Goal: Task Accomplishment & Management: Use online tool/utility

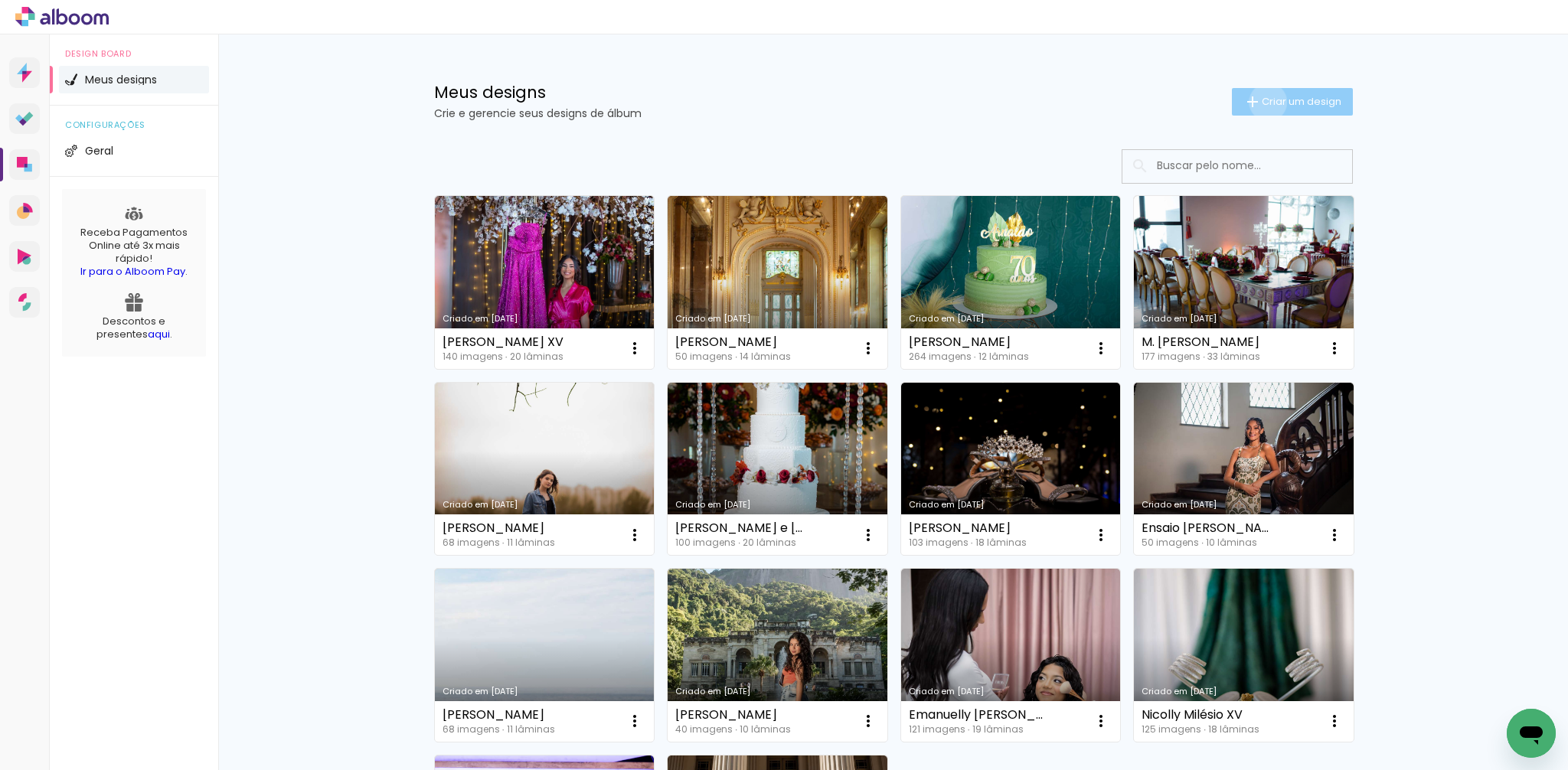
click at [1265, 102] on span "Criar um design" at bounding box center [1302, 101] width 79 height 10
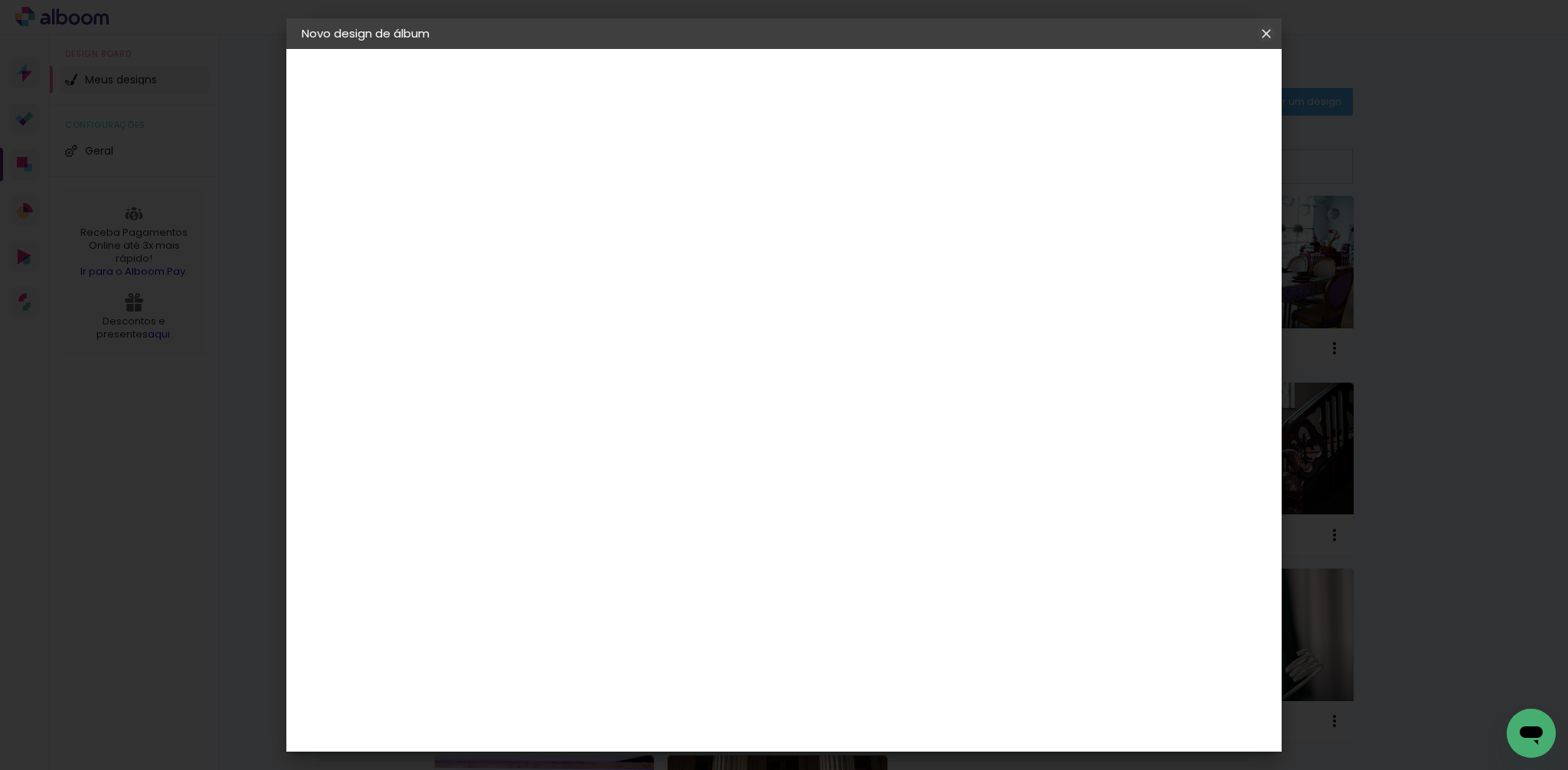
click at [1268, 33] on iron-icon at bounding box center [1266, 33] width 18 height 15
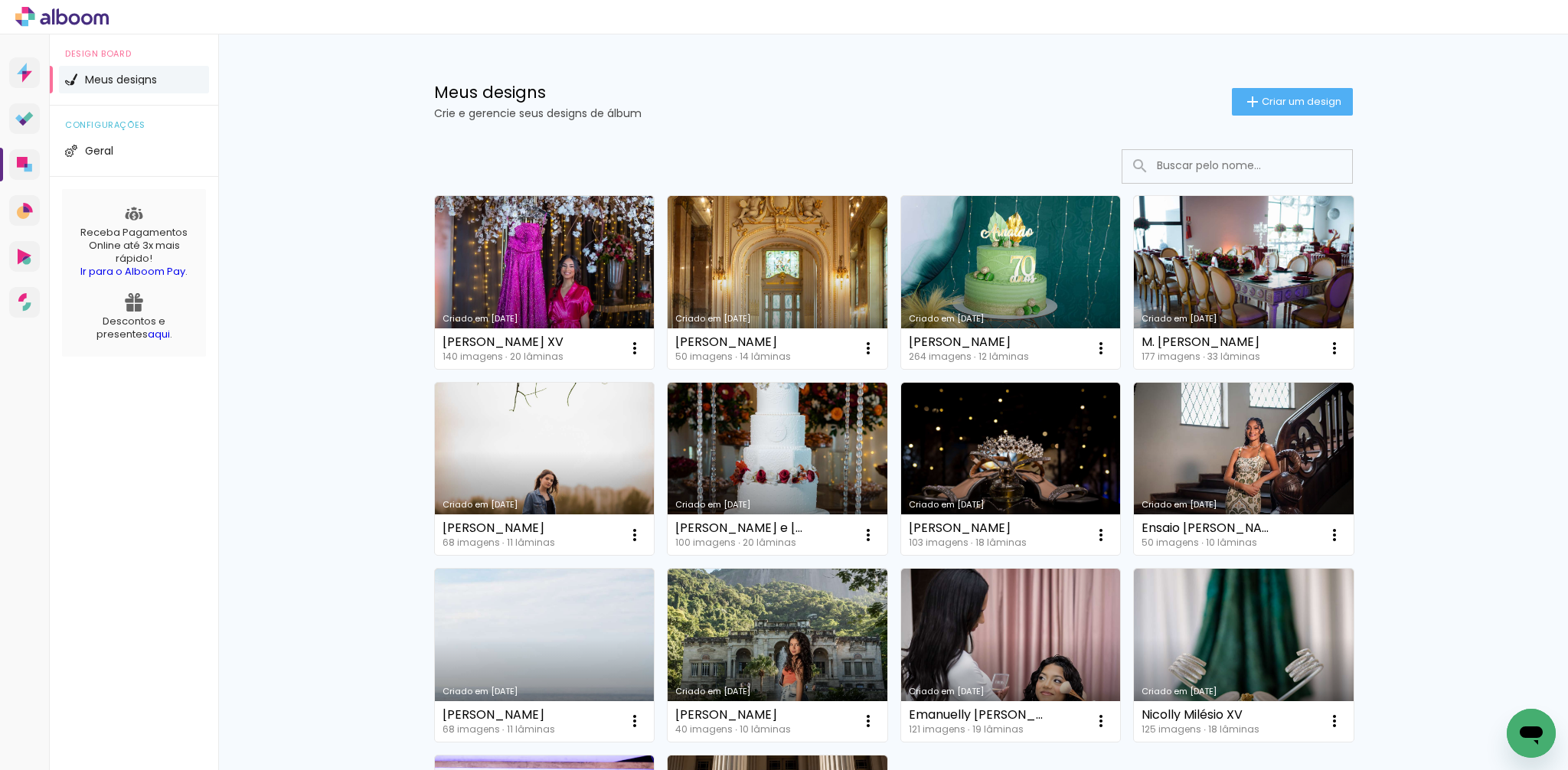
click at [1185, 170] on input at bounding box center [1258, 166] width 218 height 32
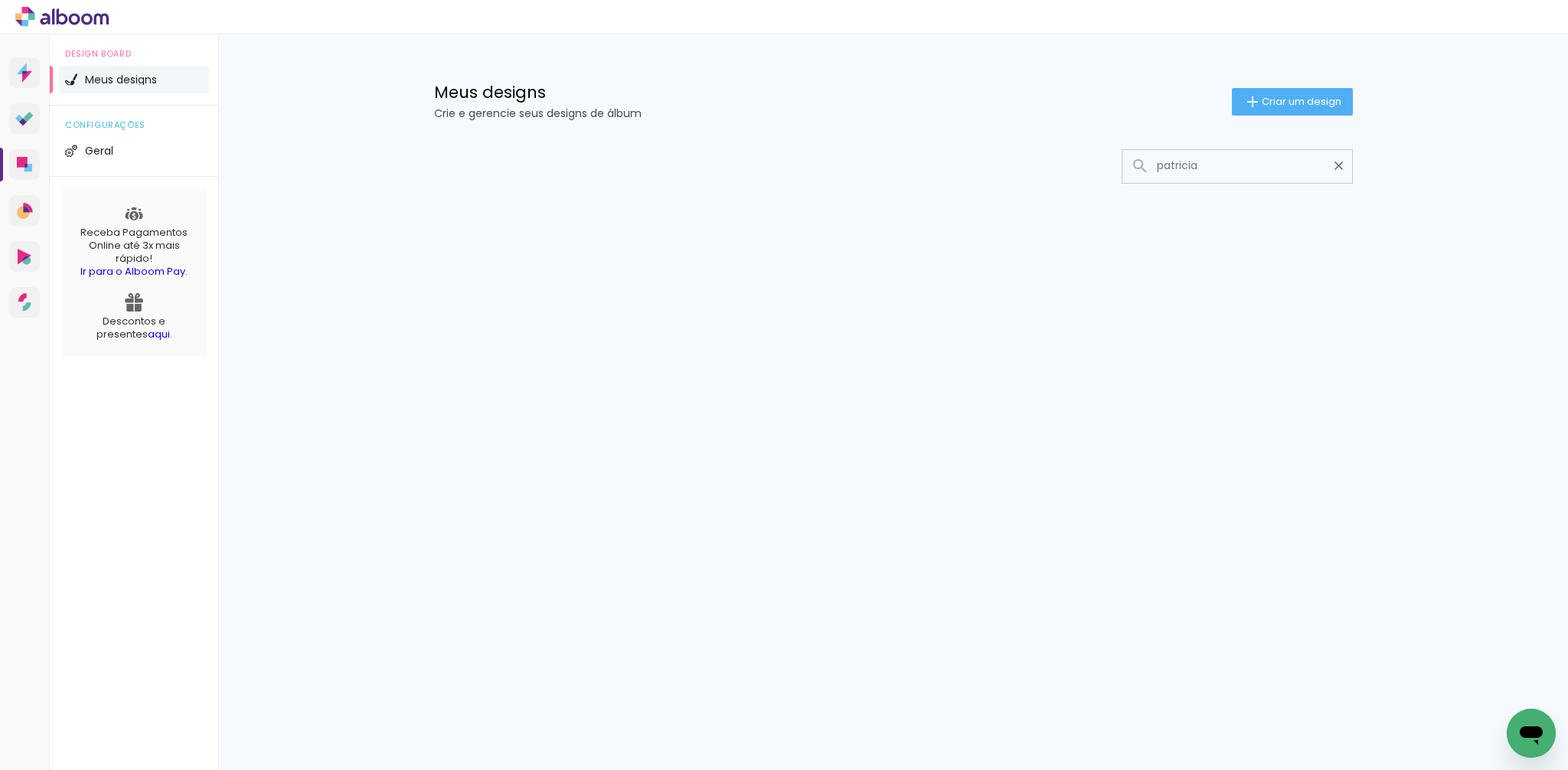
type input "patricia"
type paper-input "patricia"
click at [1284, 100] on span "Criar um design" at bounding box center [1302, 101] width 79 height 10
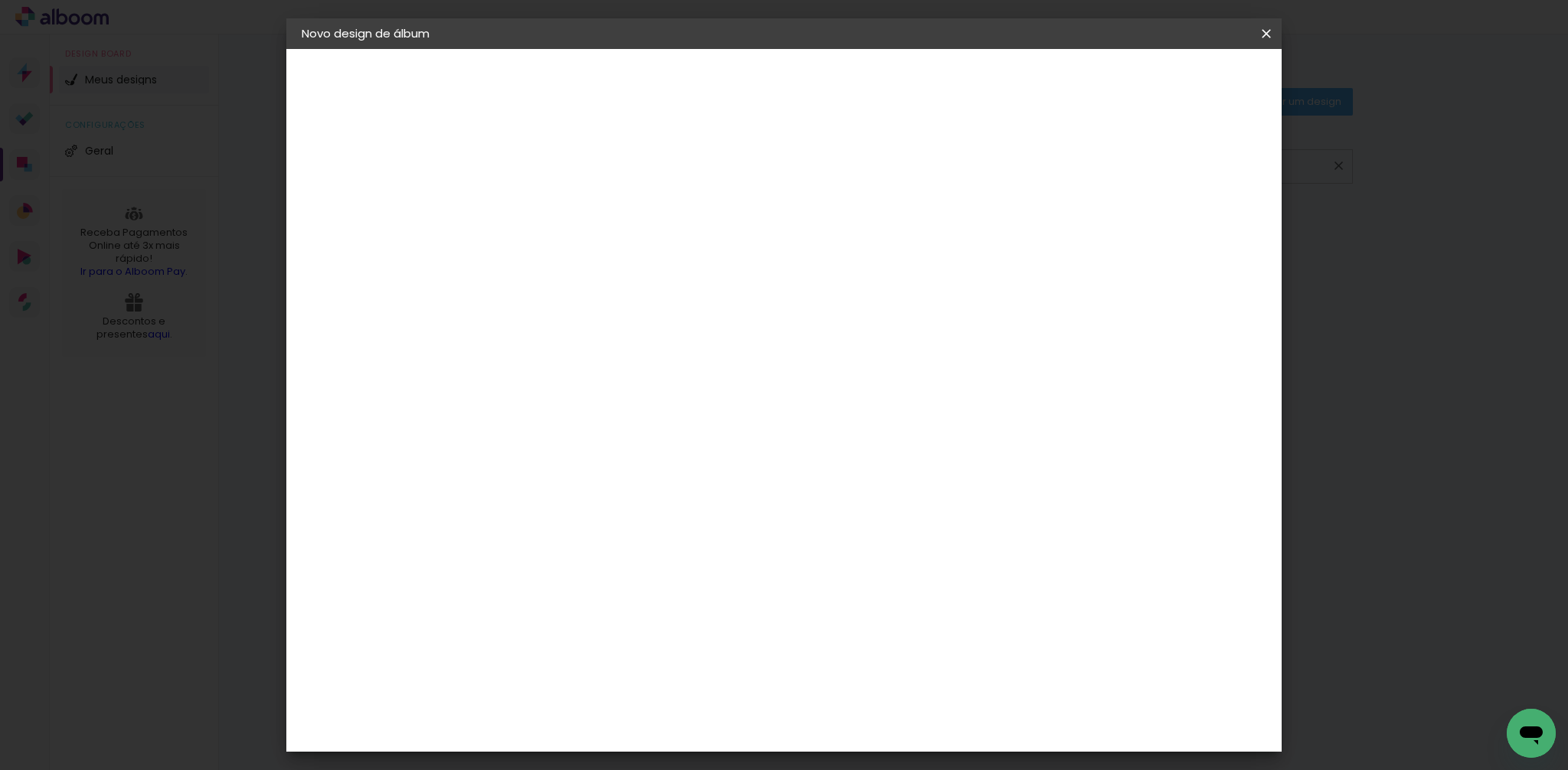
click at [552, 202] on input at bounding box center [552, 206] width 0 height 24
type input "[PERSON_NAME] e [PERSON_NAME]"
type paper-input "[PERSON_NAME] e [PERSON_NAME]"
click at [0, 0] on slot "Avançar" at bounding box center [0, 0] width 0 height 0
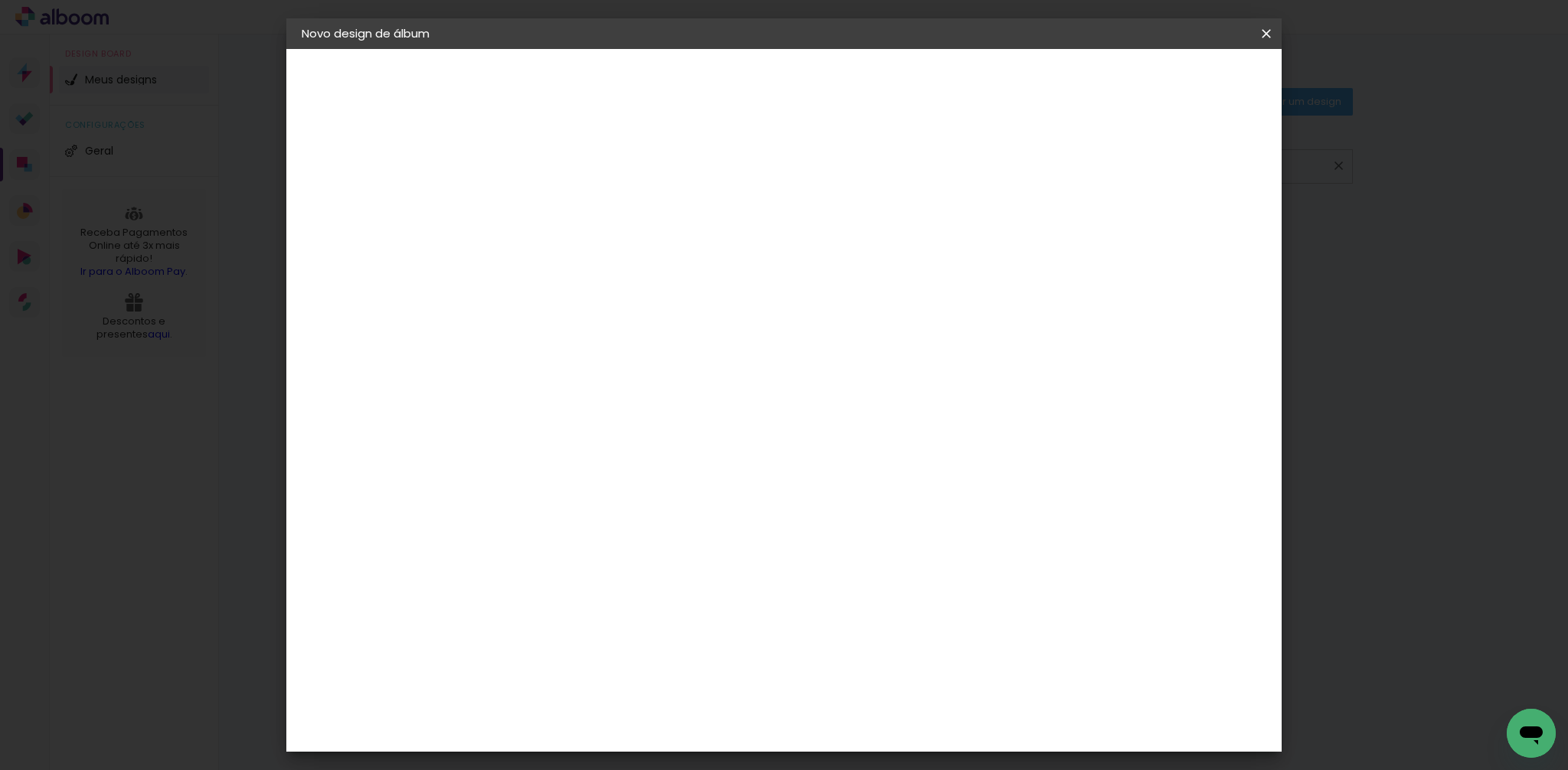
click at [589, 505] on div "Canaan Álbuns" at bounding box center [566, 517] width 48 height 25
click at [0, 0] on slot "Avançar" at bounding box center [0, 0] width 0 height 0
click at [655, 589] on span "25 × 25" at bounding box center [620, 605] width 71 height 32
click at [801, 89] on paper-button "Avançar" at bounding box center [764, 81] width 75 height 26
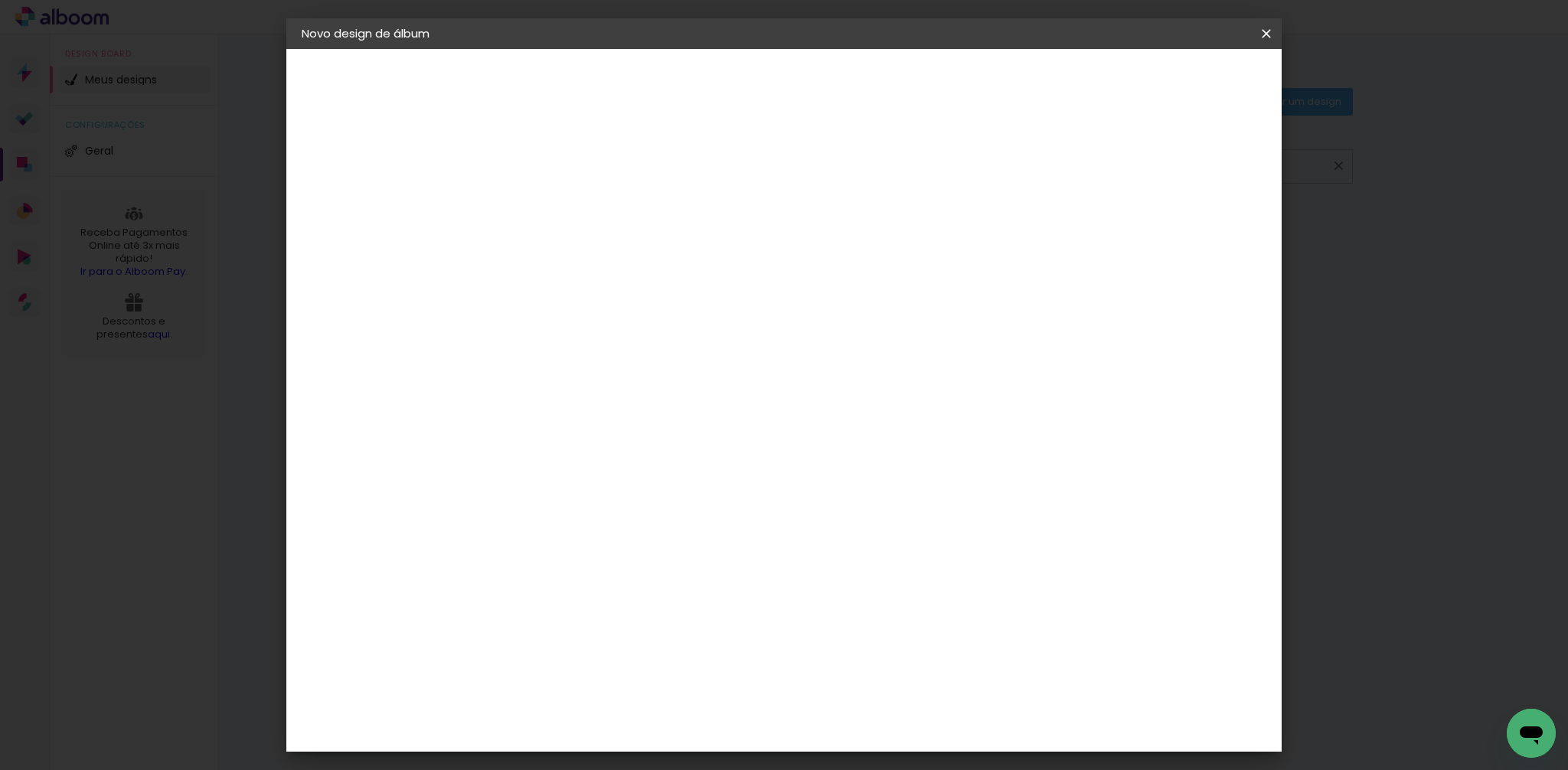
click at [1198, 93] on paper-button "Iniciar design" at bounding box center [1147, 81] width 100 height 26
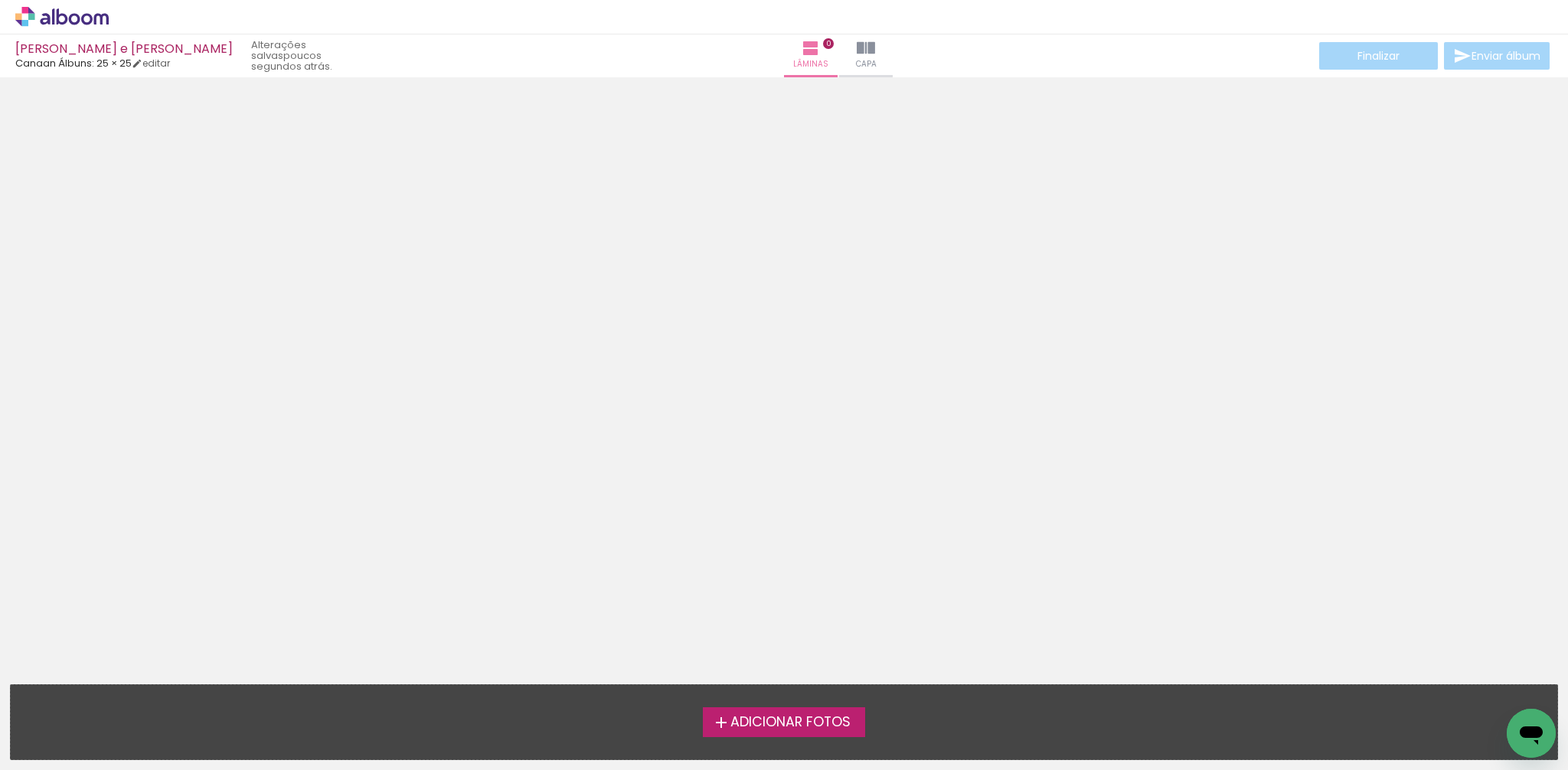
scroll to position [20, 0]
click at [816, 726] on span "Adicionar Fotos" at bounding box center [790, 722] width 120 height 13
click at [0, 0] on input "file" at bounding box center [0, 0] width 0 height 0
click at [820, 718] on span "Adicionar Fotos" at bounding box center [790, 722] width 120 height 13
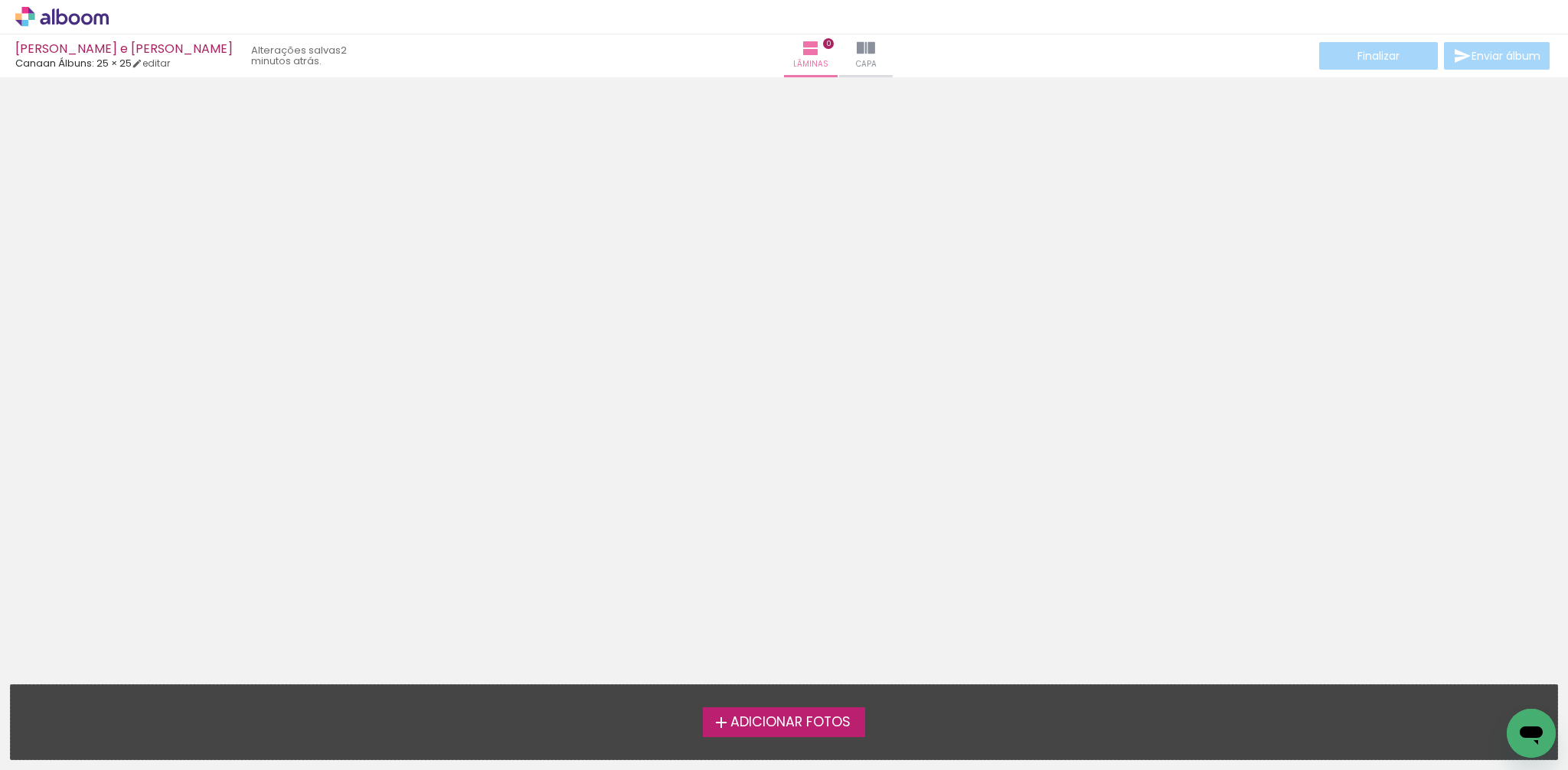
click at [0, 0] on input "file" at bounding box center [0, 0] width 0 height 0
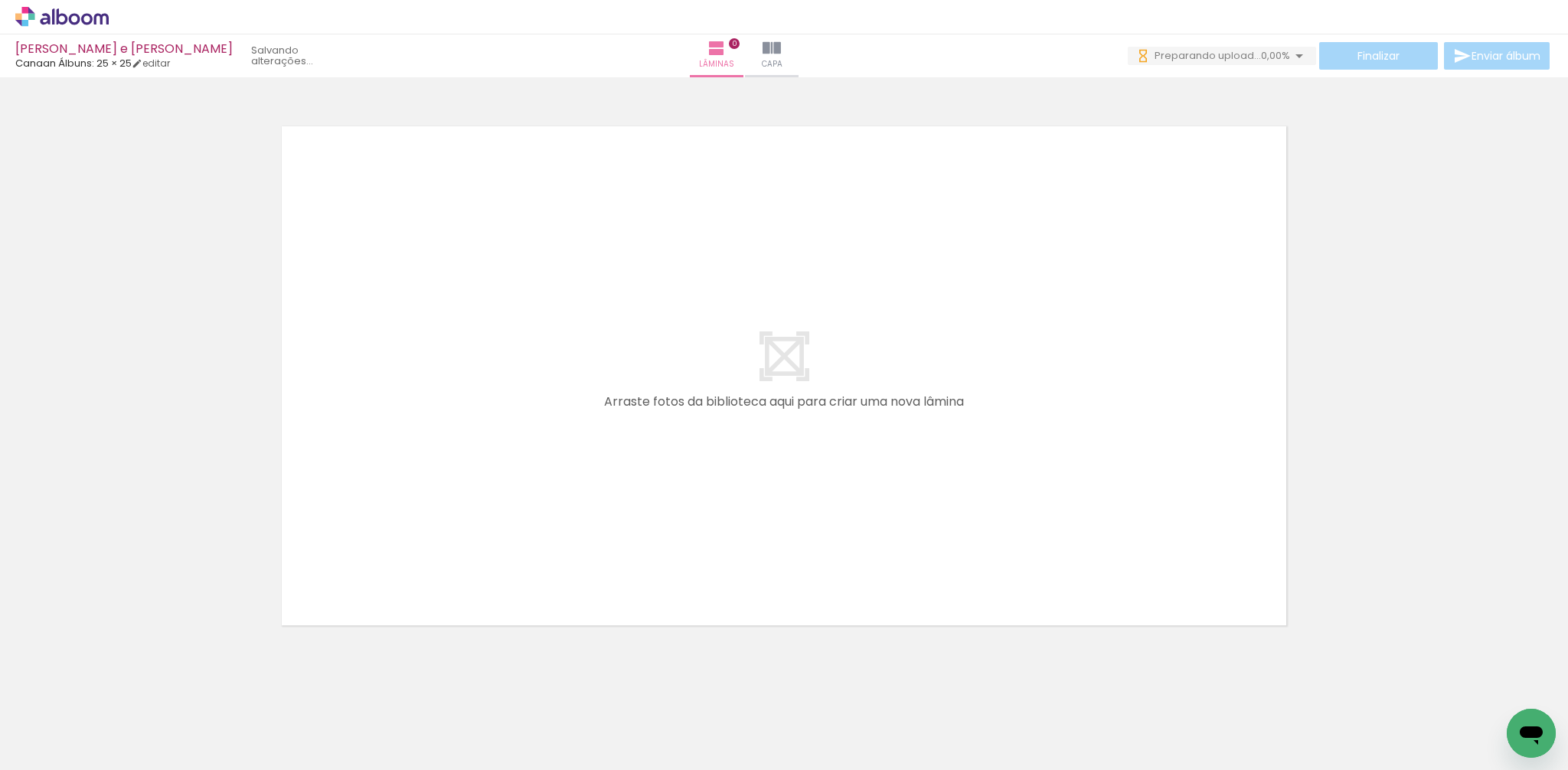
scroll to position [0, 0]
drag, startPoint x: 161, startPoint y: 726, endPoint x: 430, endPoint y: 482, distance: 363.2
click at [431, 482] on quentale-workspace at bounding box center [784, 385] width 1568 height 770
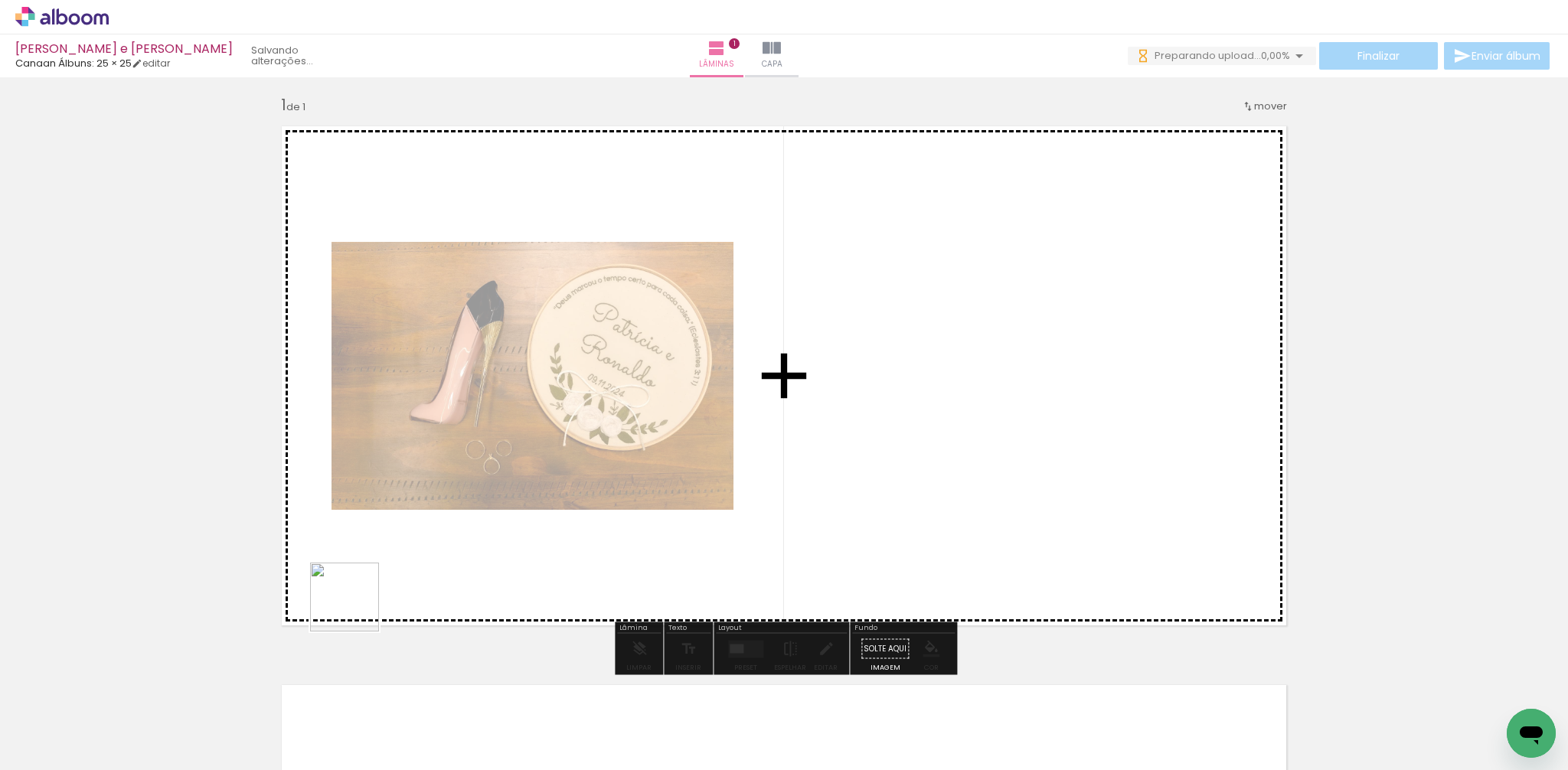
drag, startPoint x: 303, startPoint y: 664, endPoint x: 501, endPoint y: 604, distance: 206.9
click at [583, 403] on quentale-workspace at bounding box center [784, 385] width 1568 height 770
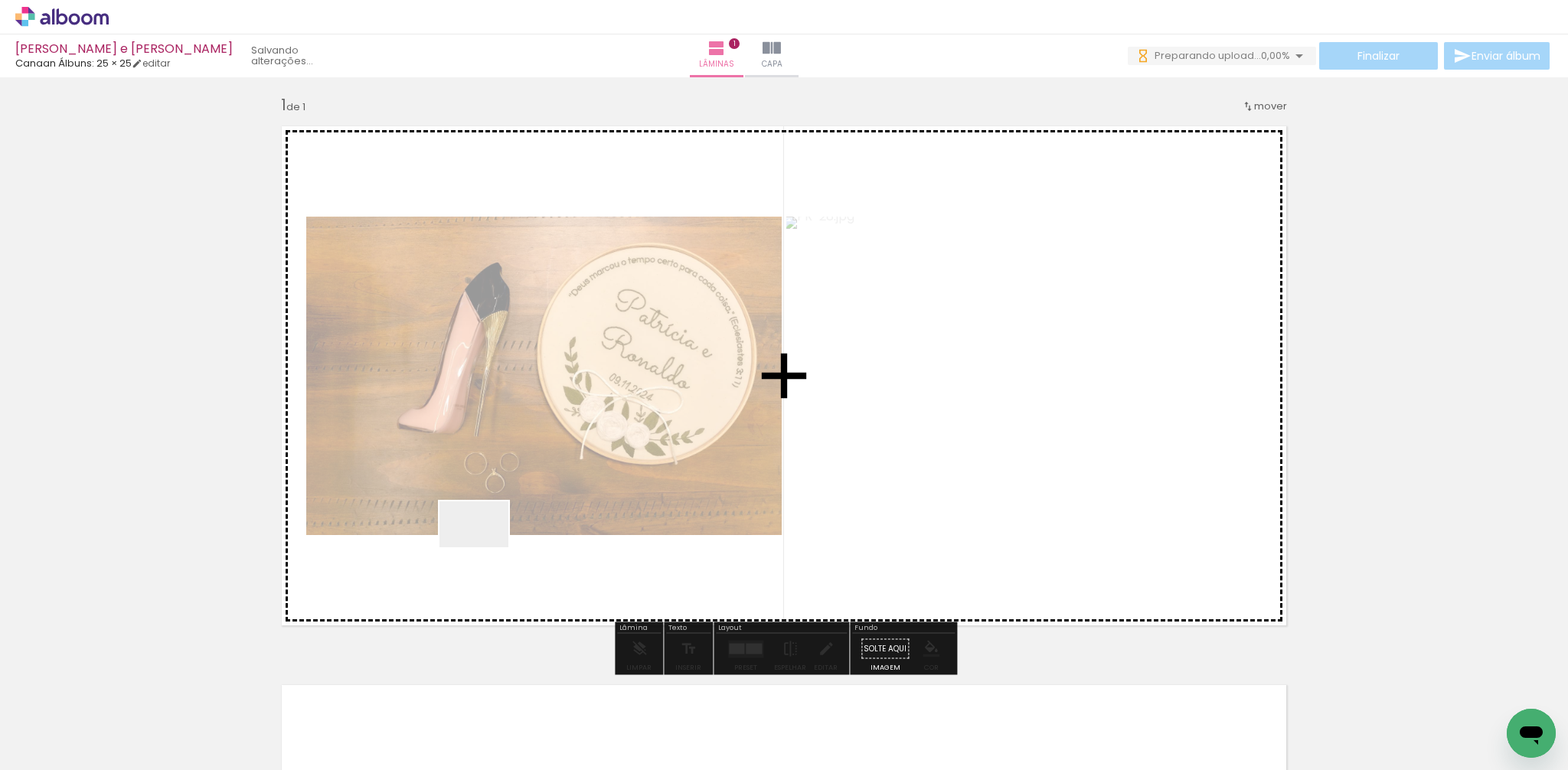
drag, startPoint x: 411, startPoint y: 629, endPoint x: 468, endPoint y: 664, distance: 66.9
click at [519, 506] on quentale-workspace at bounding box center [784, 385] width 1568 height 770
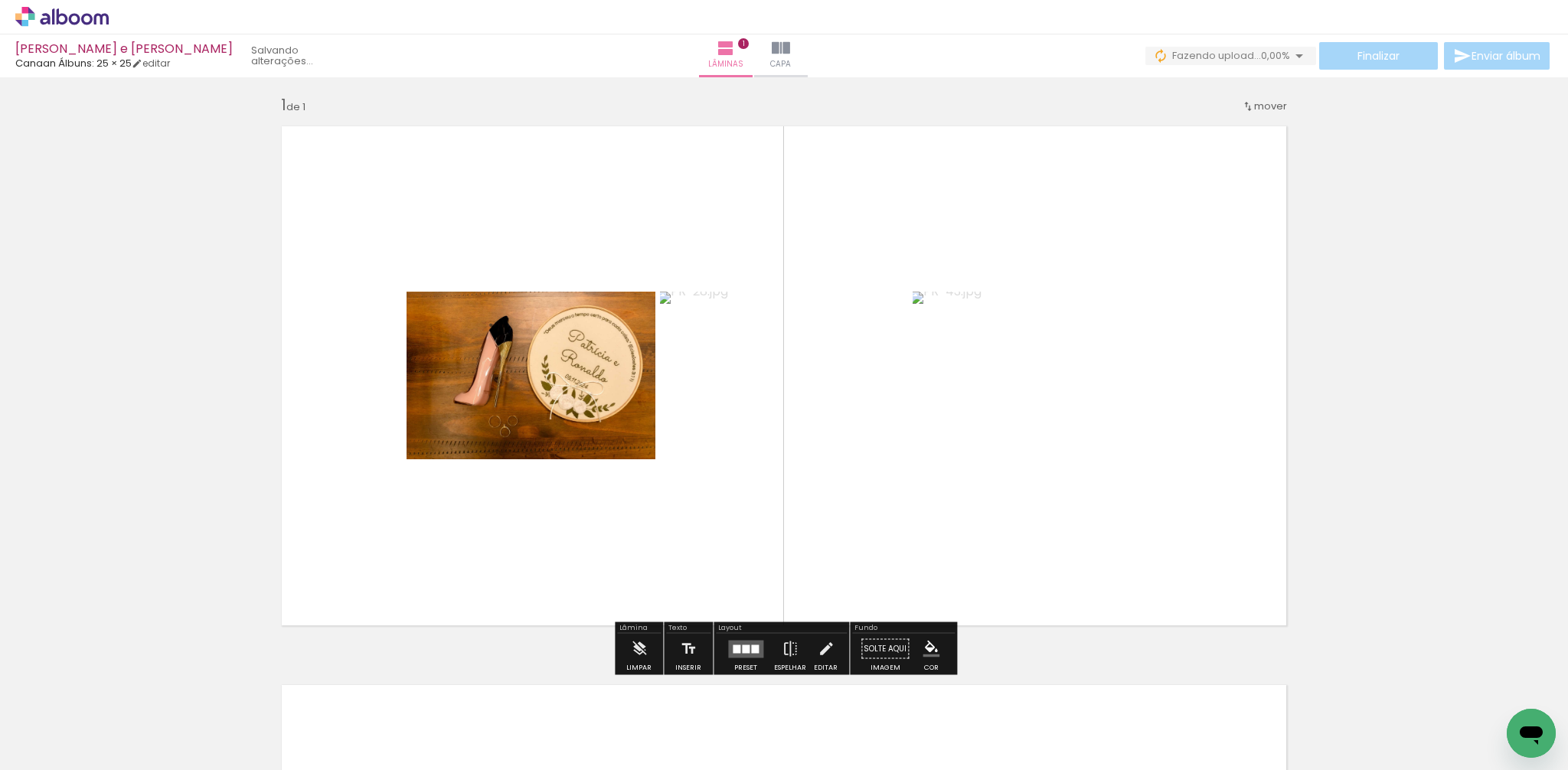
click at [512, 529] on quentale-workspace at bounding box center [784, 385] width 1568 height 770
drag, startPoint x: 513, startPoint y: 572, endPoint x: 1488, endPoint y: 536, distance: 975.7
click at [540, 516] on quentale-workspace at bounding box center [784, 385] width 1568 height 770
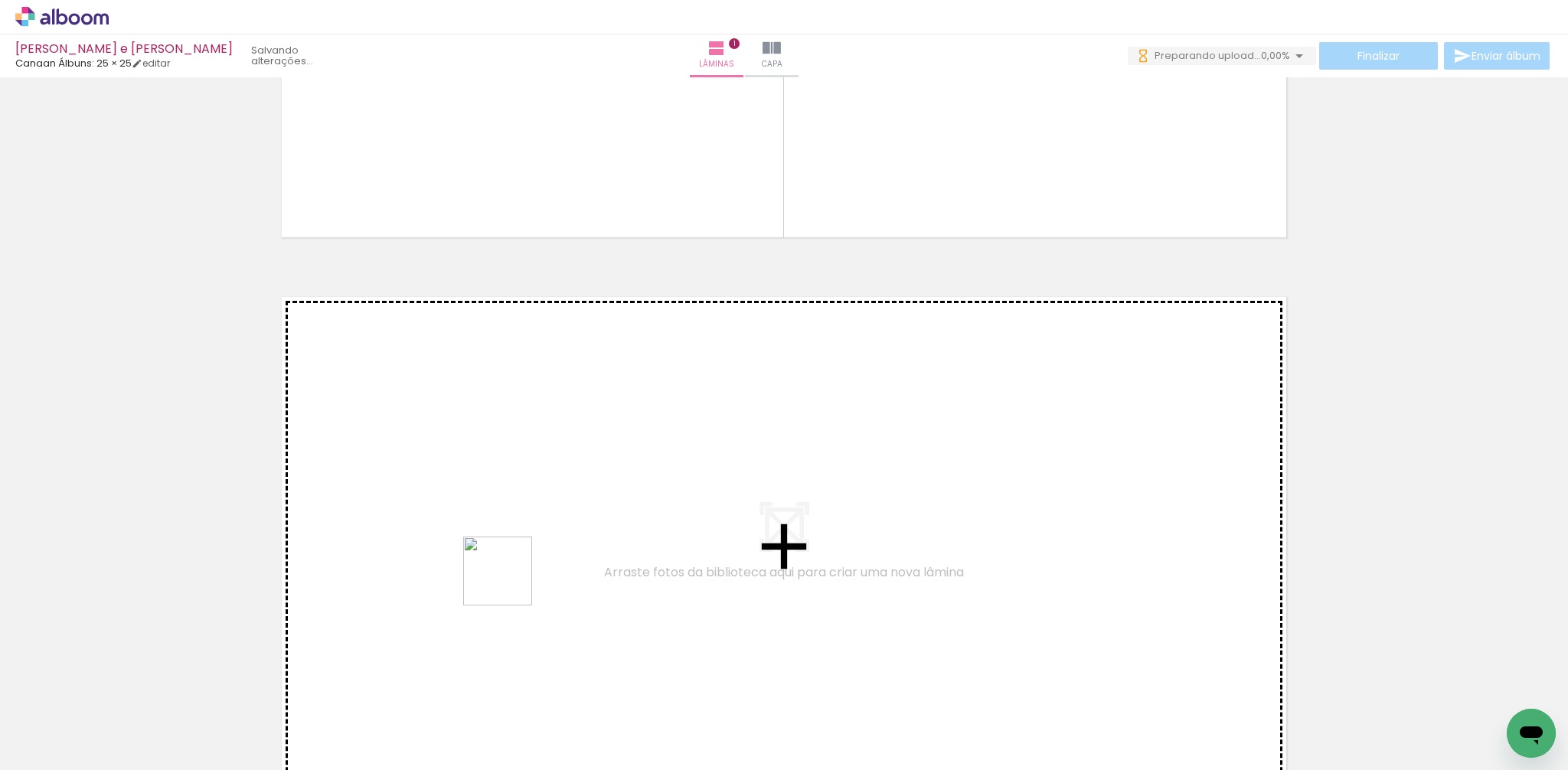
click at [509, 578] on quentale-workspace at bounding box center [784, 385] width 1568 height 770
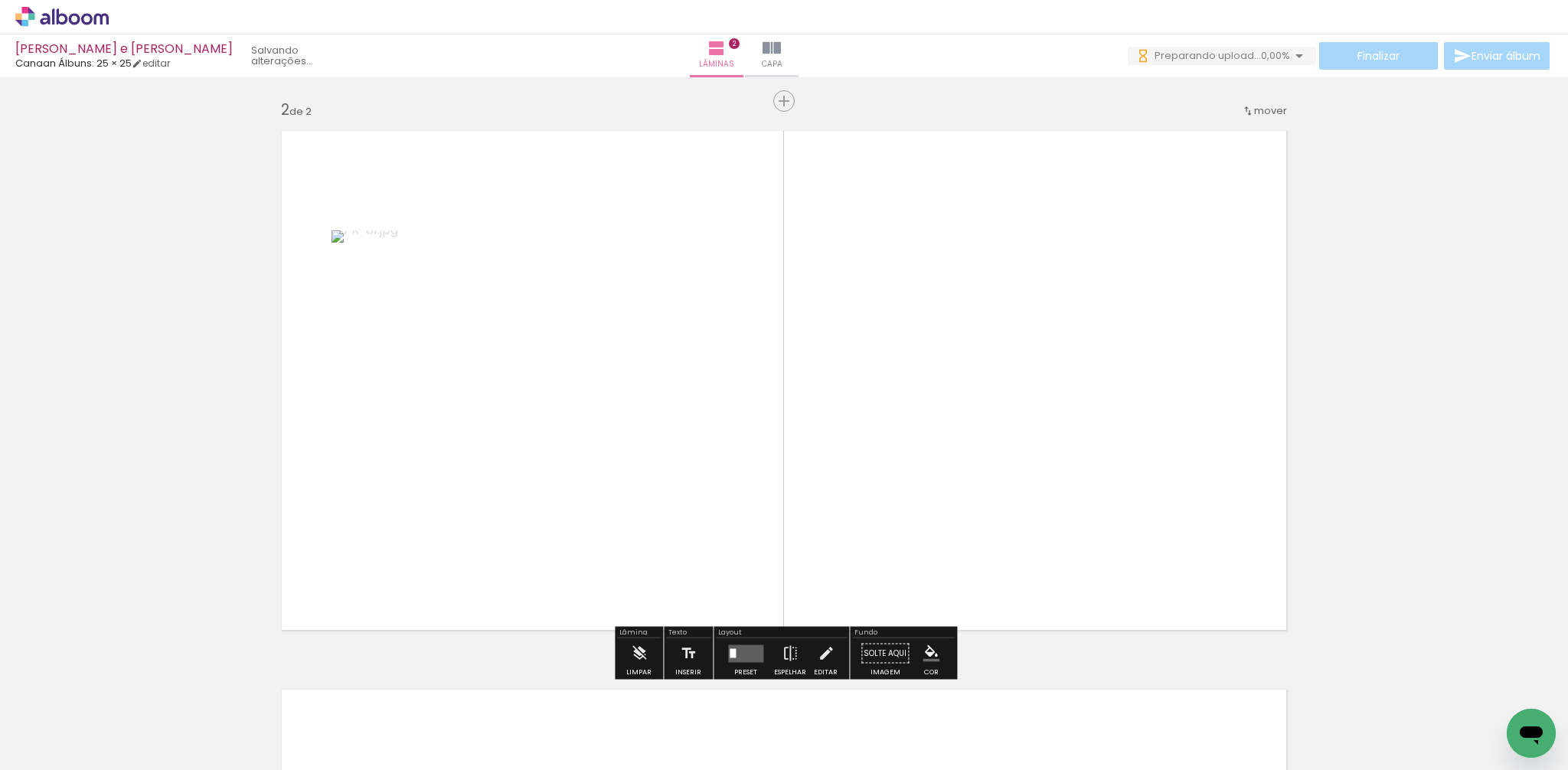
scroll to position [564, 0]
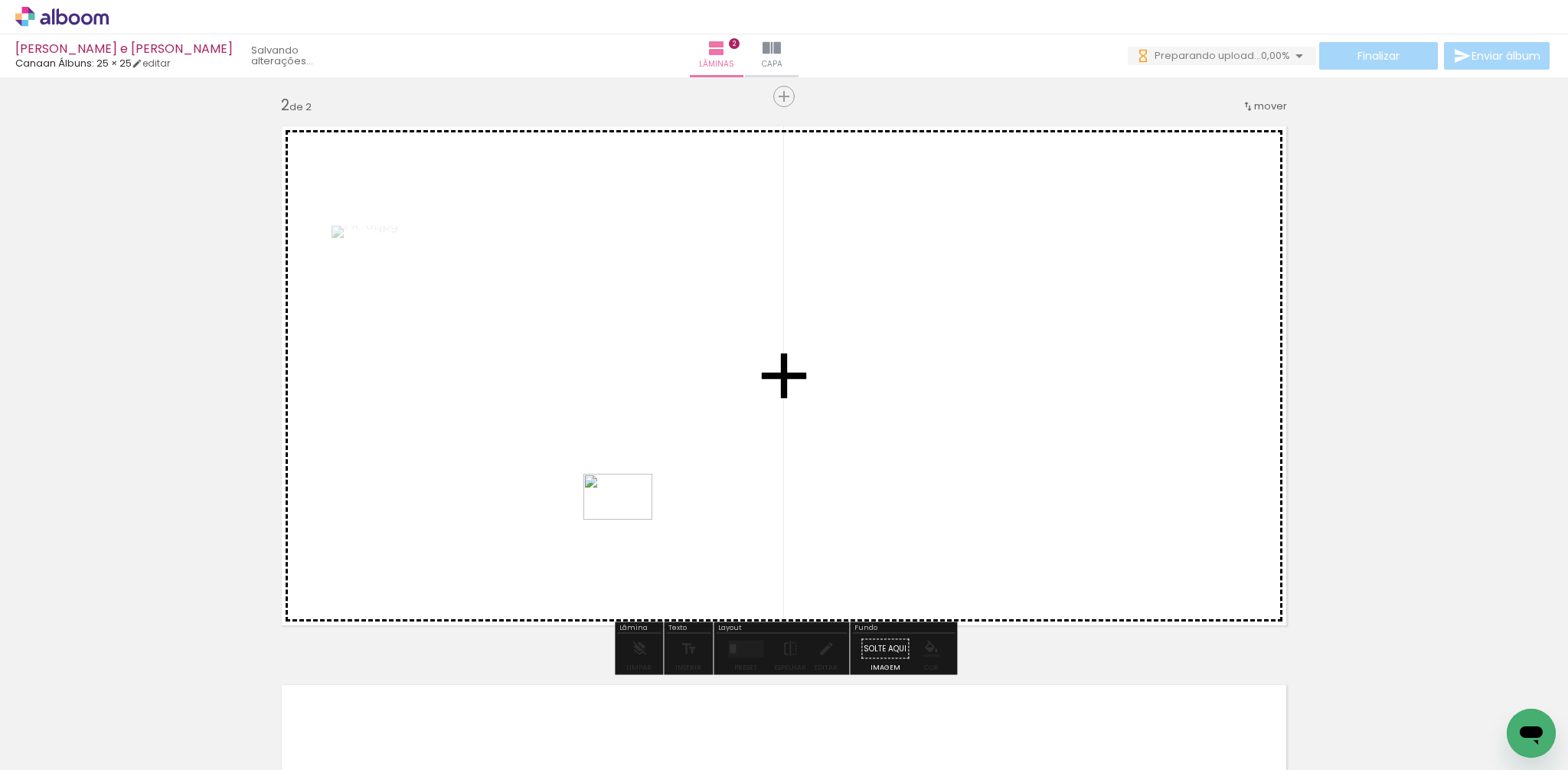
drag, startPoint x: 580, startPoint y: 706, endPoint x: 629, endPoint y: 520, distance: 192.3
click at [629, 520] on quentale-workspace at bounding box center [784, 385] width 1568 height 770
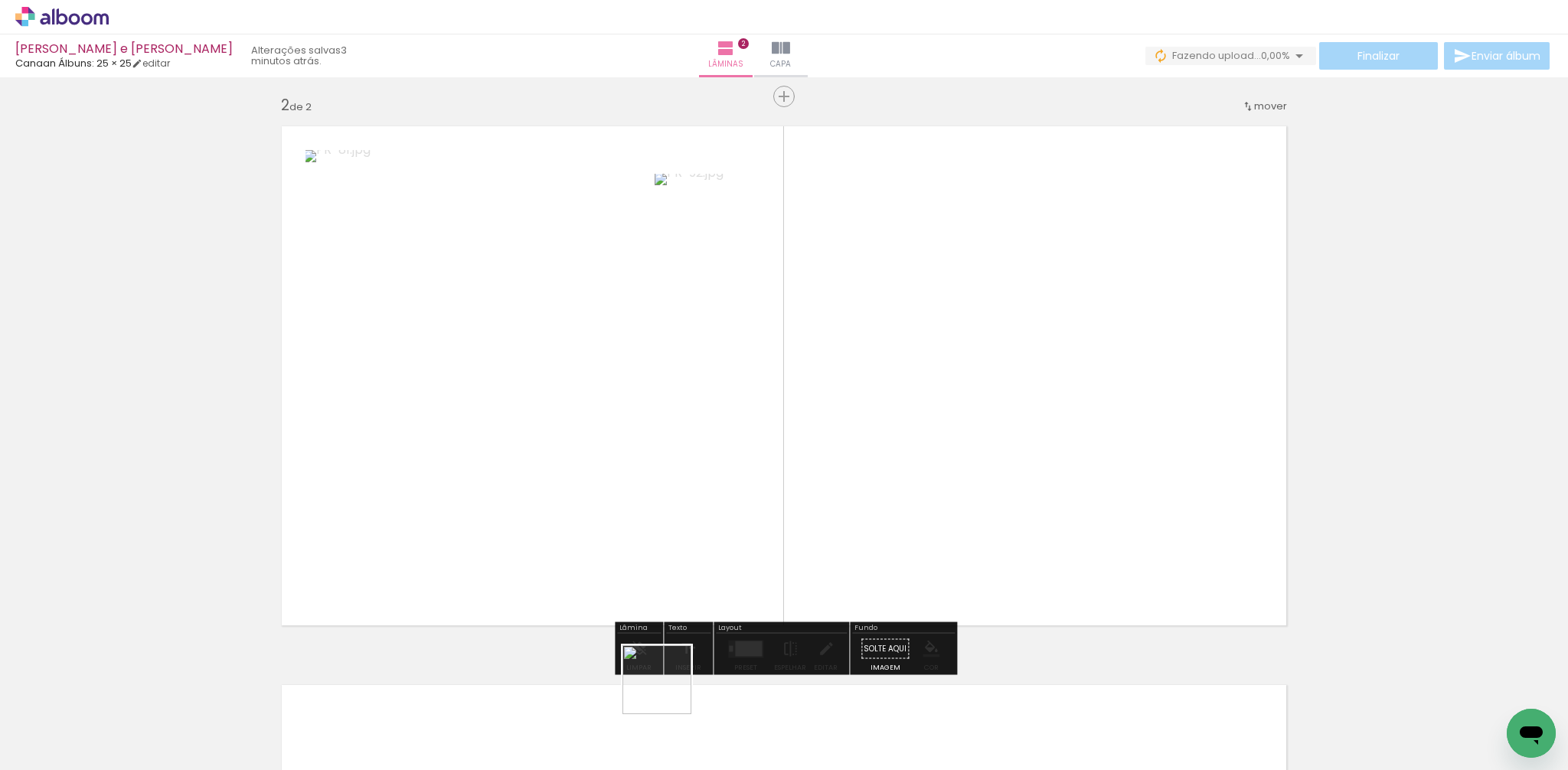
drag, startPoint x: 666, startPoint y: 731, endPoint x: 773, endPoint y: 728, distance: 107.0
click at [686, 509] on quentale-workspace at bounding box center [784, 385] width 1568 height 770
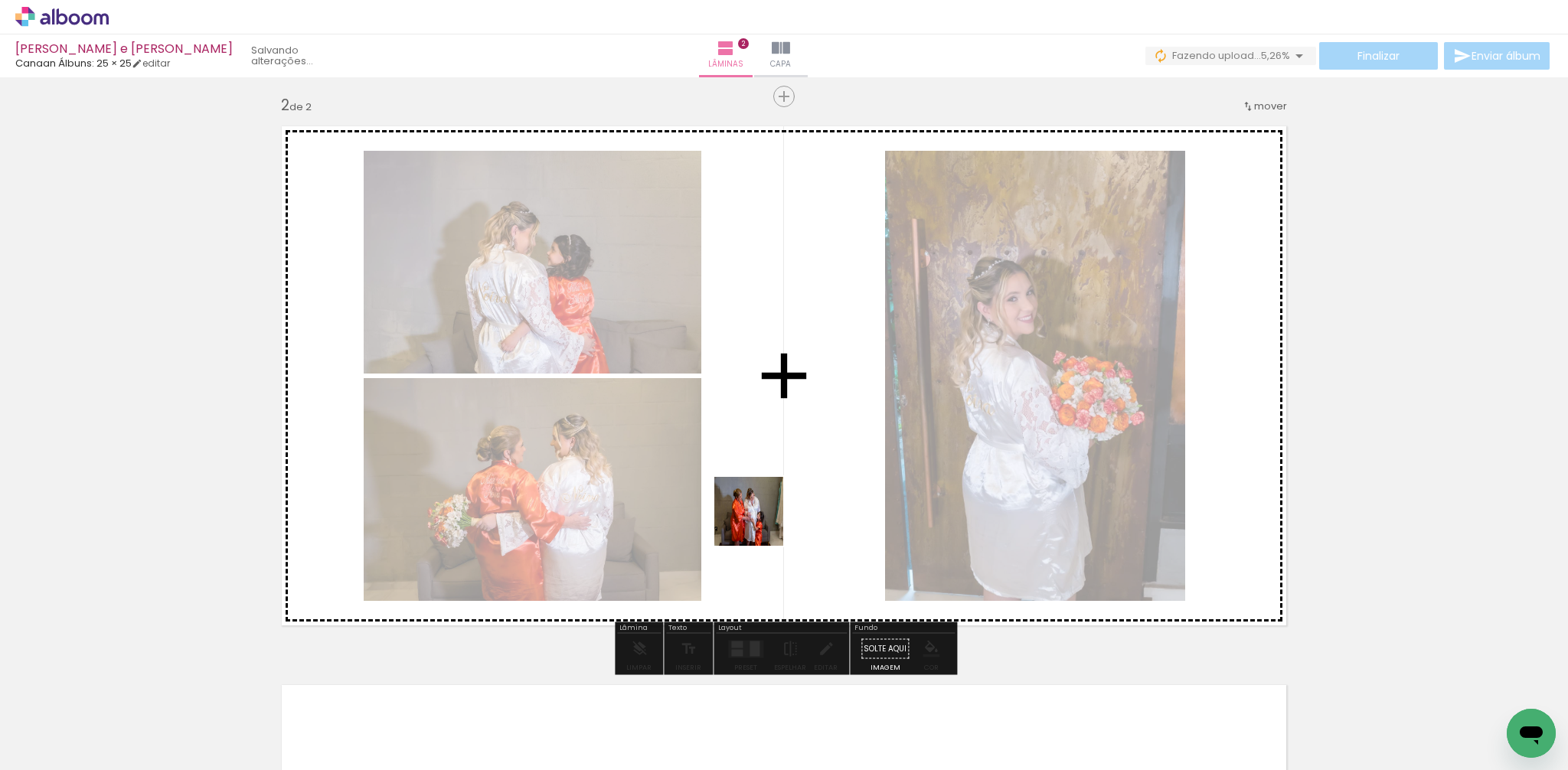
drag, startPoint x: 759, startPoint y: 714, endPoint x: 817, endPoint y: 675, distance: 69.9
click at [759, 522] on quentale-workspace at bounding box center [784, 385] width 1568 height 770
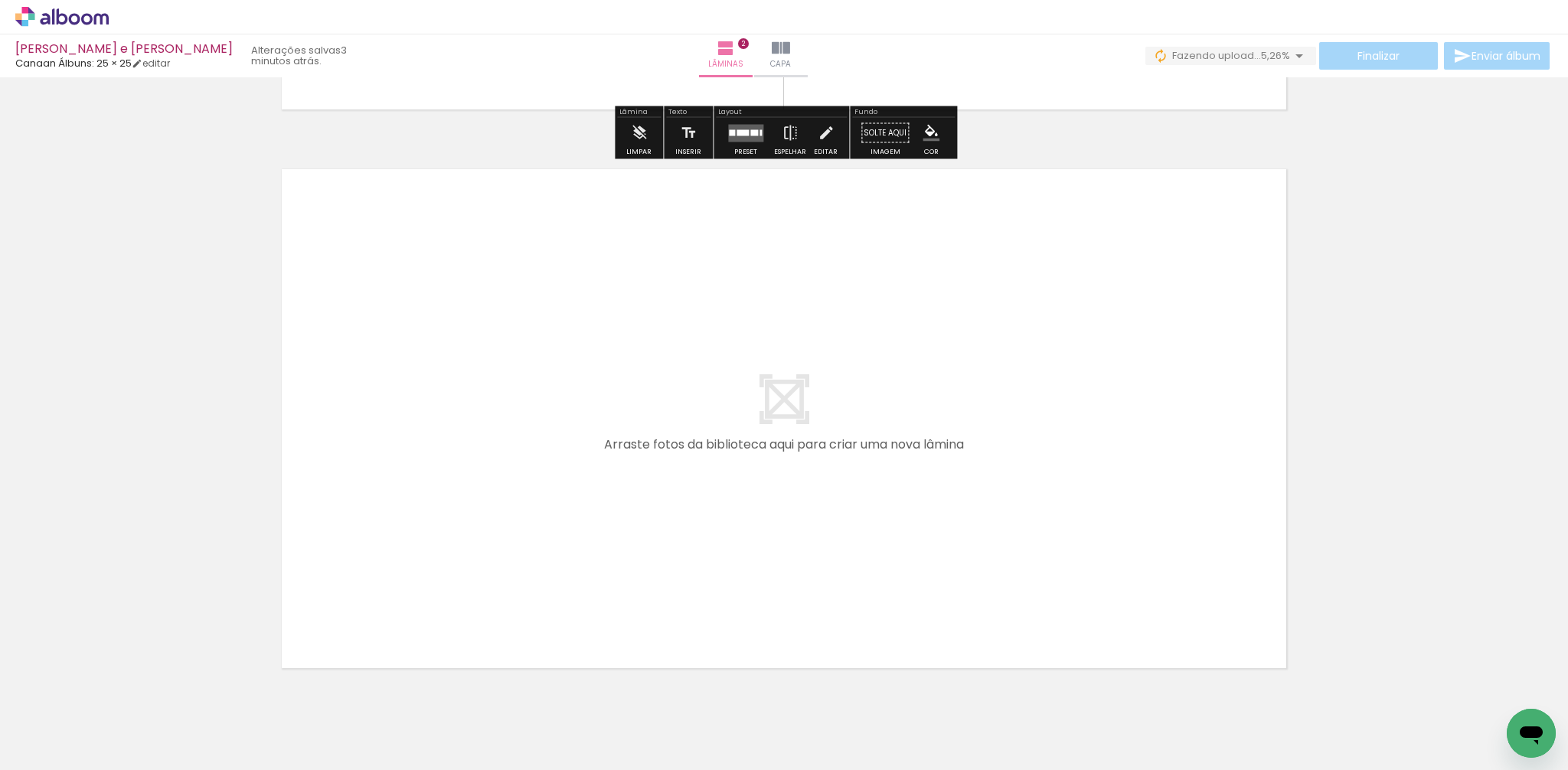
scroll to position [1087, 0]
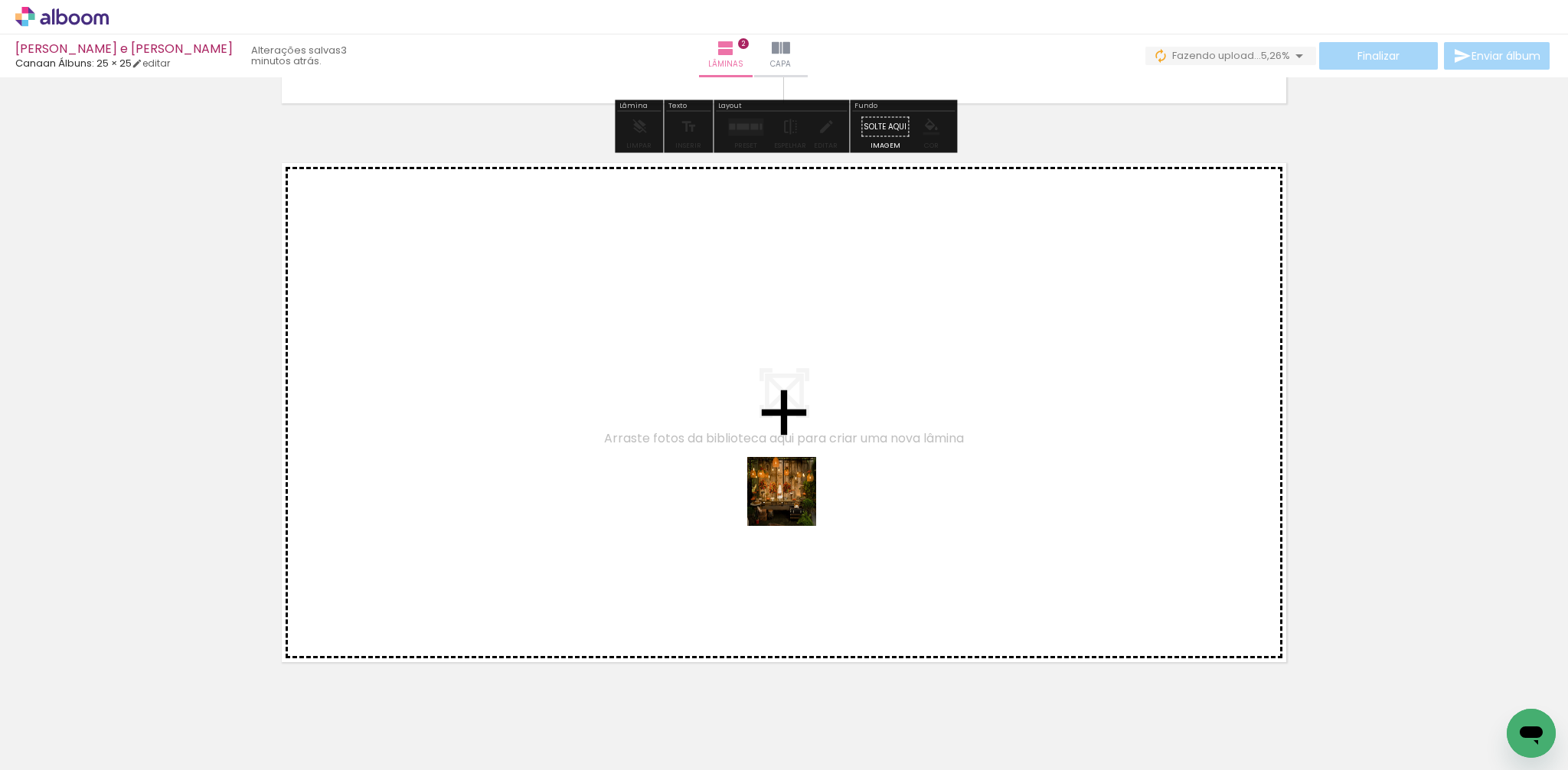
drag, startPoint x: 832, startPoint y: 733, endPoint x: 948, endPoint y: 718, distance: 117.0
click at [791, 491] on quentale-workspace at bounding box center [784, 385] width 1568 height 770
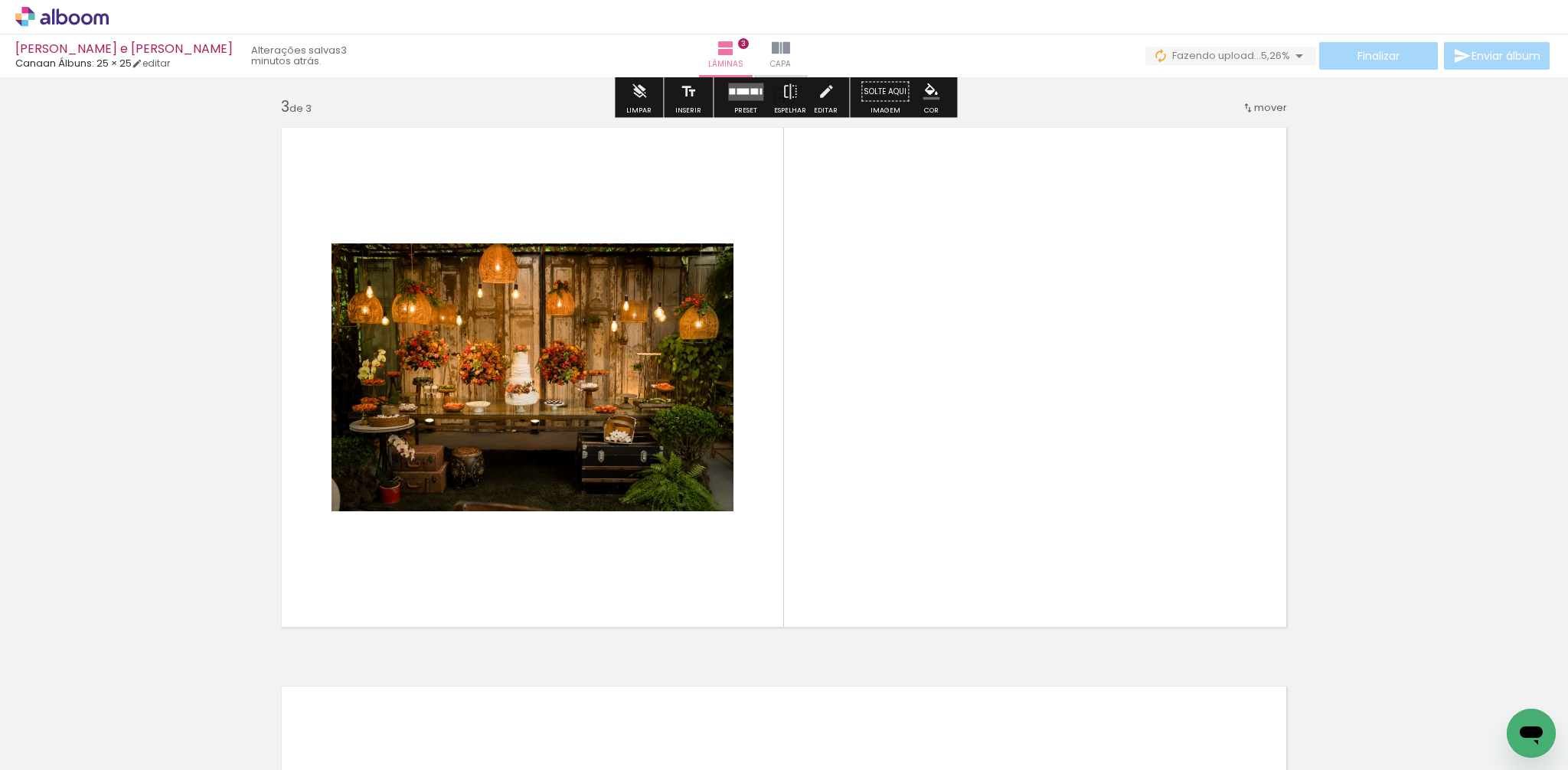
scroll to position [1123, 0]
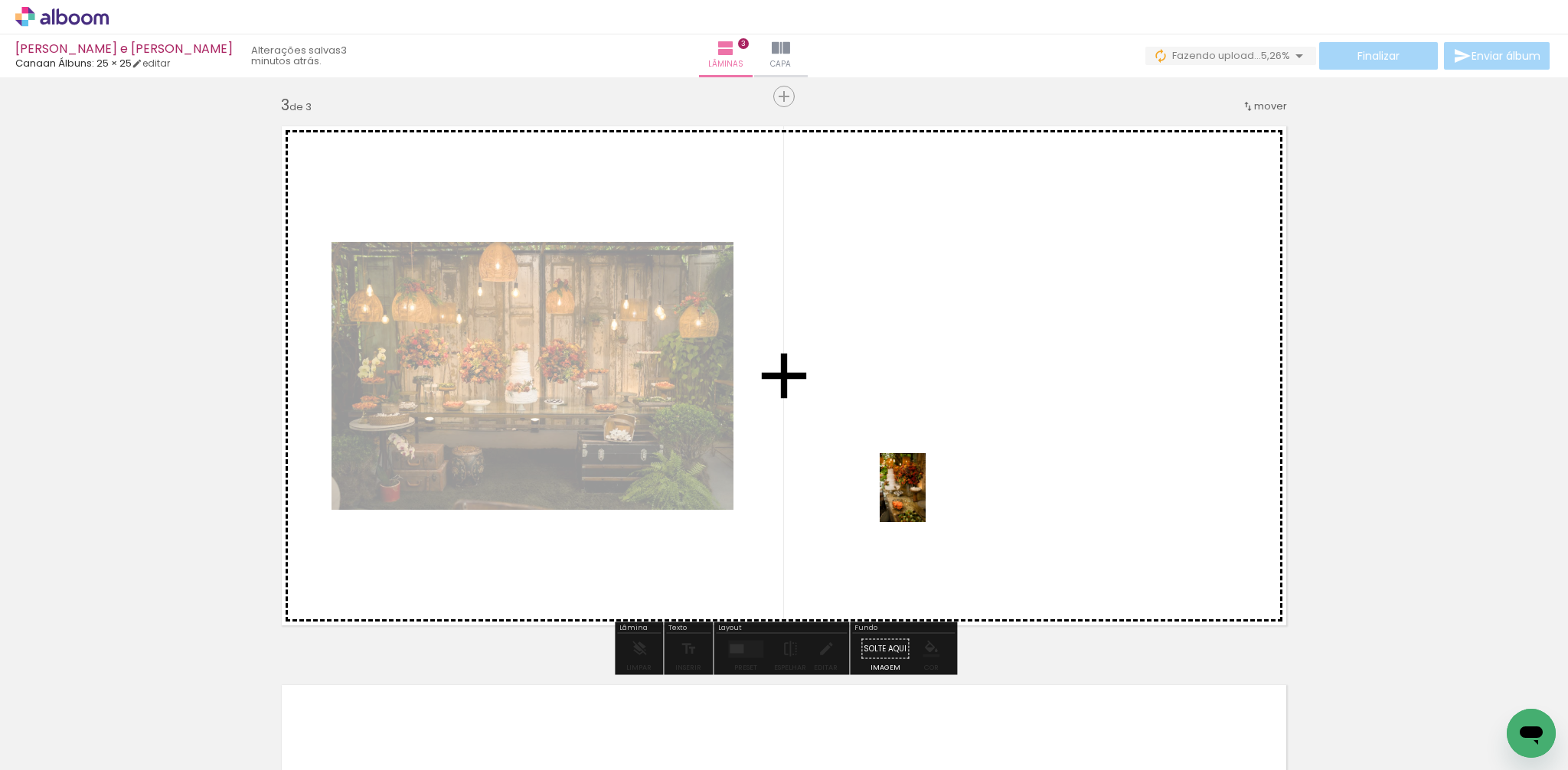
drag, startPoint x: 938, startPoint y: 692, endPoint x: 925, endPoint y: 499, distance: 193.4
click at [925, 499] on quentale-workspace at bounding box center [784, 385] width 1568 height 770
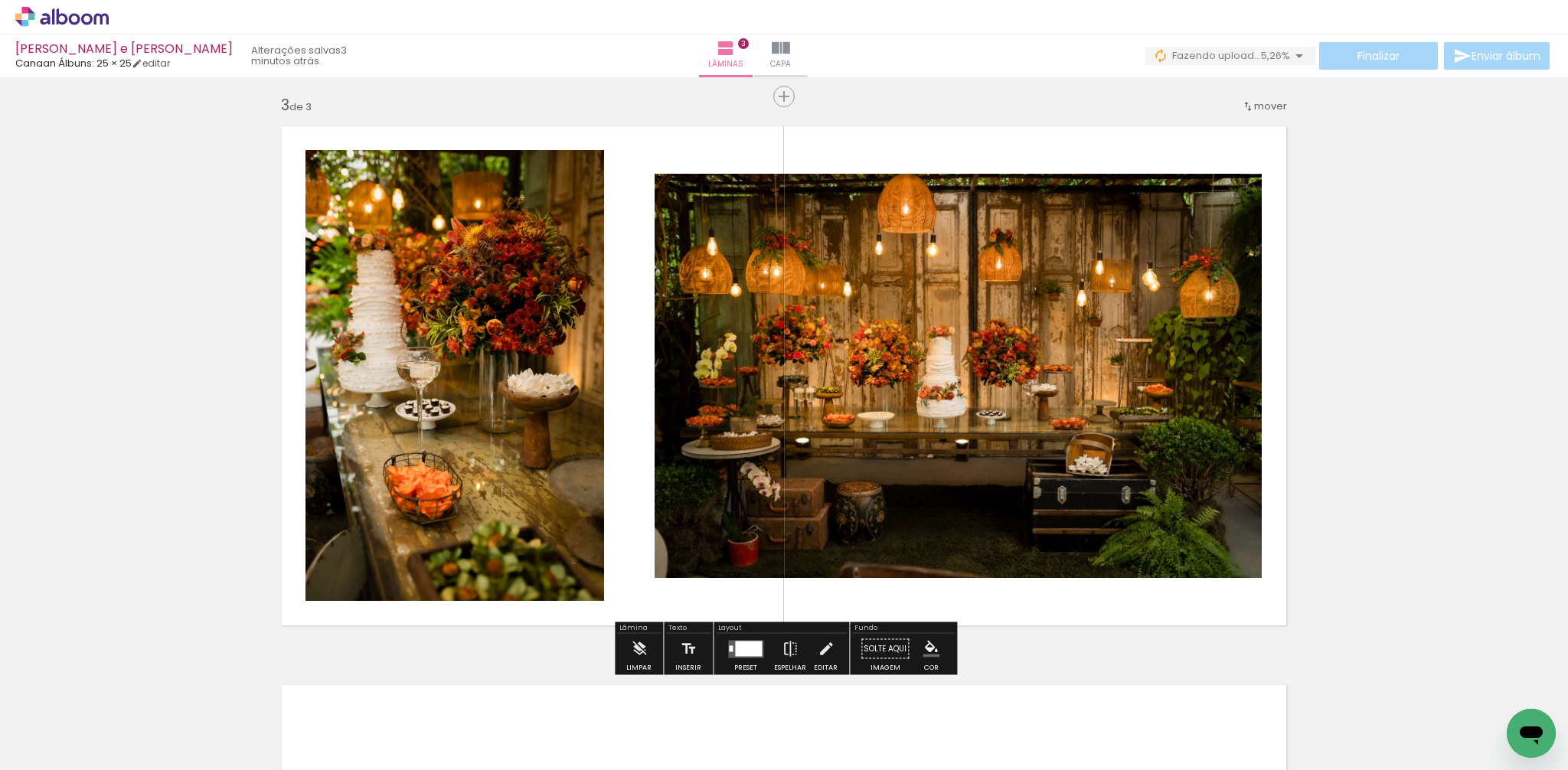
scroll to position [0, 2]
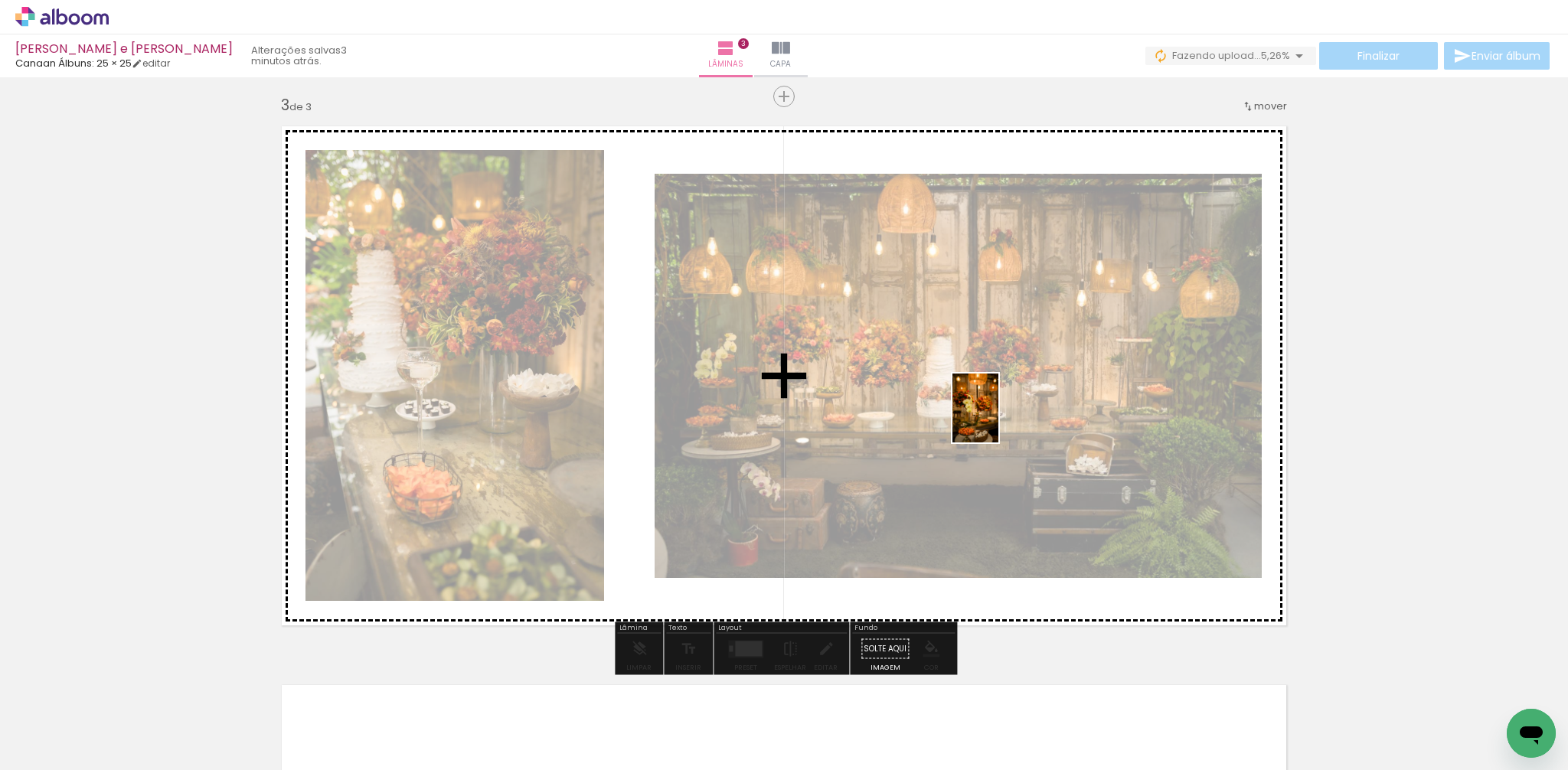
drag, startPoint x: 1010, startPoint y: 709, endPoint x: 998, endPoint y: 414, distance: 295.2
click at [998, 414] on quentale-workspace at bounding box center [784, 385] width 1568 height 770
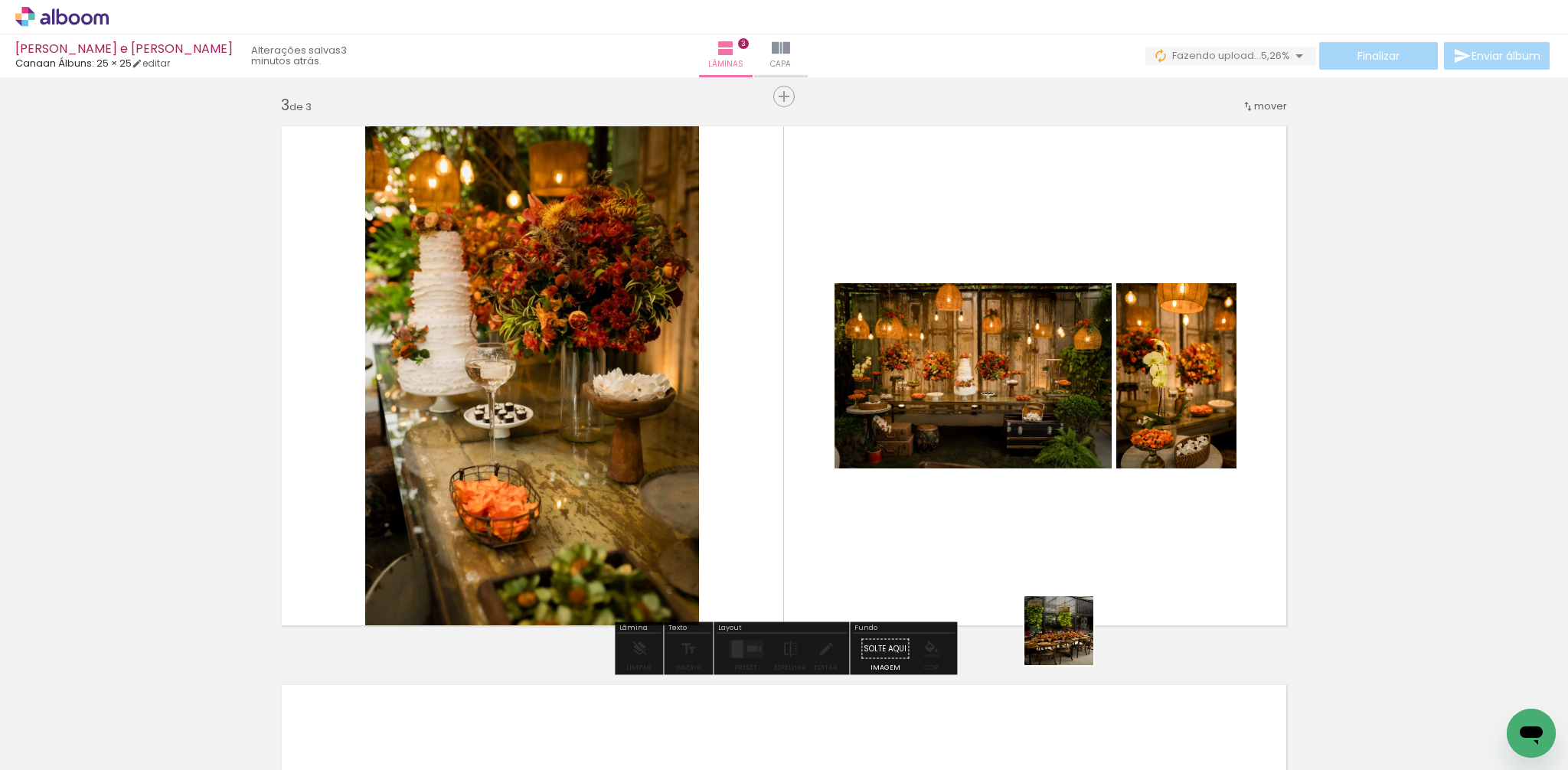
drag, startPoint x: 1078, startPoint y: 667, endPoint x: 1381, endPoint y: 473, distance: 359.8
click at [1020, 509] on quentale-workspace at bounding box center [784, 385] width 1568 height 770
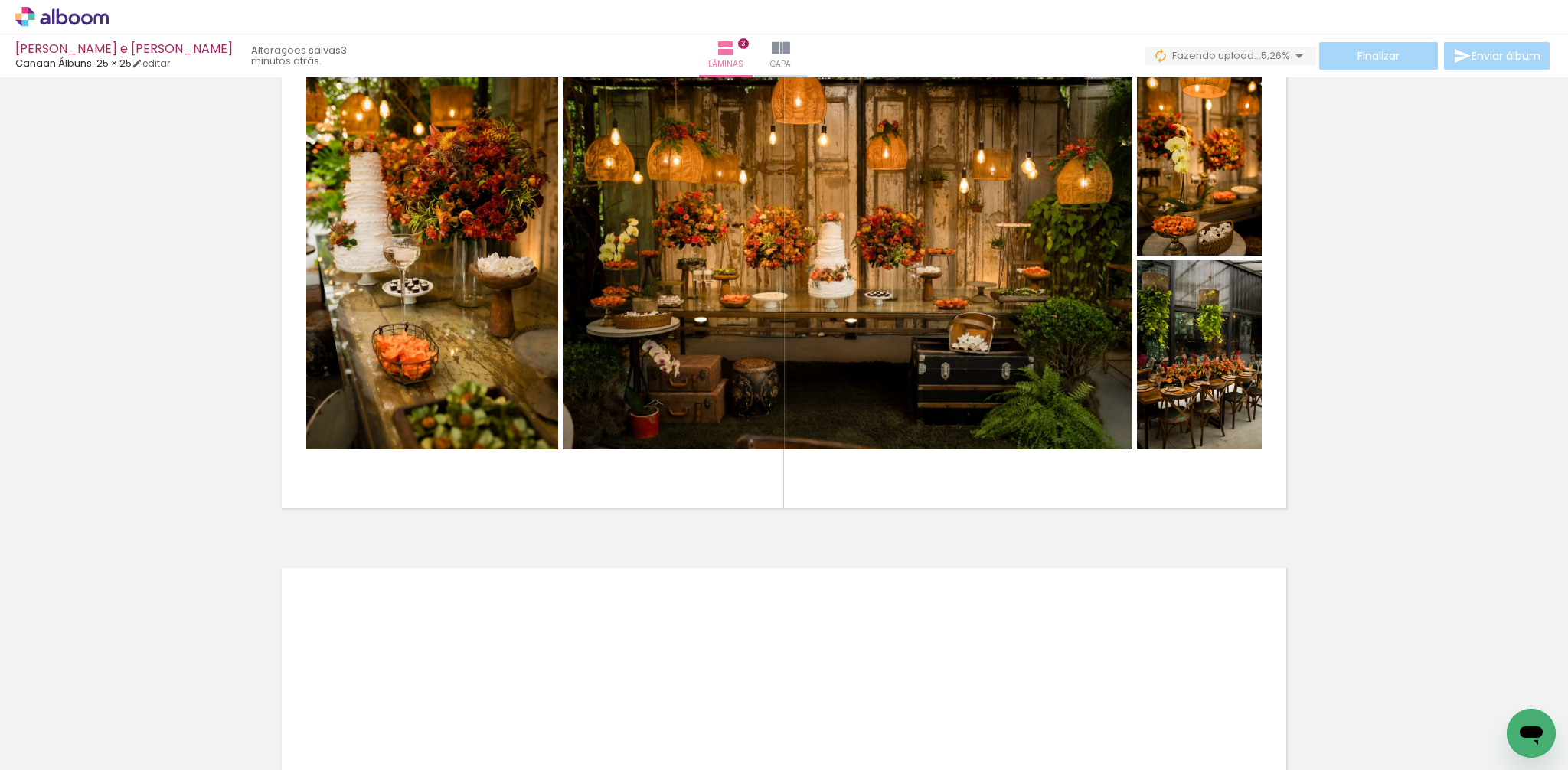
scroll to position [1242, 0]
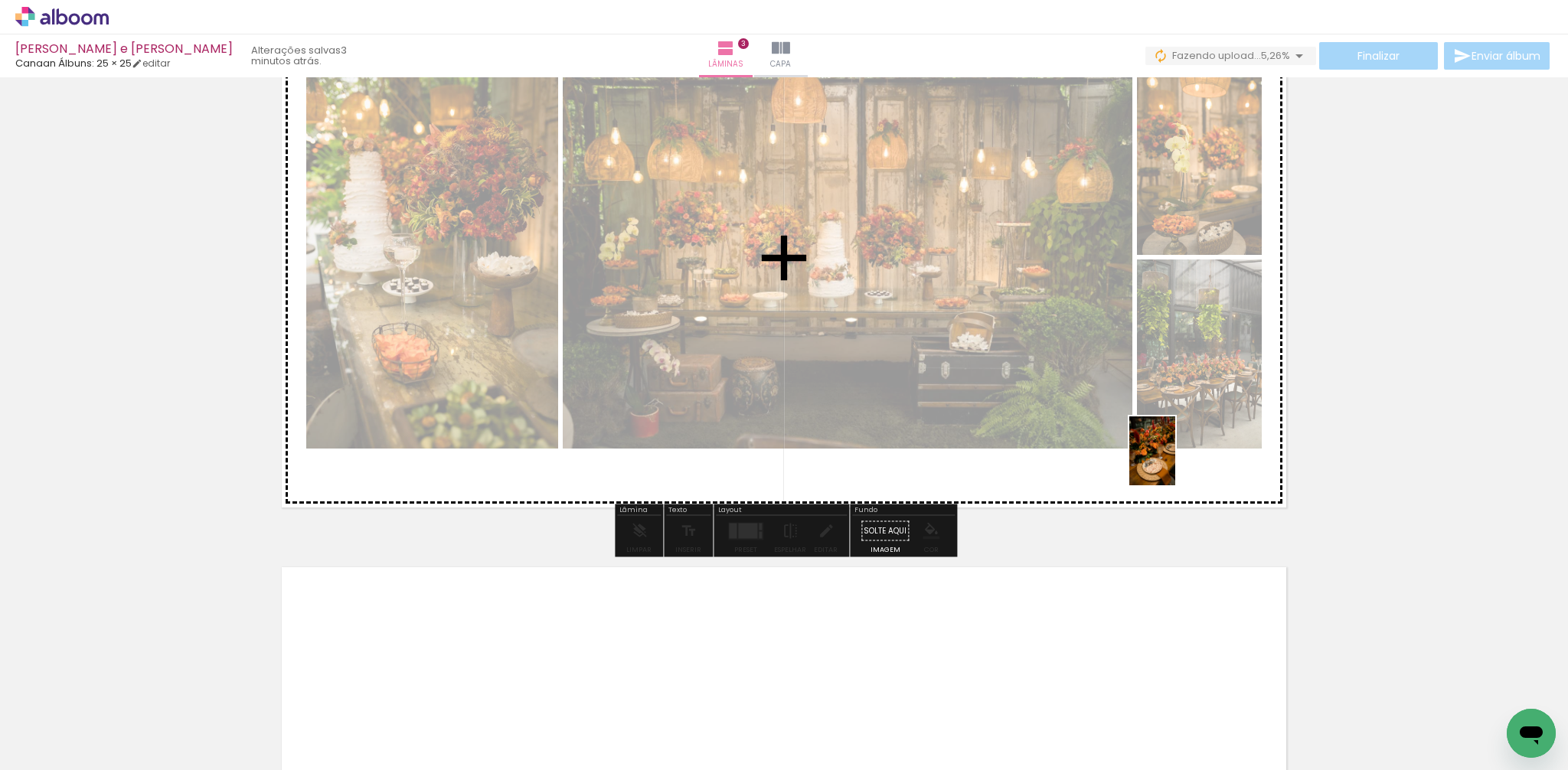
drag, startPoint x: 1187, startPoint y: 706, endPoint x: 1175, endPoint y: 460, distance: 246.3
click at [1175, 460] on quentale-workspace at bounding box center [784, 385] width 1568 height 770
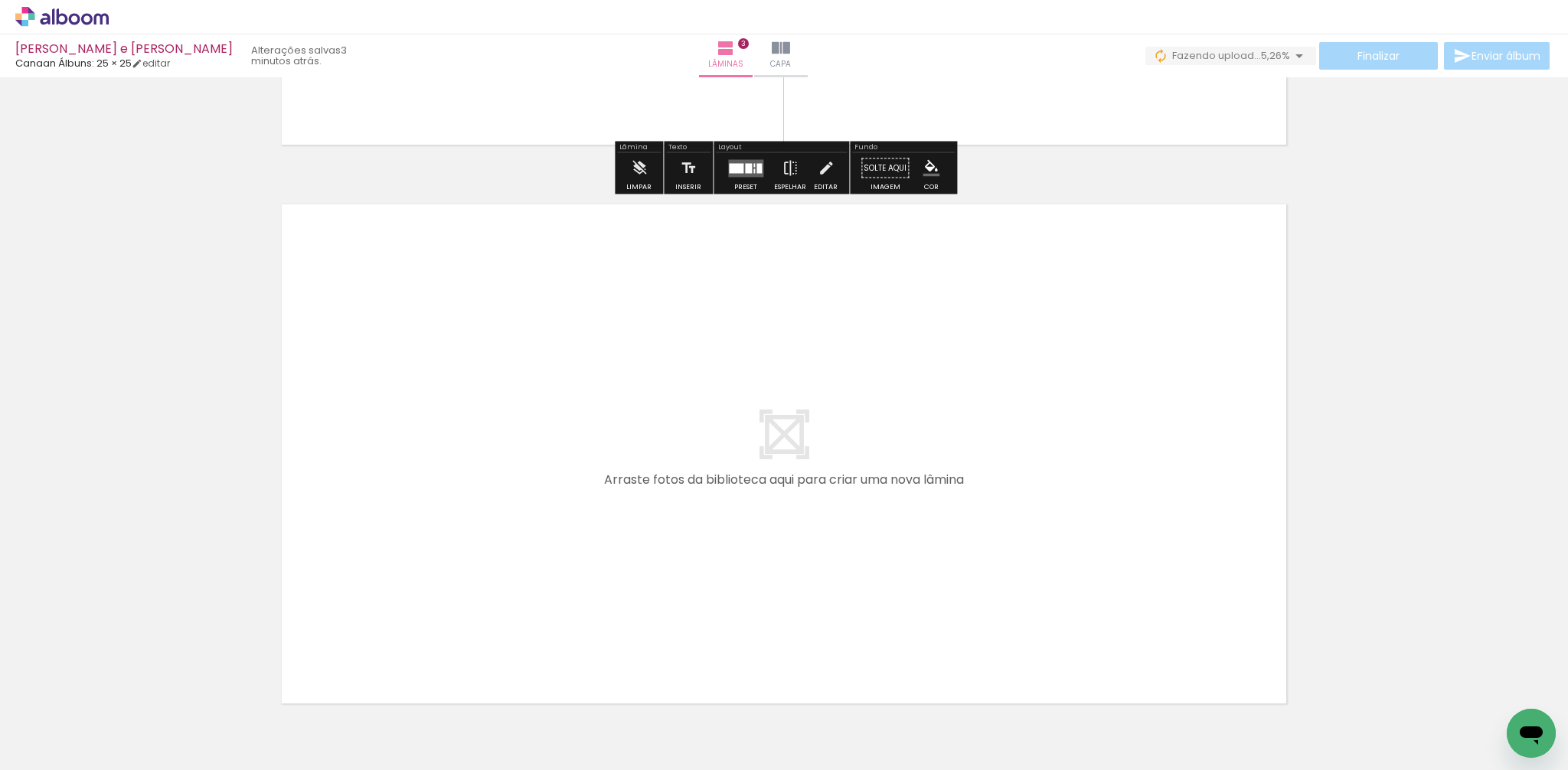
scroll to position [1605, 0]
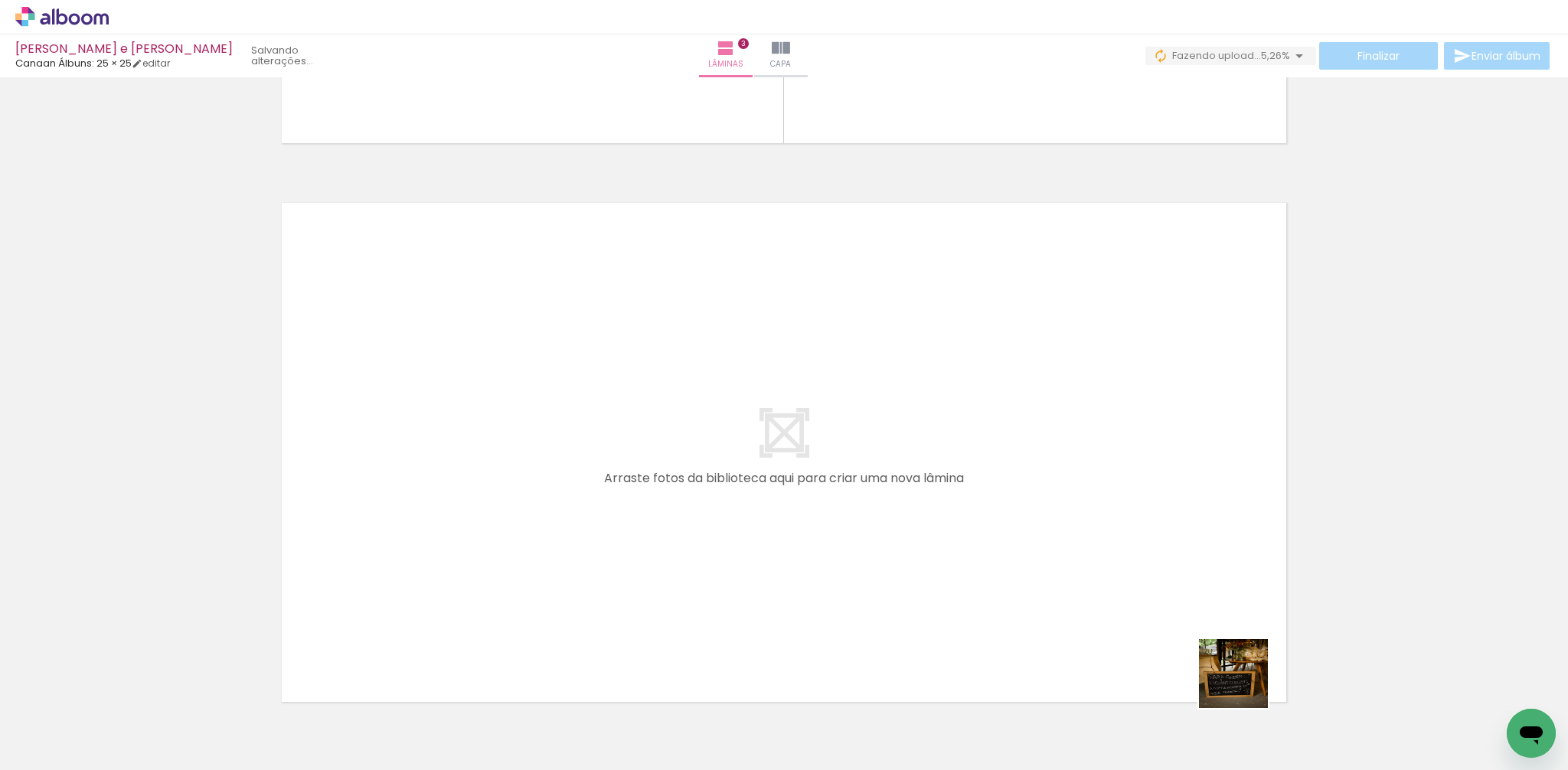
click at [1177, 552] on quentale-workspace at bounding box center [784, 385] width 1568 height 770
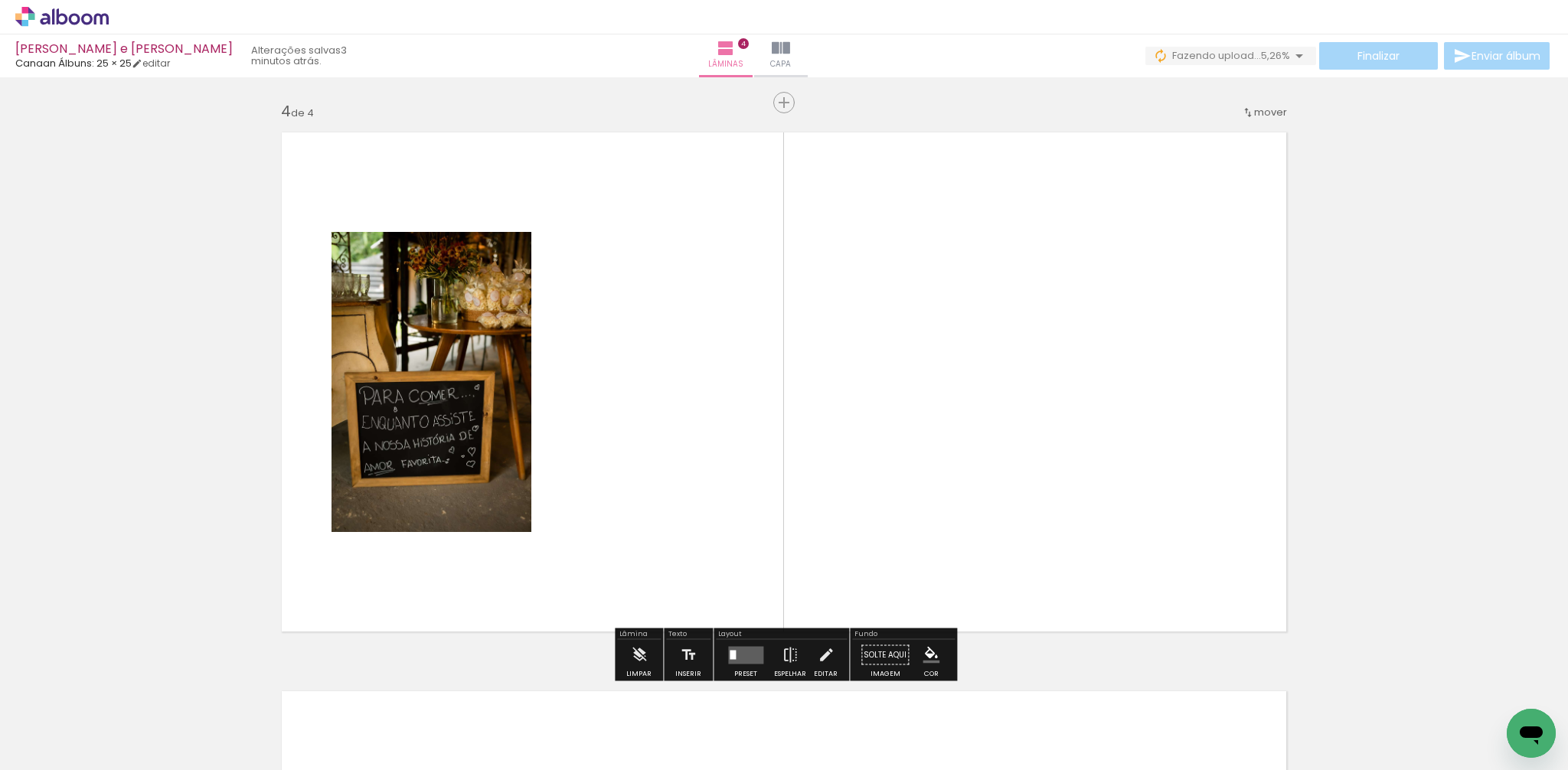
scroll to position [1682, 0]
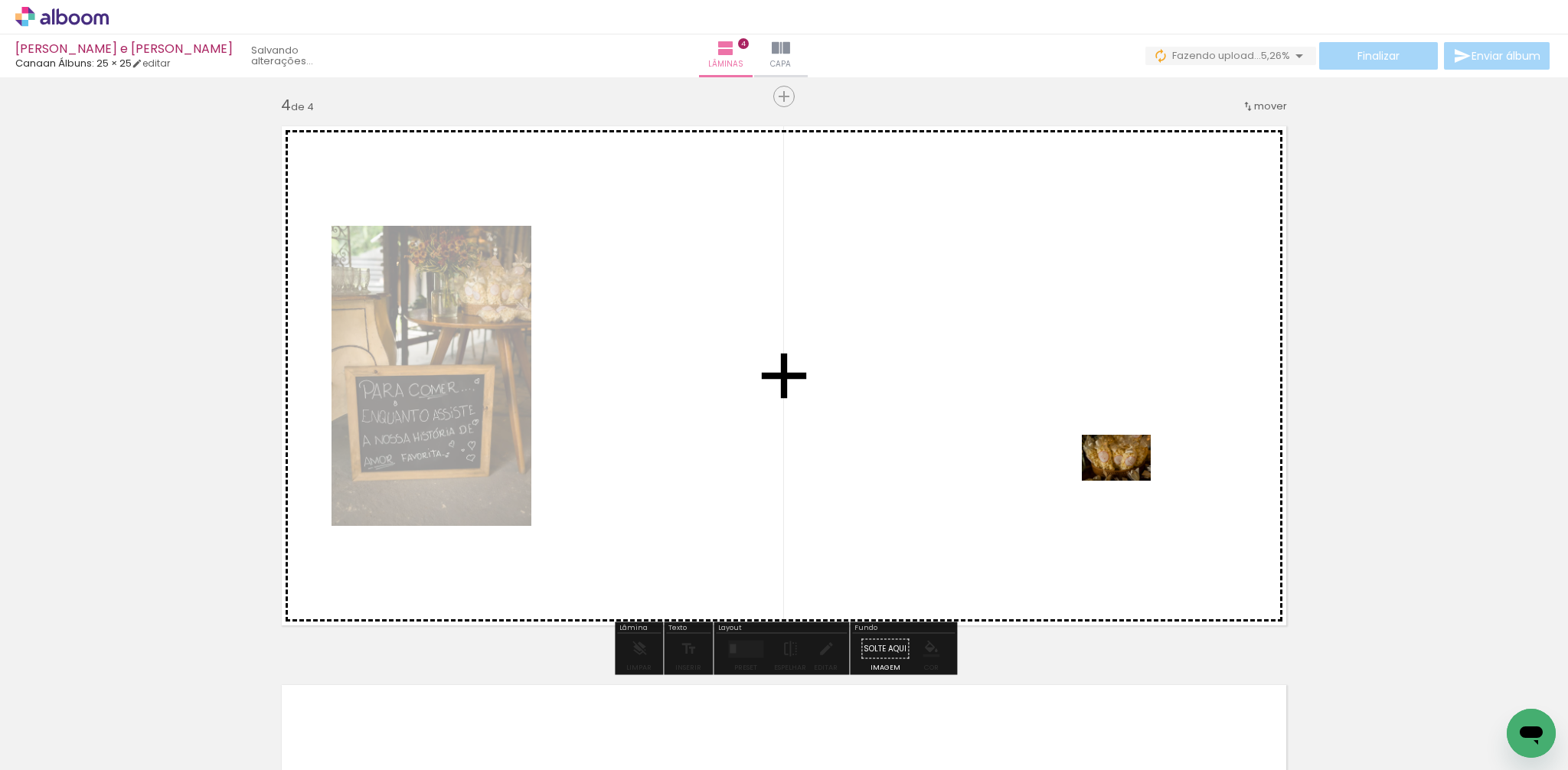
click at [1125, 477] on quentale-workspace at bounding box center [784, 385] width 1568 height 770
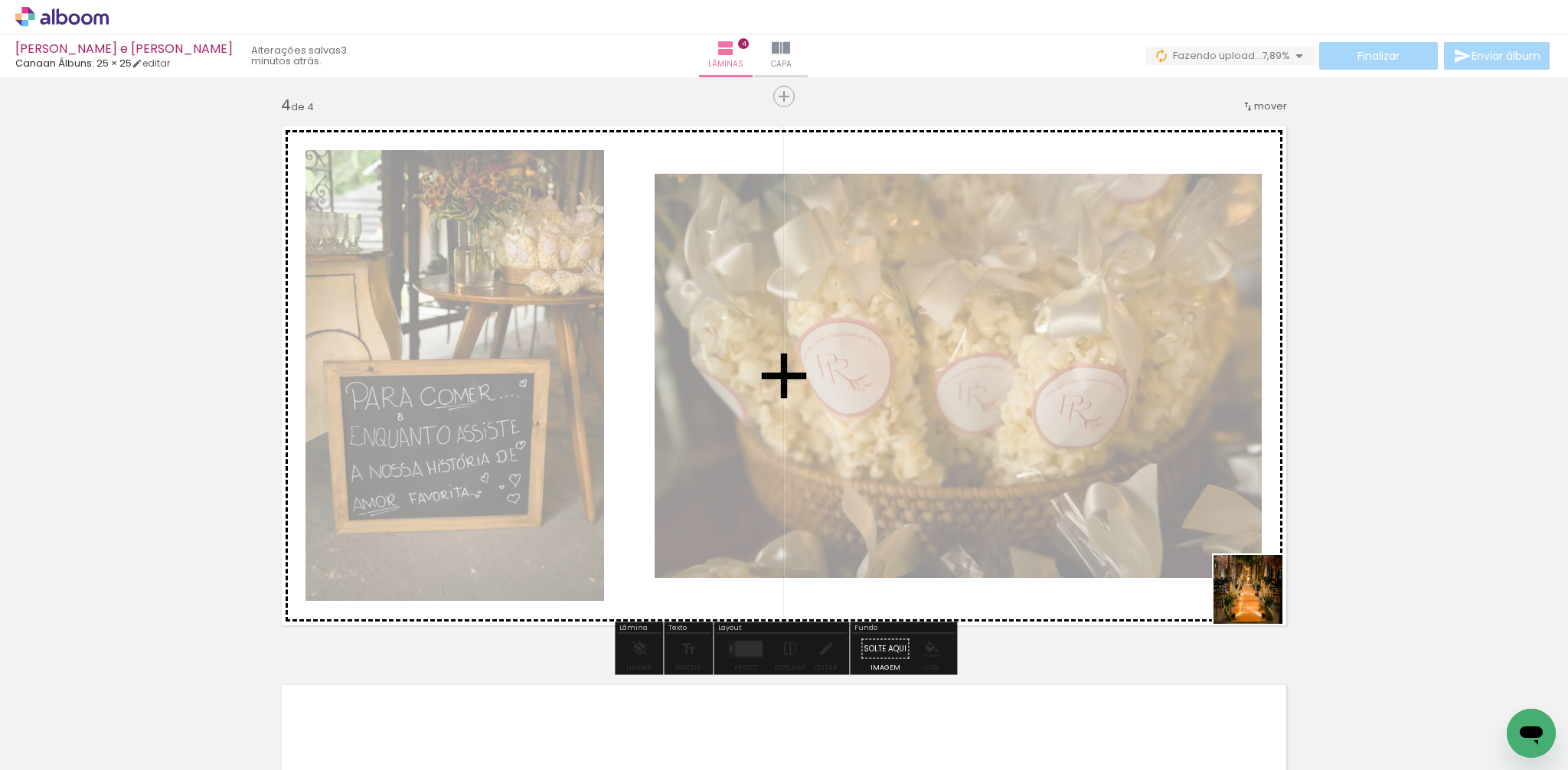
drag, startPoint x: 1429, startPoint y: 719, endPoint x: 1298, endPoint y: 577, distance: 193.2
click at [1217, 560] on quentale-workspace at bounding box center [784, 385] width 1568 height 770
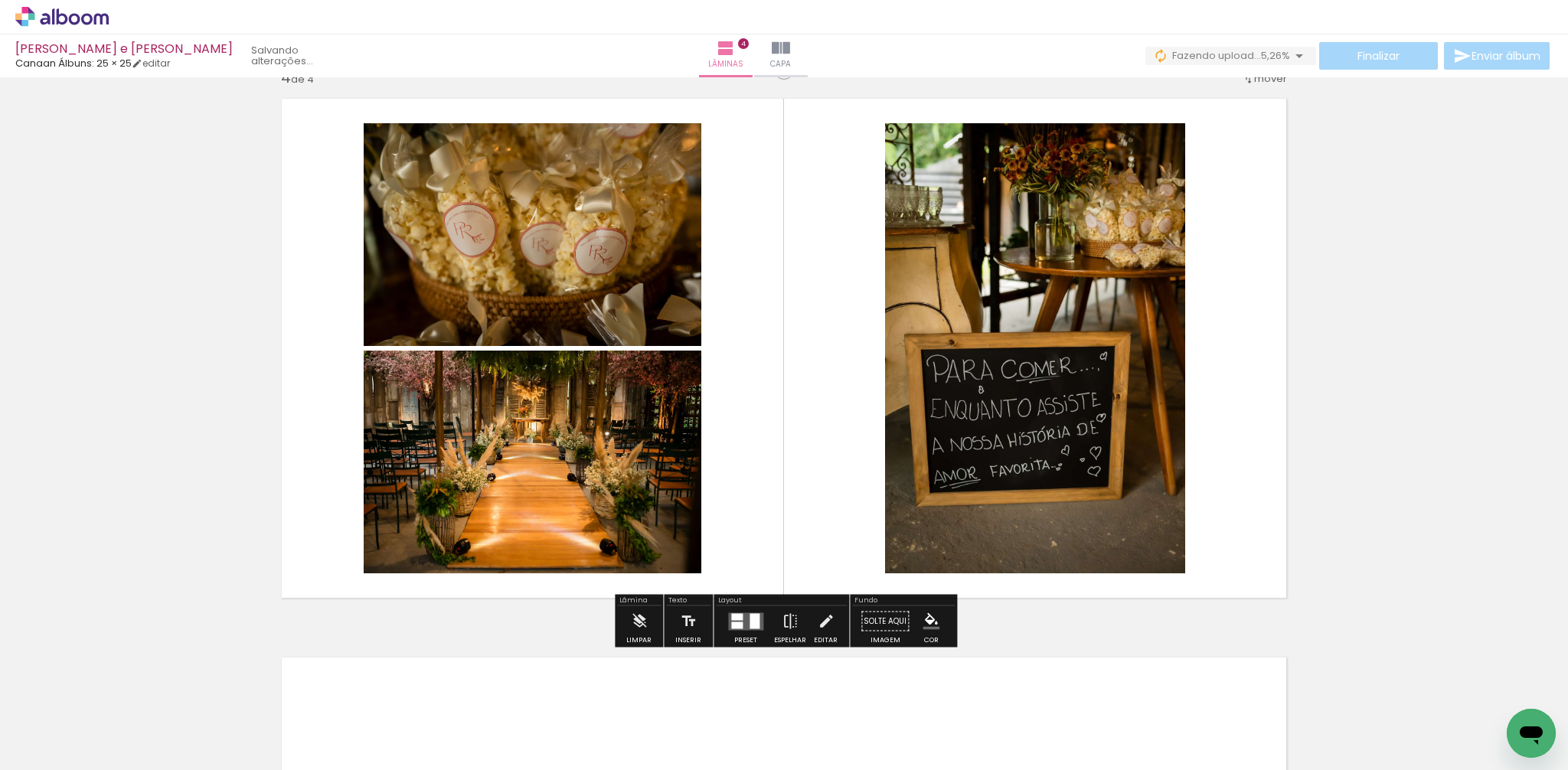
scroll to position [1727, 0]
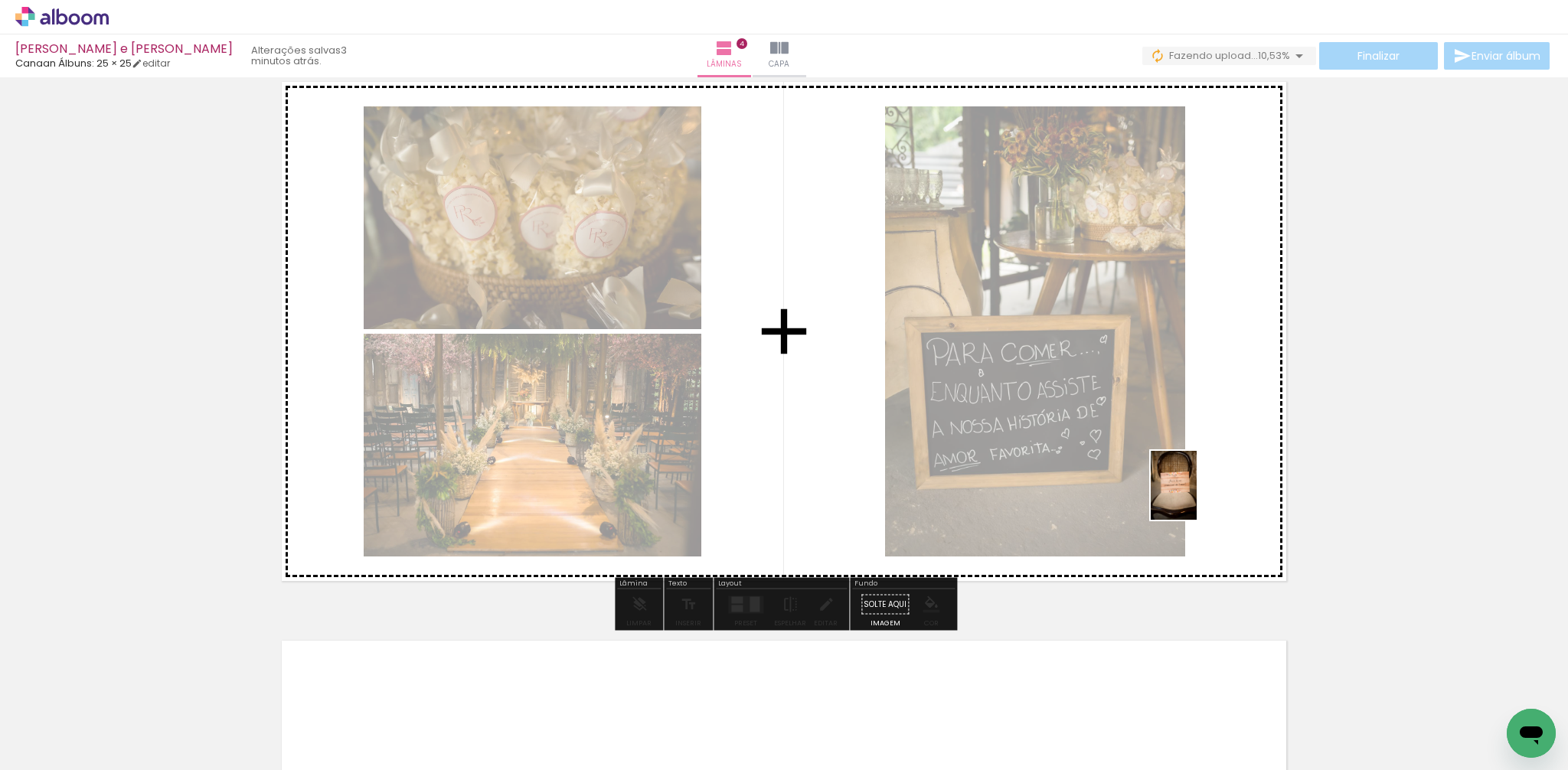
drag, startPoint x: 1498, startPoint y: 675, endPoint x: 1235, endPoint y: 510, distance: 310.5
click at [1187, 489] on quentale-workspace at bounding box center [784, 385] width 1568 height 770
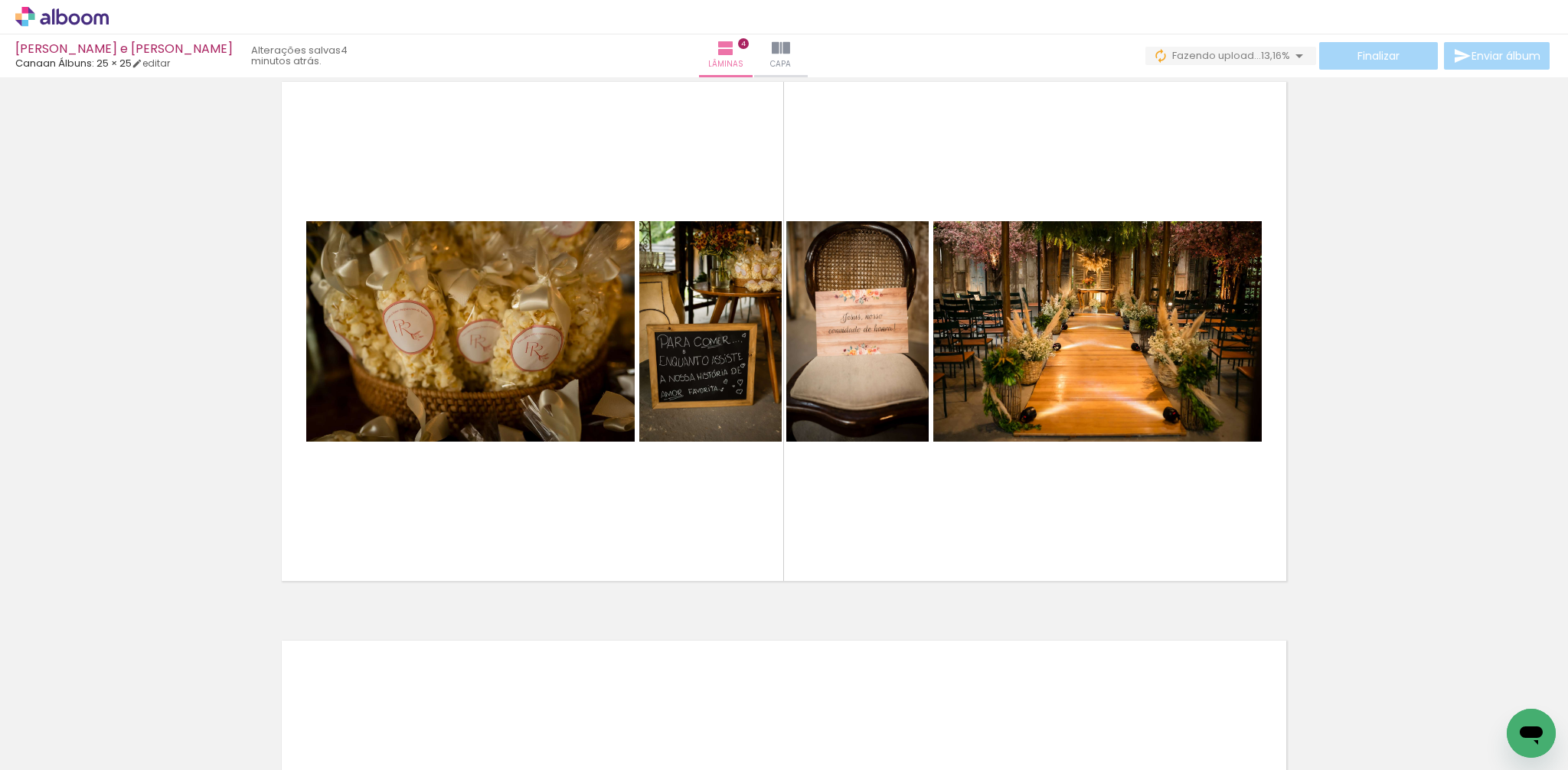
click at [126, 766] on iron-horizontal-list at bounding box center [110, 722] width 31 height 95
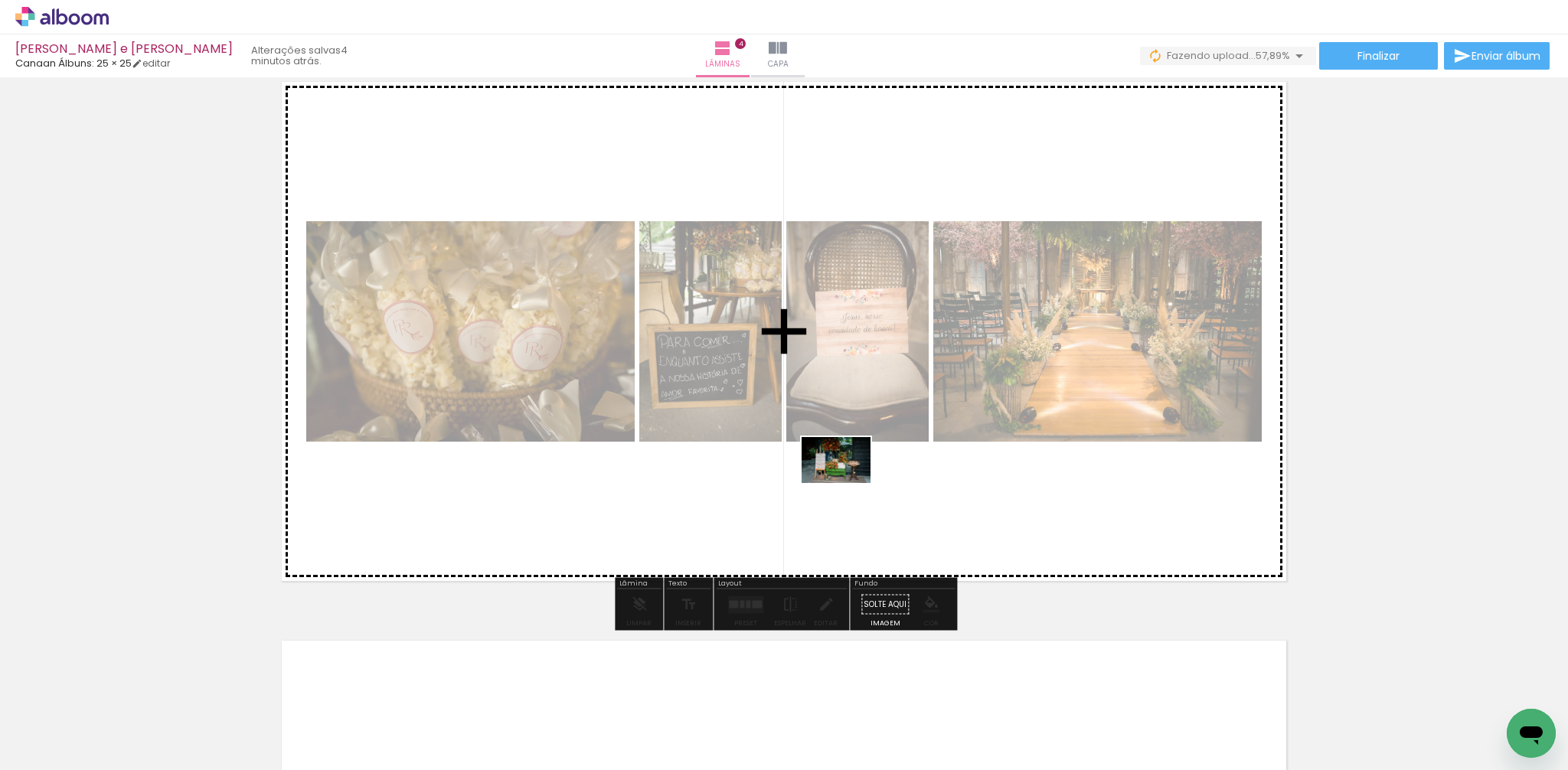
drag, startPoint x: 856, startPoint y: 708, endPoint x: 903, endPoint y: 637, distance: 85.1
click at [848, 479] on quentale-workspace at bounding box center [784, 385] width 1568 height 770
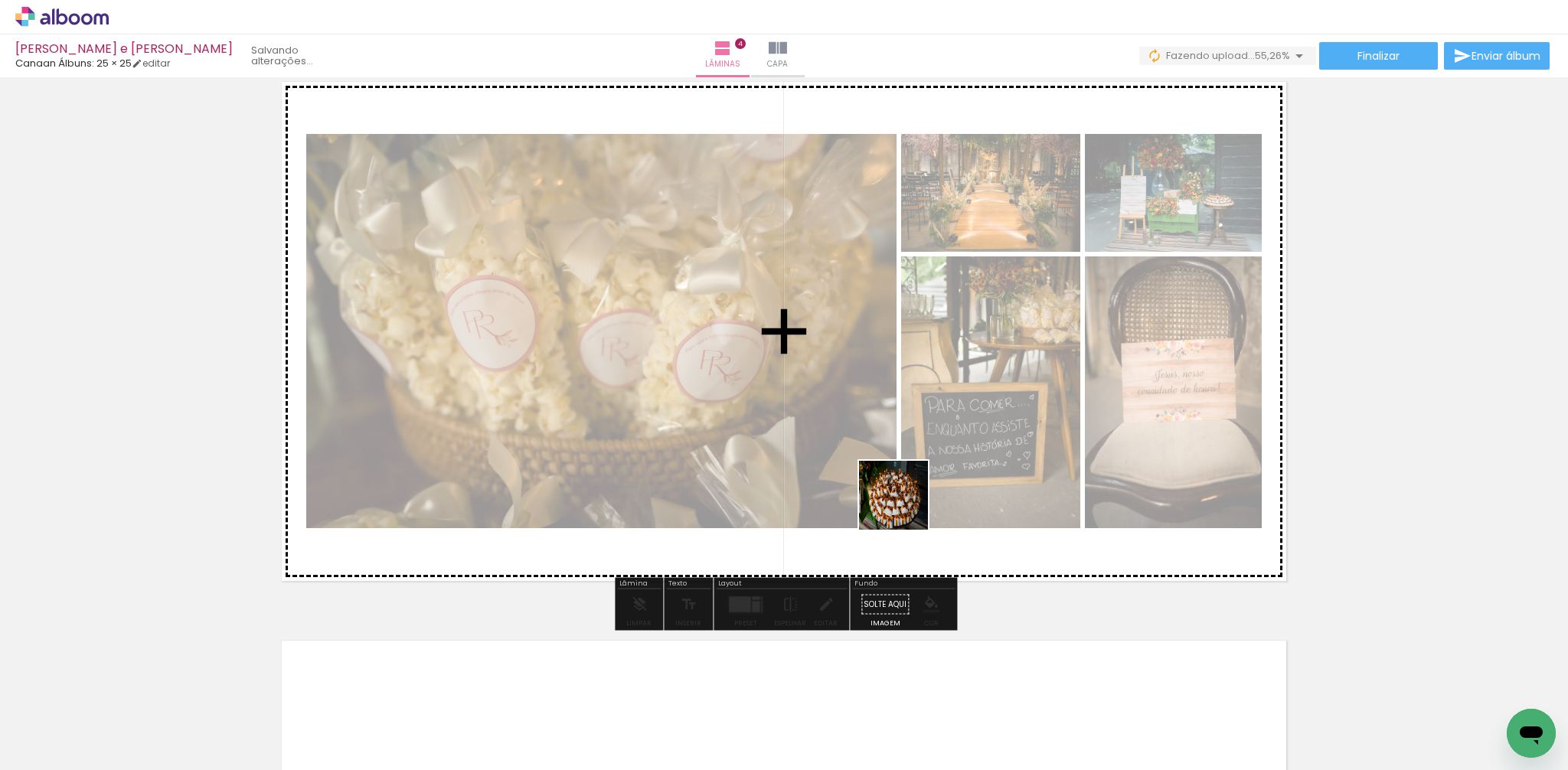
drag, startPoint x: 925, startPoint y: 713, endPoint x: 904, endPoint y: 505, distance: 209.1
click at [904, 505] on quentale-workspace at bounding box center [784, 385] width 1568 height 770
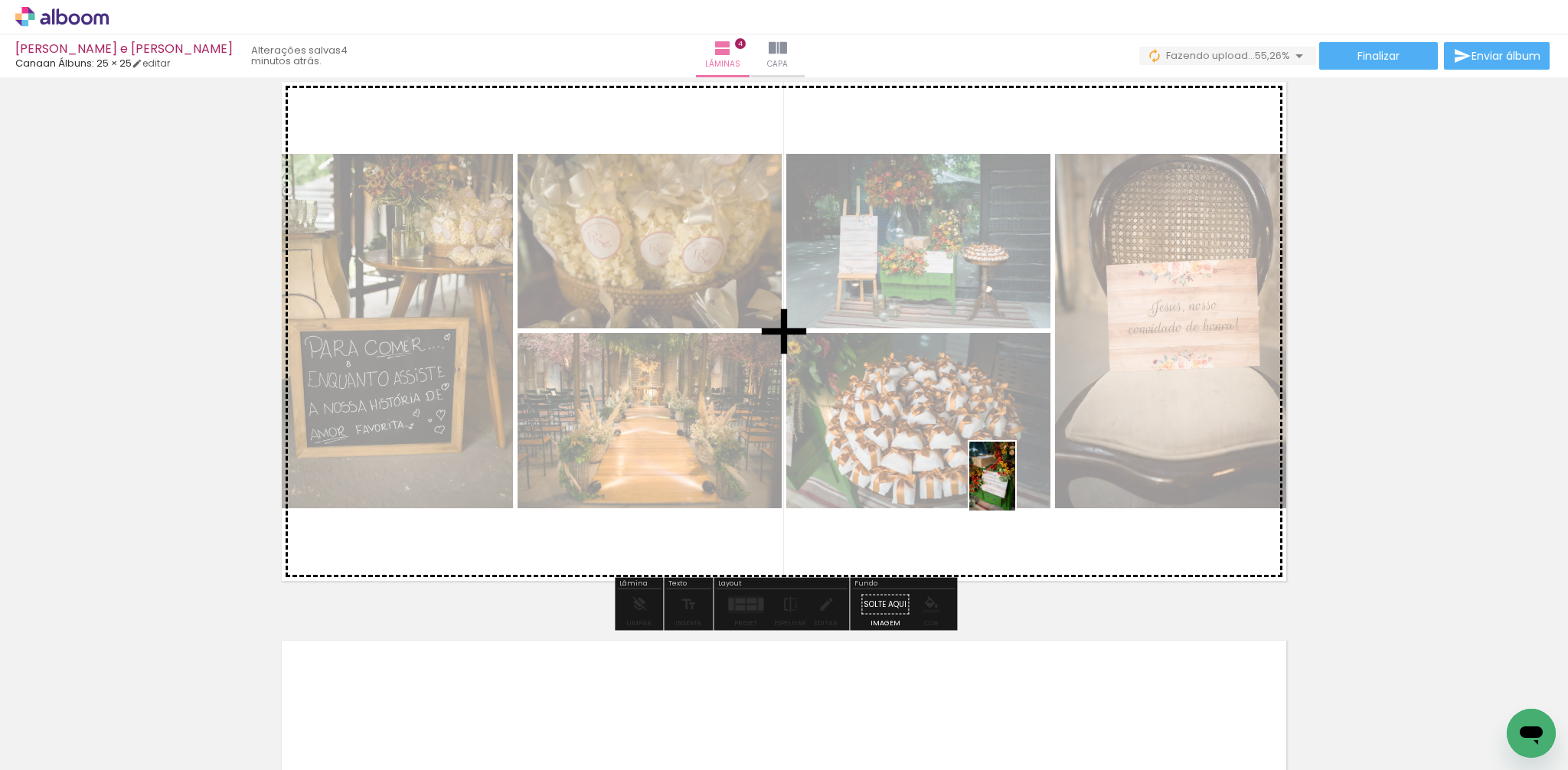
drag, startPoint x: 1006, startPoint y: 703, endPoint x: 1014, endPoint y: 489, distance: 214.1
click at [1015, 487] on quentale-workspace at bounding box center [784, 385] width 1568 height 770
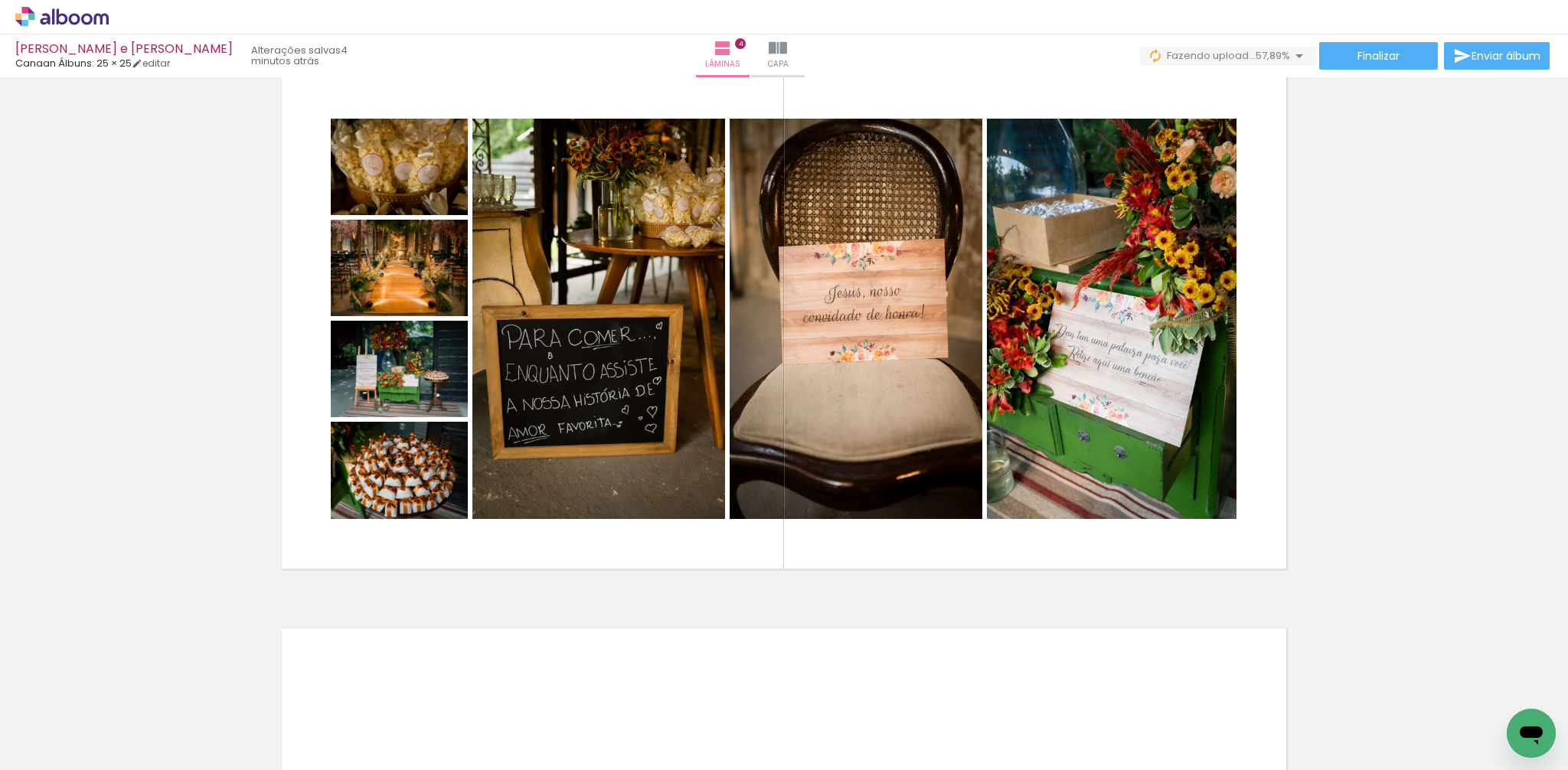
scroll to position [1607, 0]
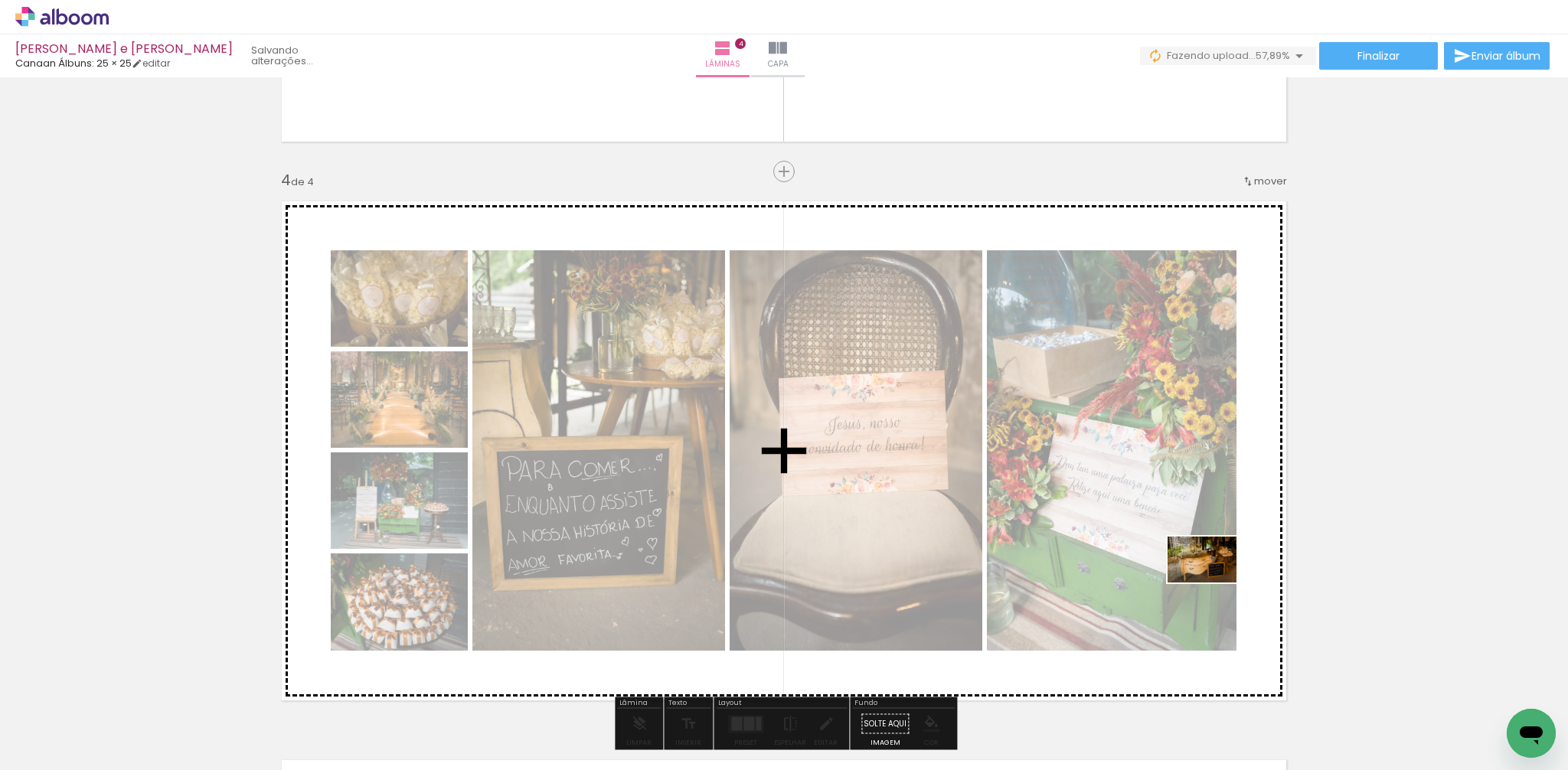
drag, startPoint x: 1268, startPoint y: 709, endPoint x: 1189, endPoint y: 689, distance: 81.5
click at [1213, 581] on quentale-workspace at bounding box center [784, 385] width 1568 height 770
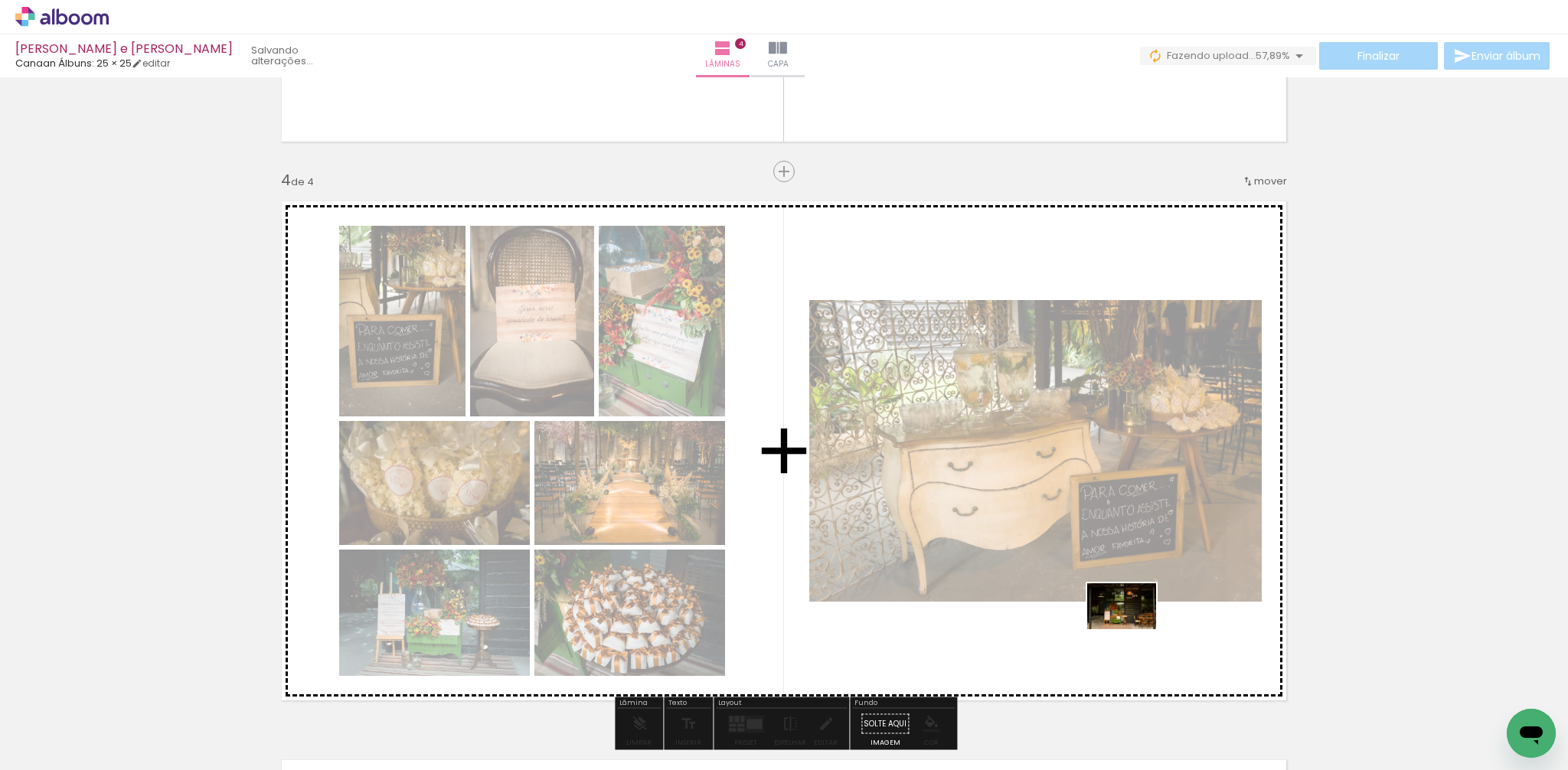
drag, startPoint x: 1126, startPoint y: 715, endPoint x: 1134, endPoint y: 629, distance: 86.4
click at [1134, 629] on quentale-workspace at bounding box center [784, 385] width 1568 height 770
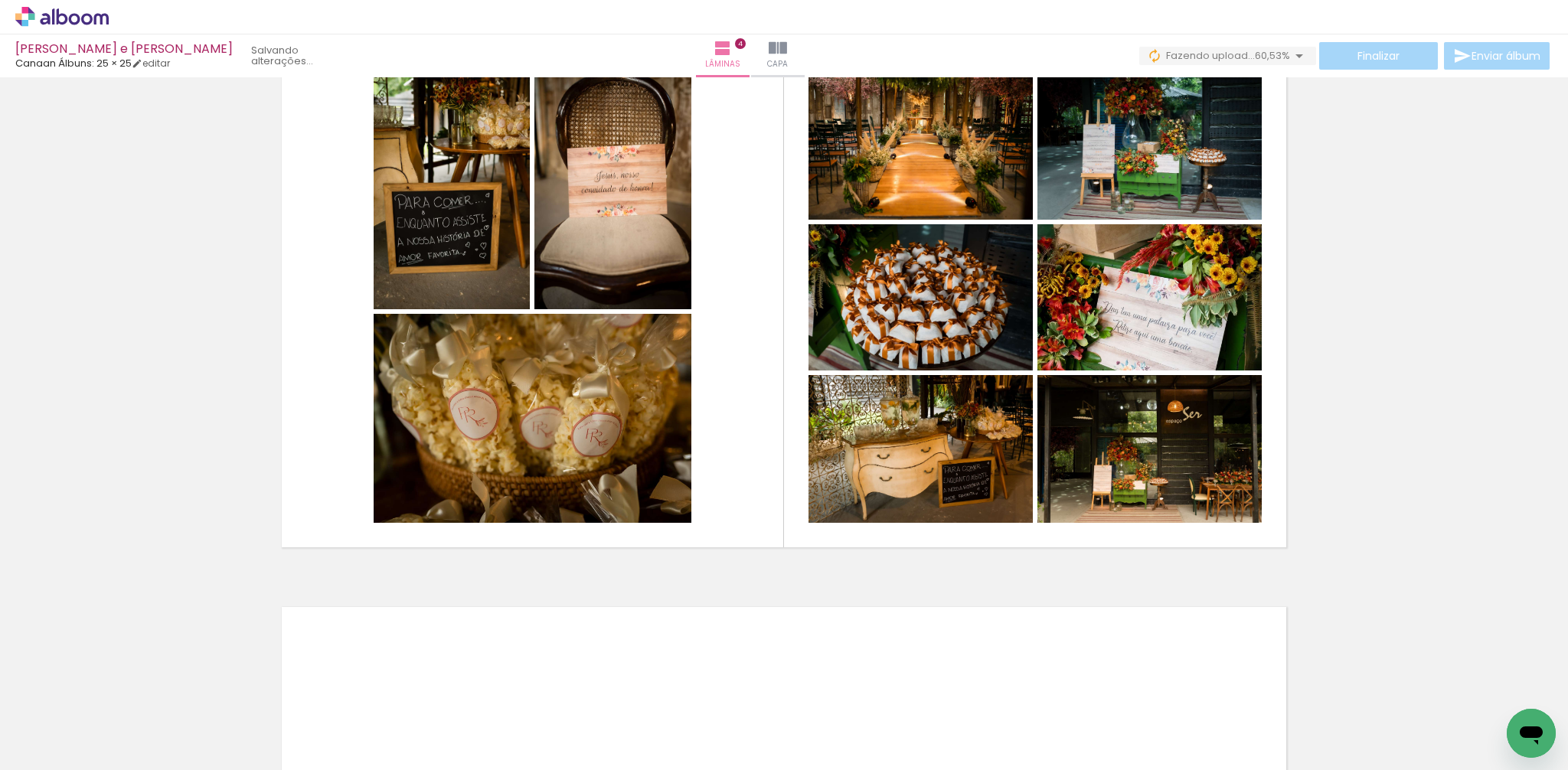
scroll to position [1763, 0]
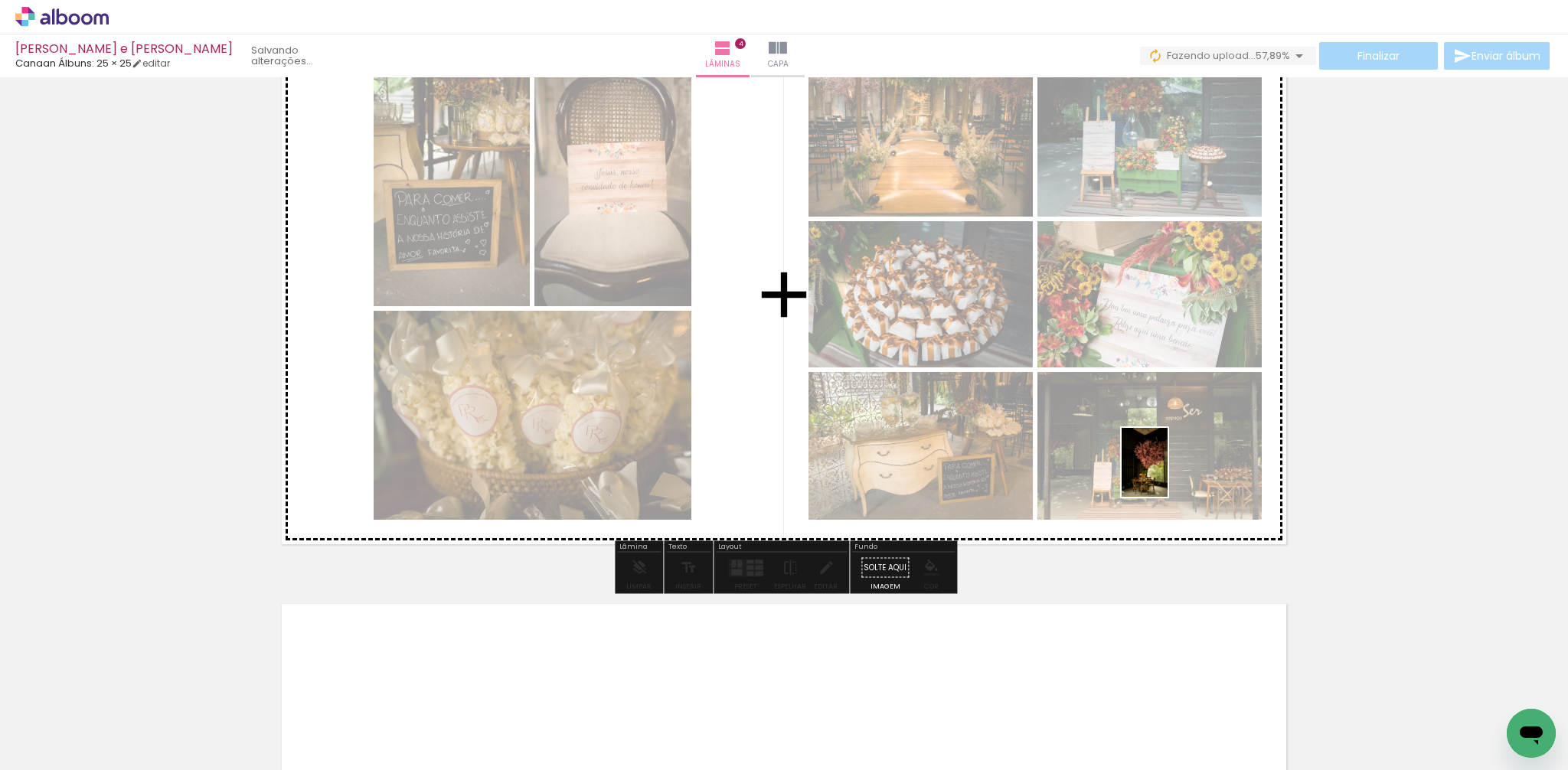
drag, startPoint x: 1191, startPoint y: 703, endPoint x: 1168, endPoint y: 474, distance: 230.2
click at [1168, 474] on quentale-workspace at bounding box center [784, 385] width 1568 height 770
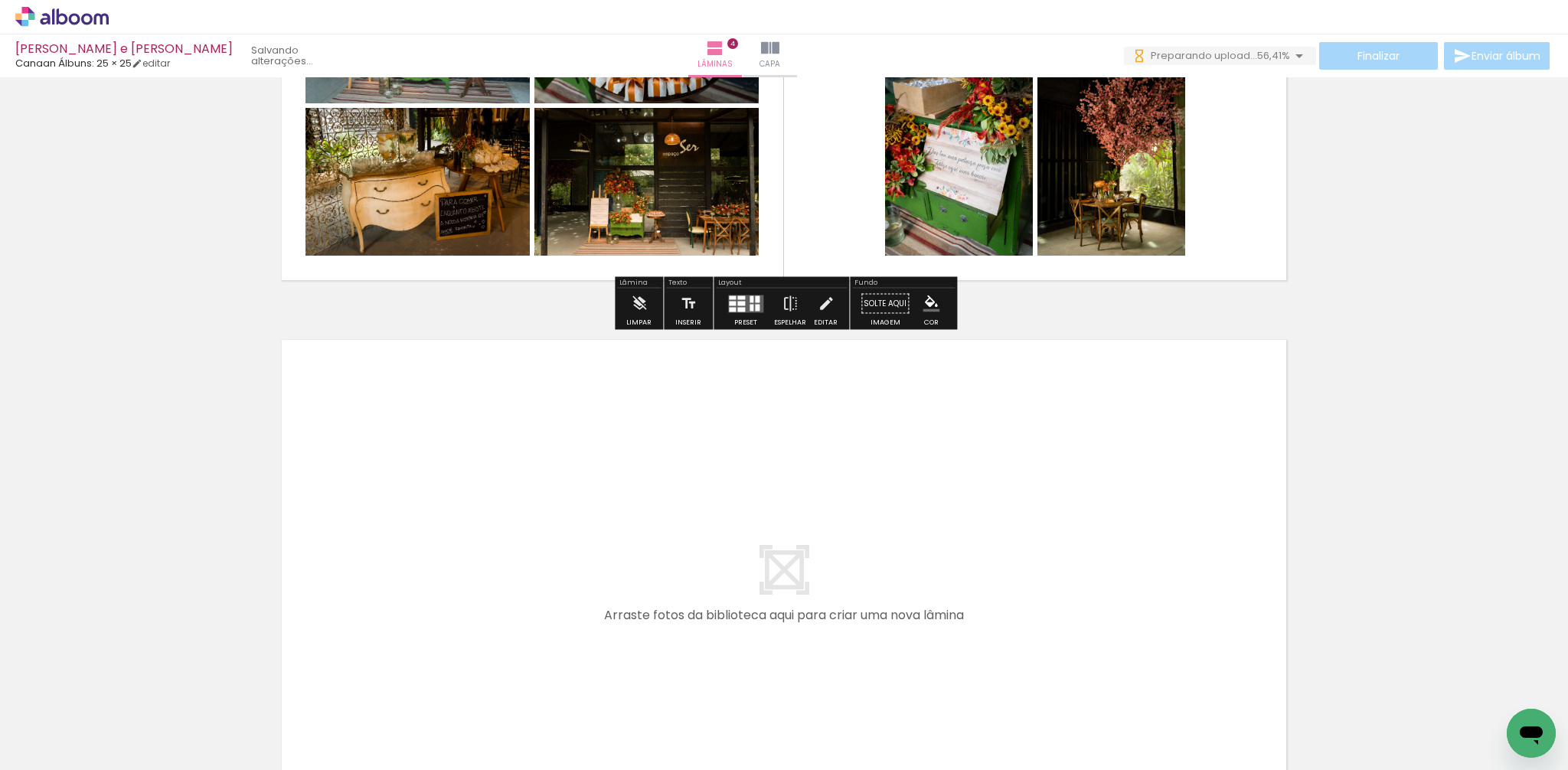
scroll to position [2166, 0]
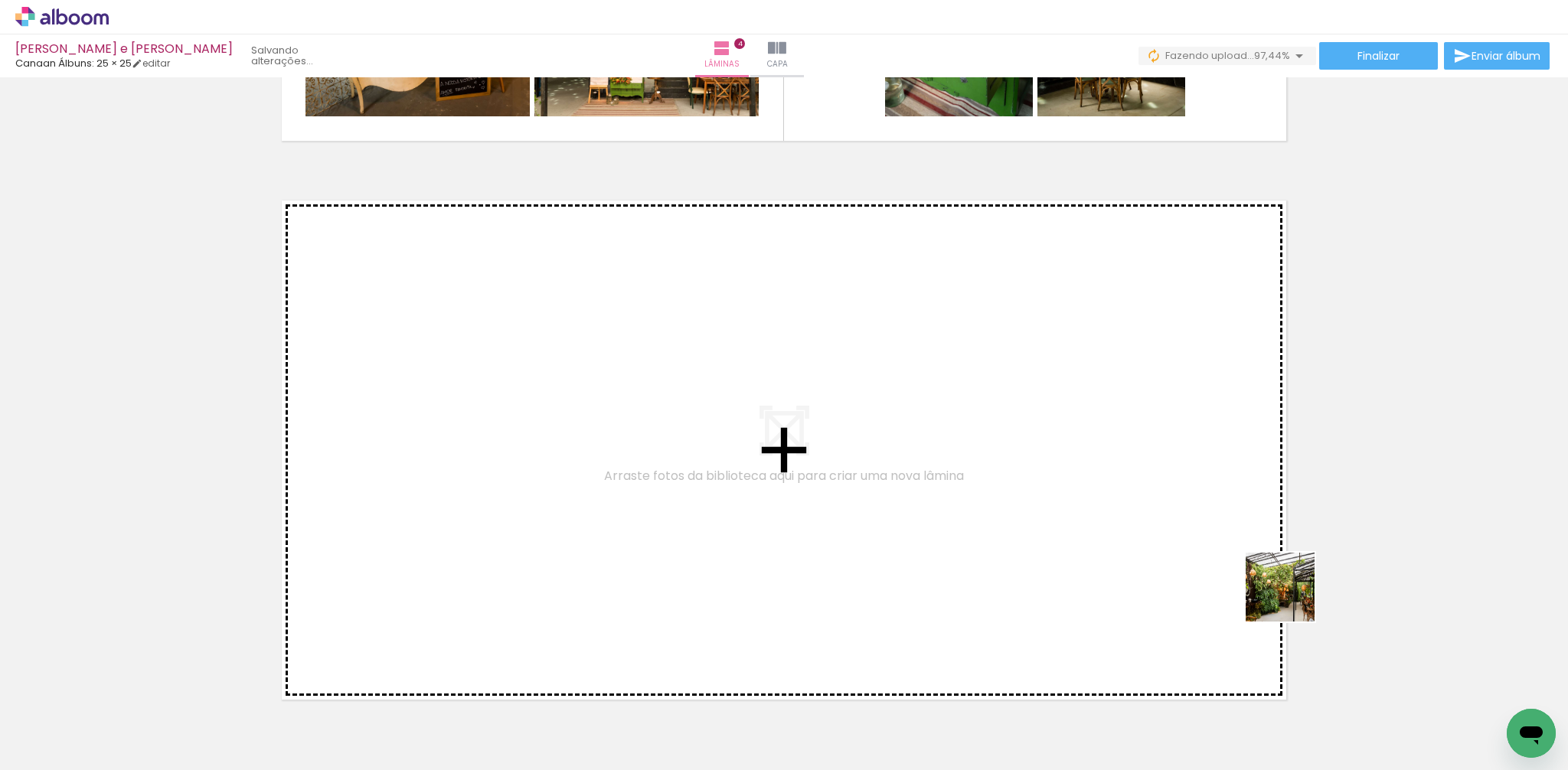
click at [1178, 510] on quentale-workspace at bounding box center [784, 385] width 1568 height 770
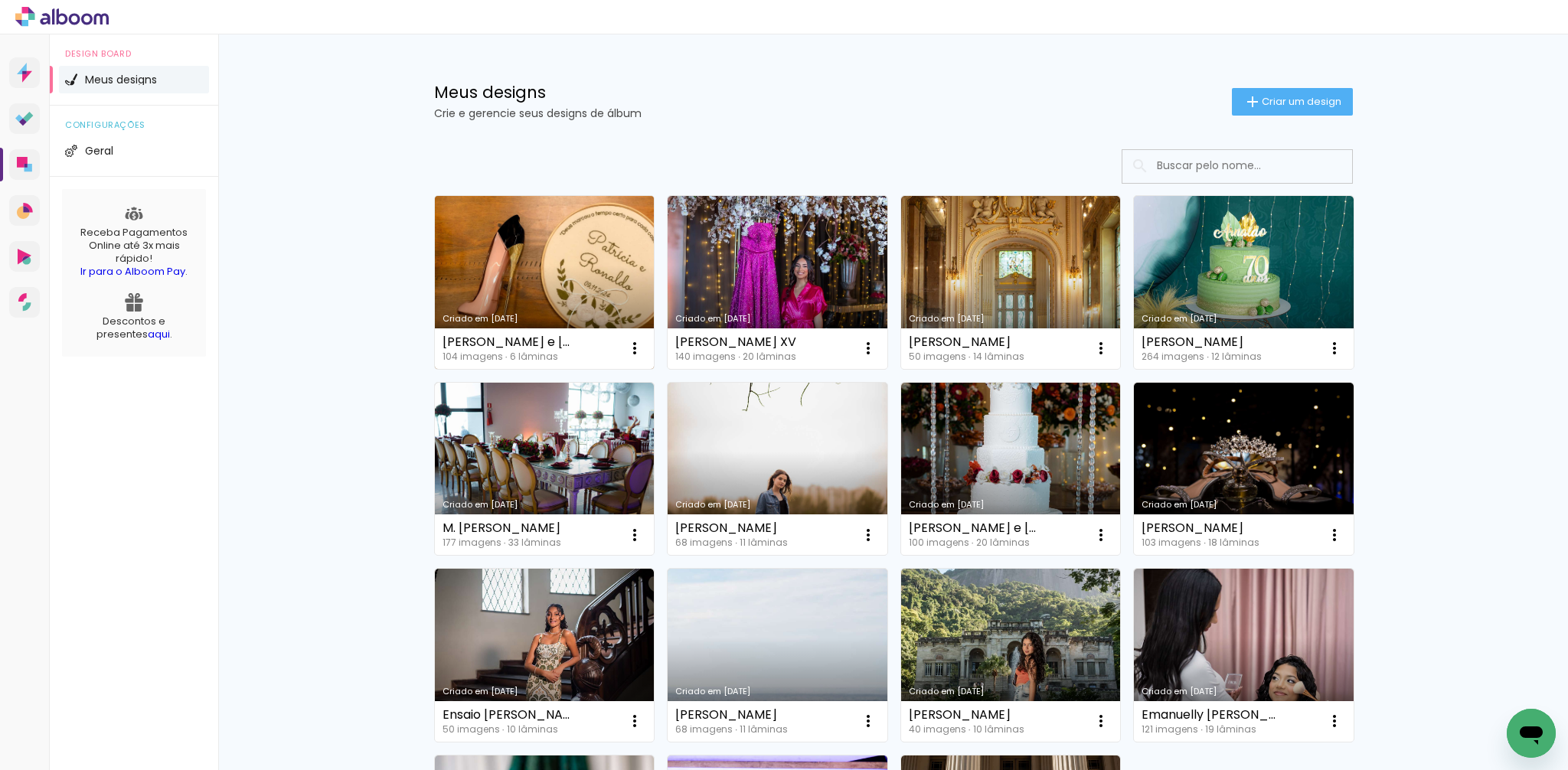
click at [542, 300] on link "Criado em [DATE]" at bounding box center [545, 283] width 220 height 173
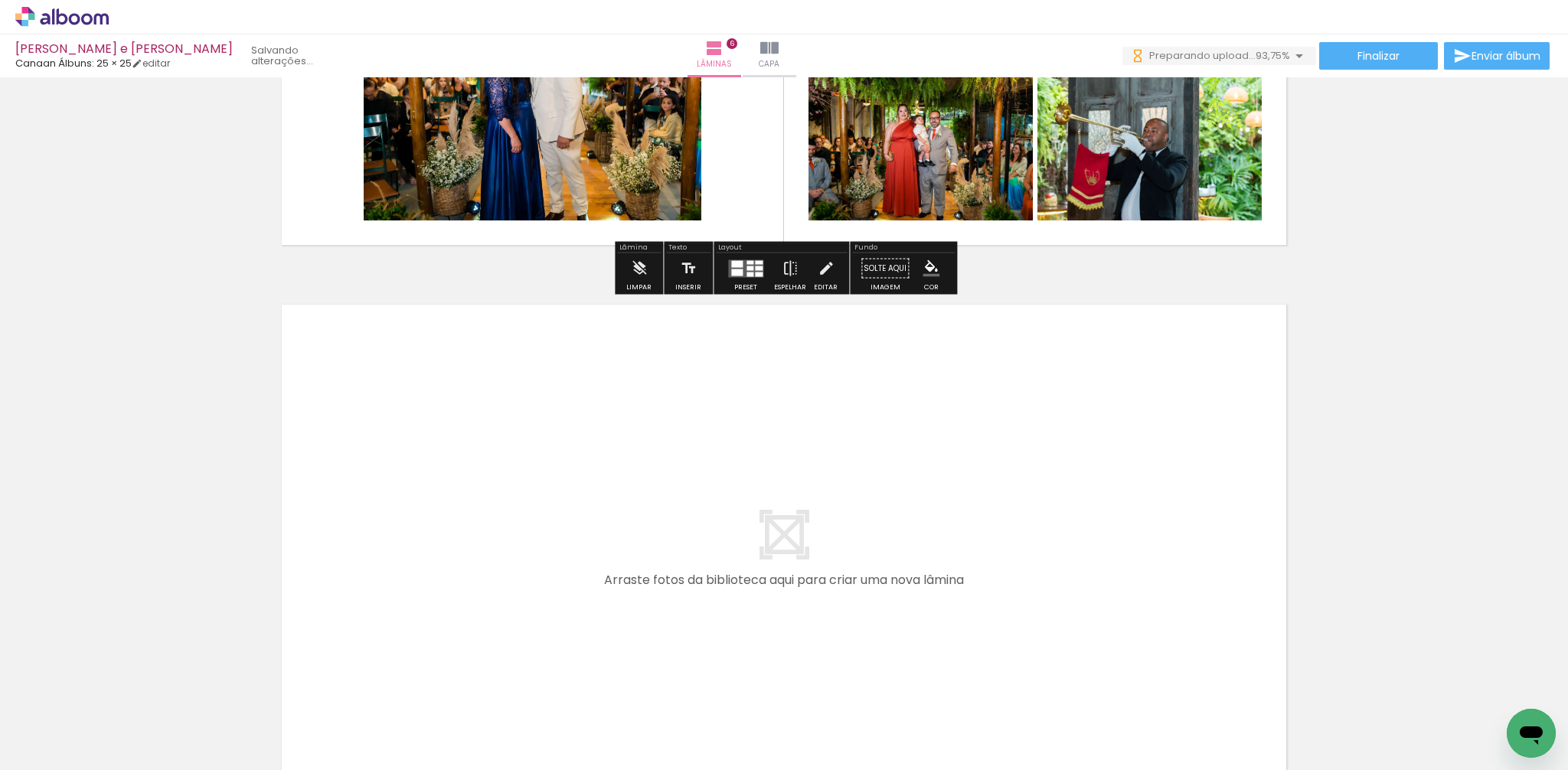
scroll to position [3181, 0]
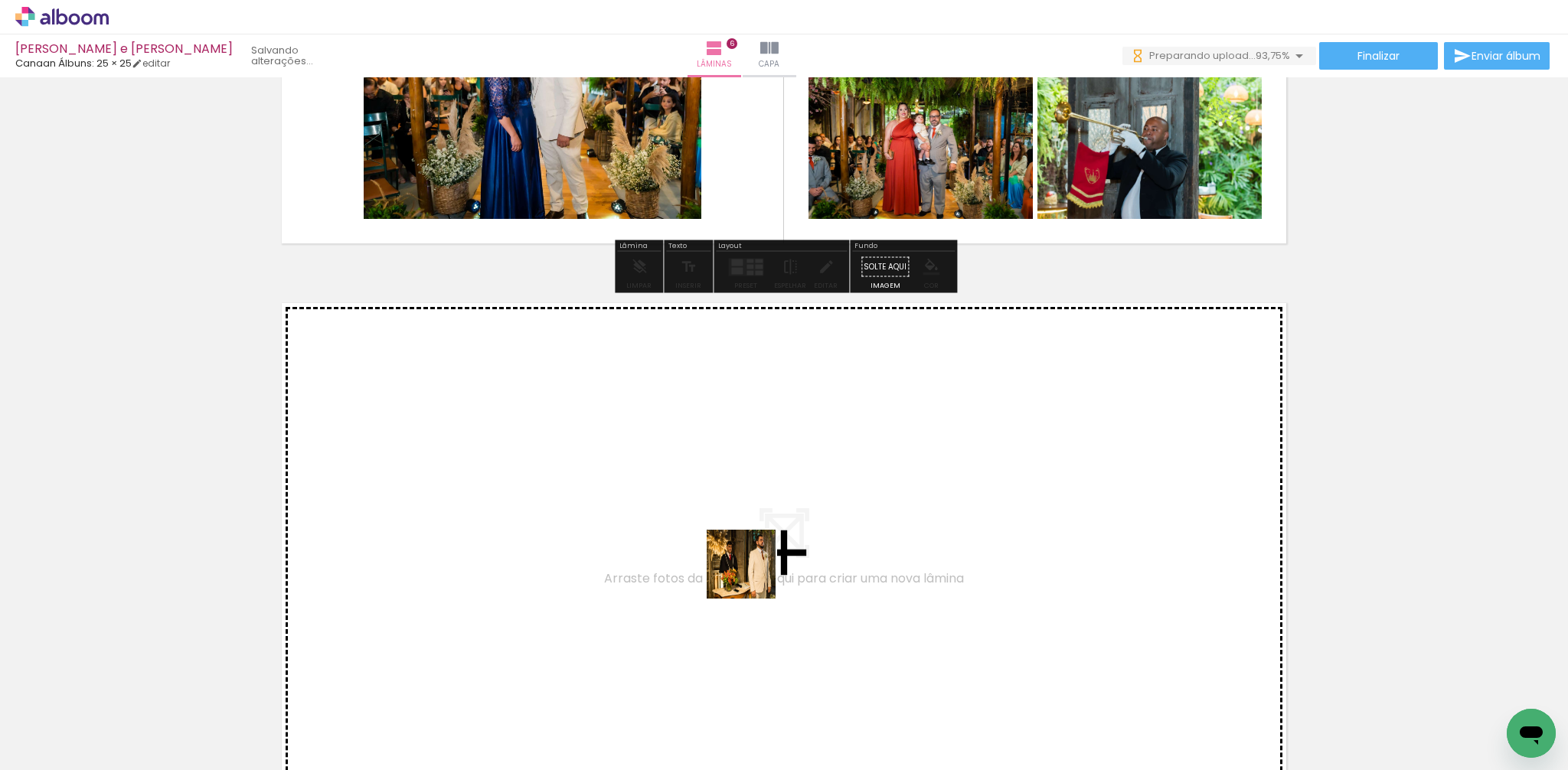
click at [753, 576] on quentale-workspace at bounding box center [784, 385] width 1568 height 770
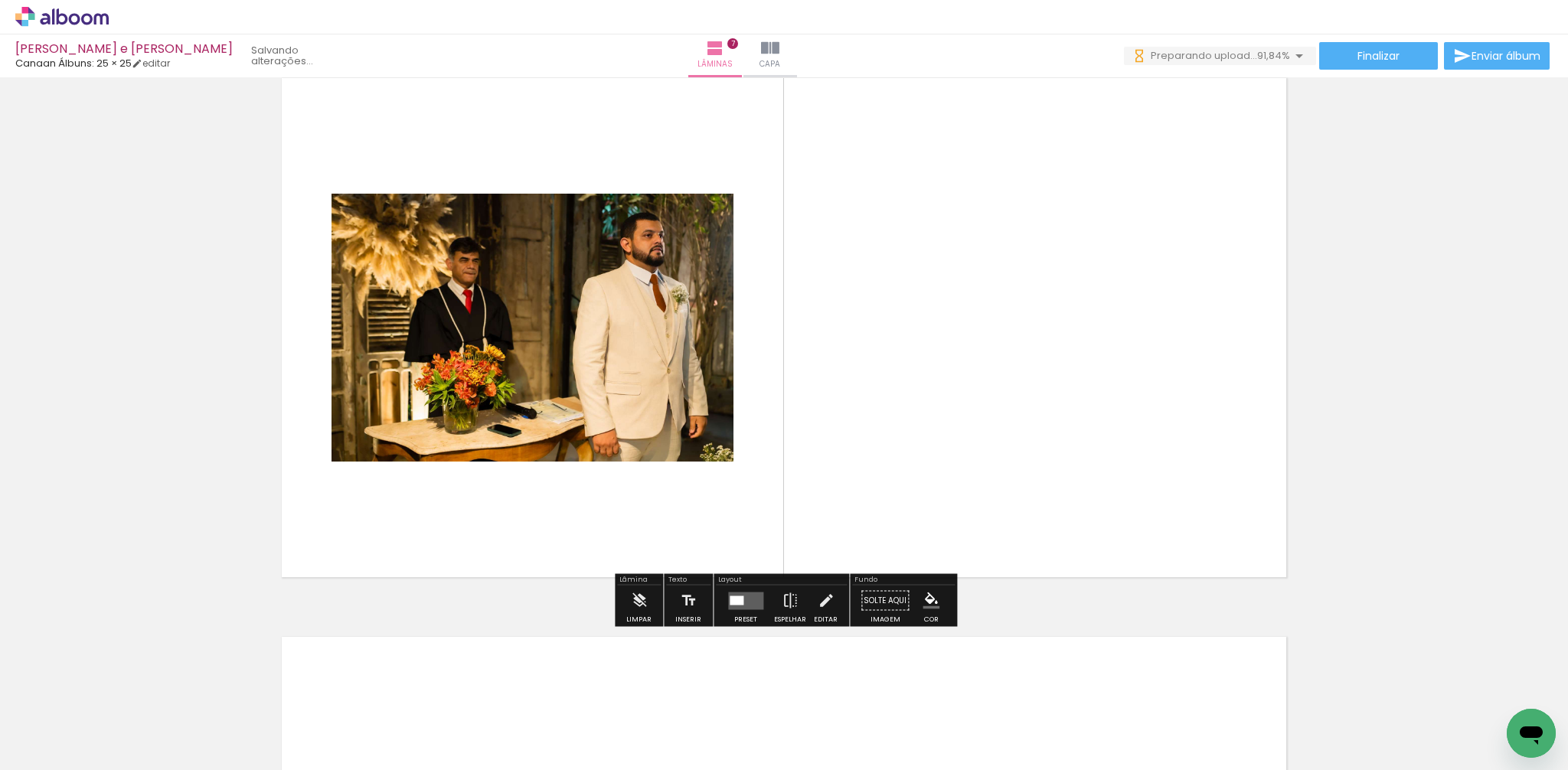
scroll to position [0, 2727]
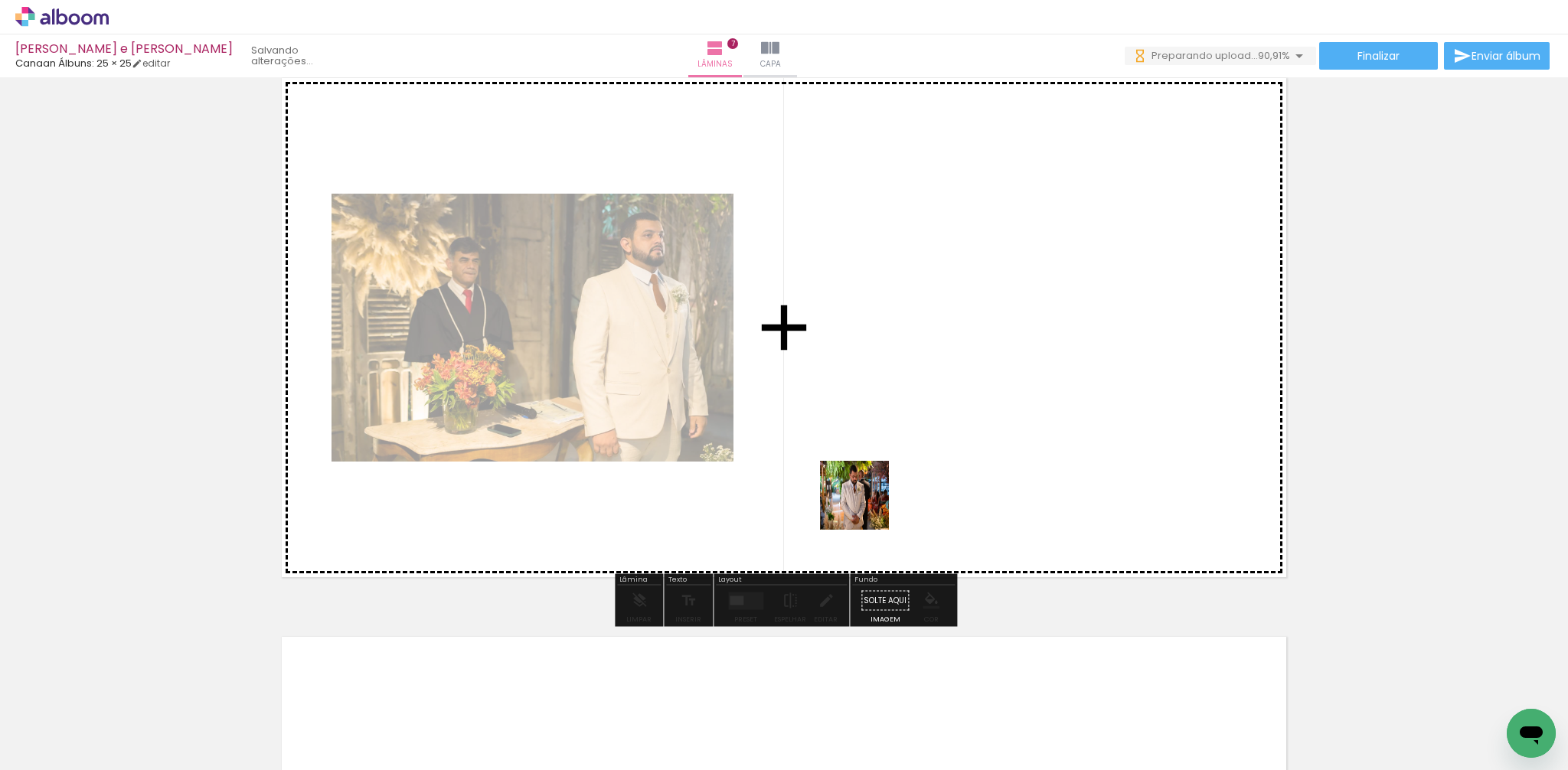
drag, startPoint x: 849, startPoint y: 726, endPoint x: 1045, endPoint y: 526, distance: 280.0
click at [867, 499] on quentale-workspace at bounding box center [784, 385] width 1568 height 770
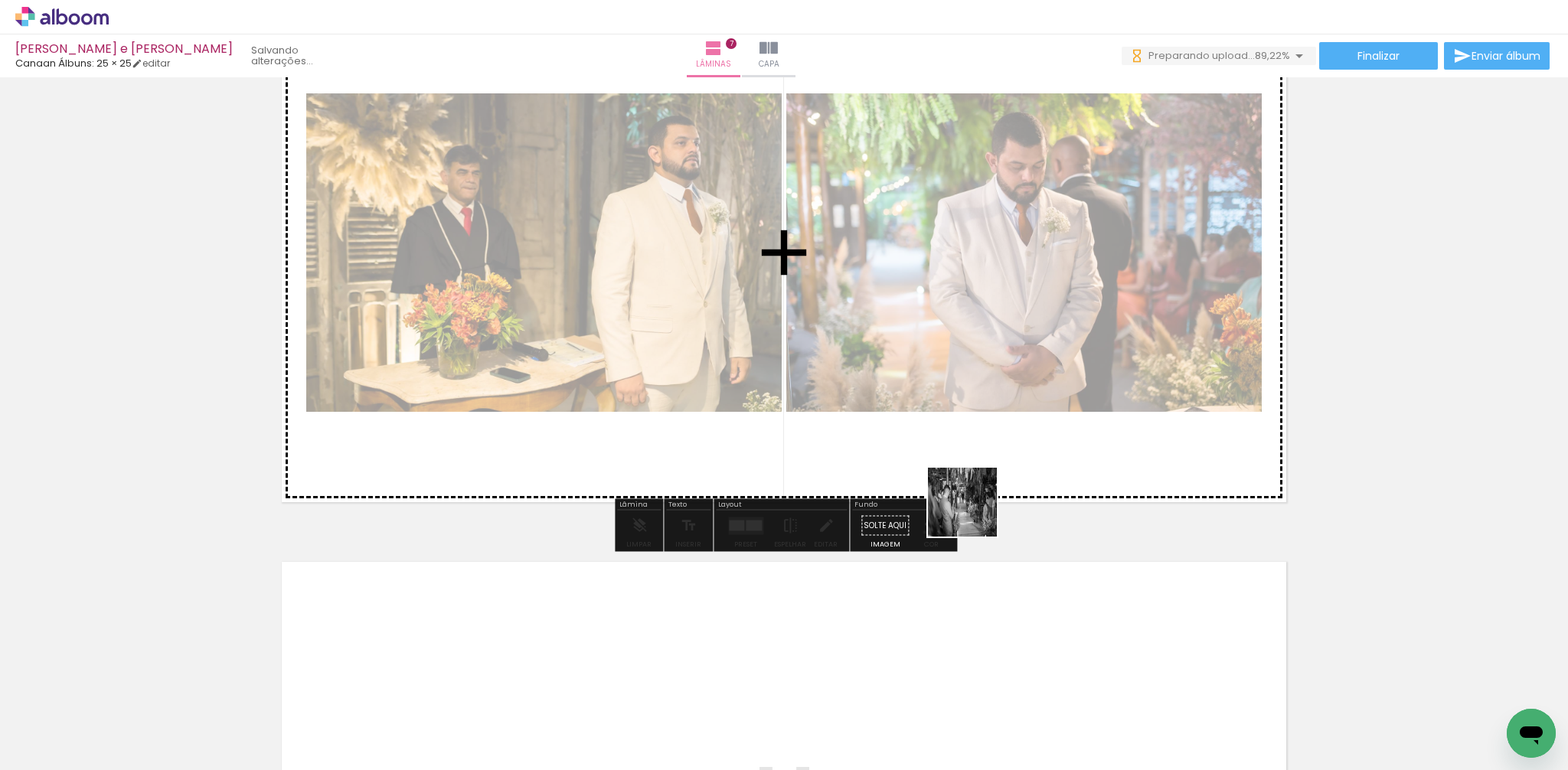
scroll to position [3478, 0]
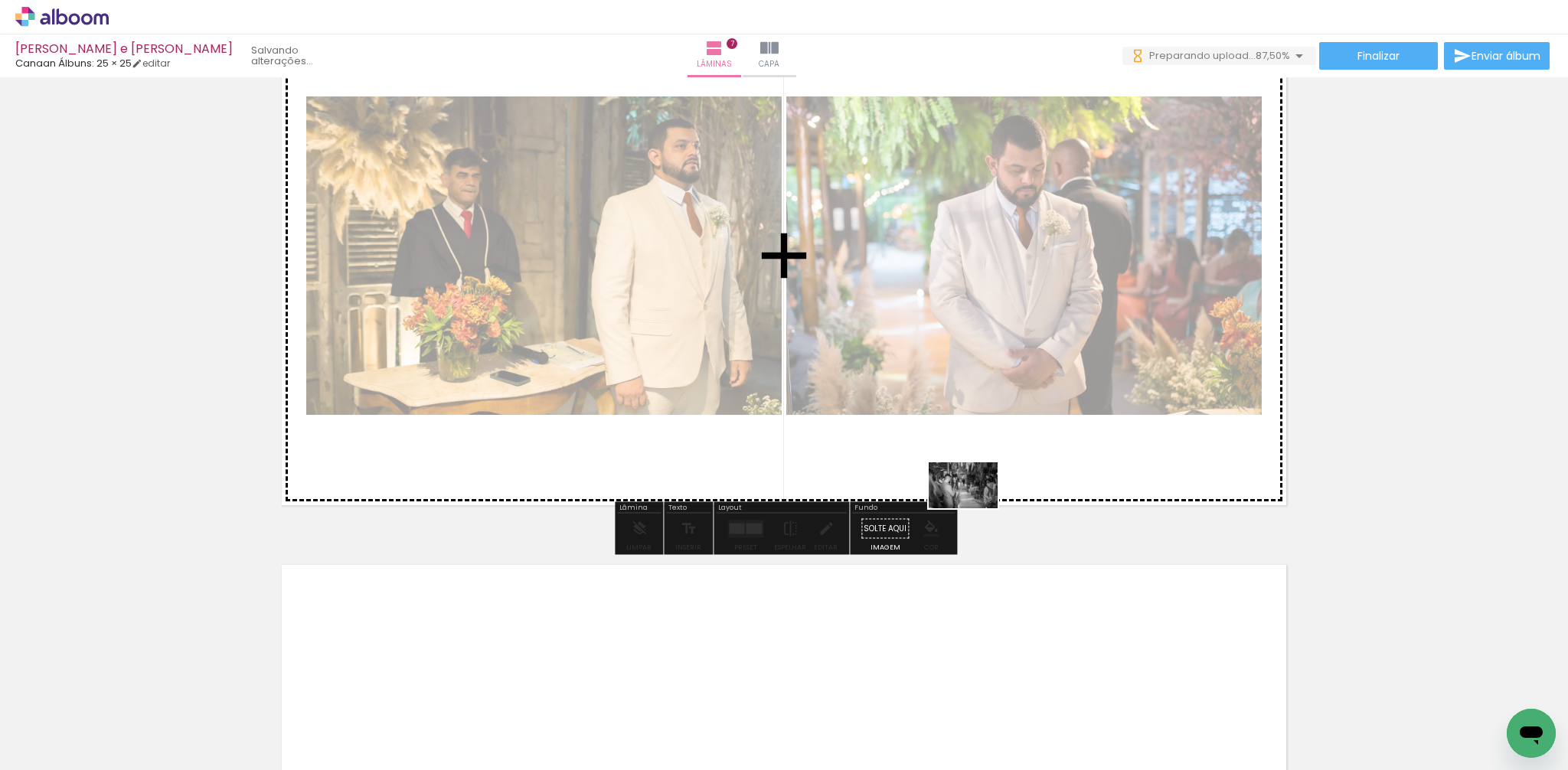
drag, startPoint x: 962, startPoint y: 687, endPoint x: 975, endPoint y: 508, distance: 179.5
click at [975, 508] on quentale-workspace at bounding box center [784, 385] width 1568 height 770
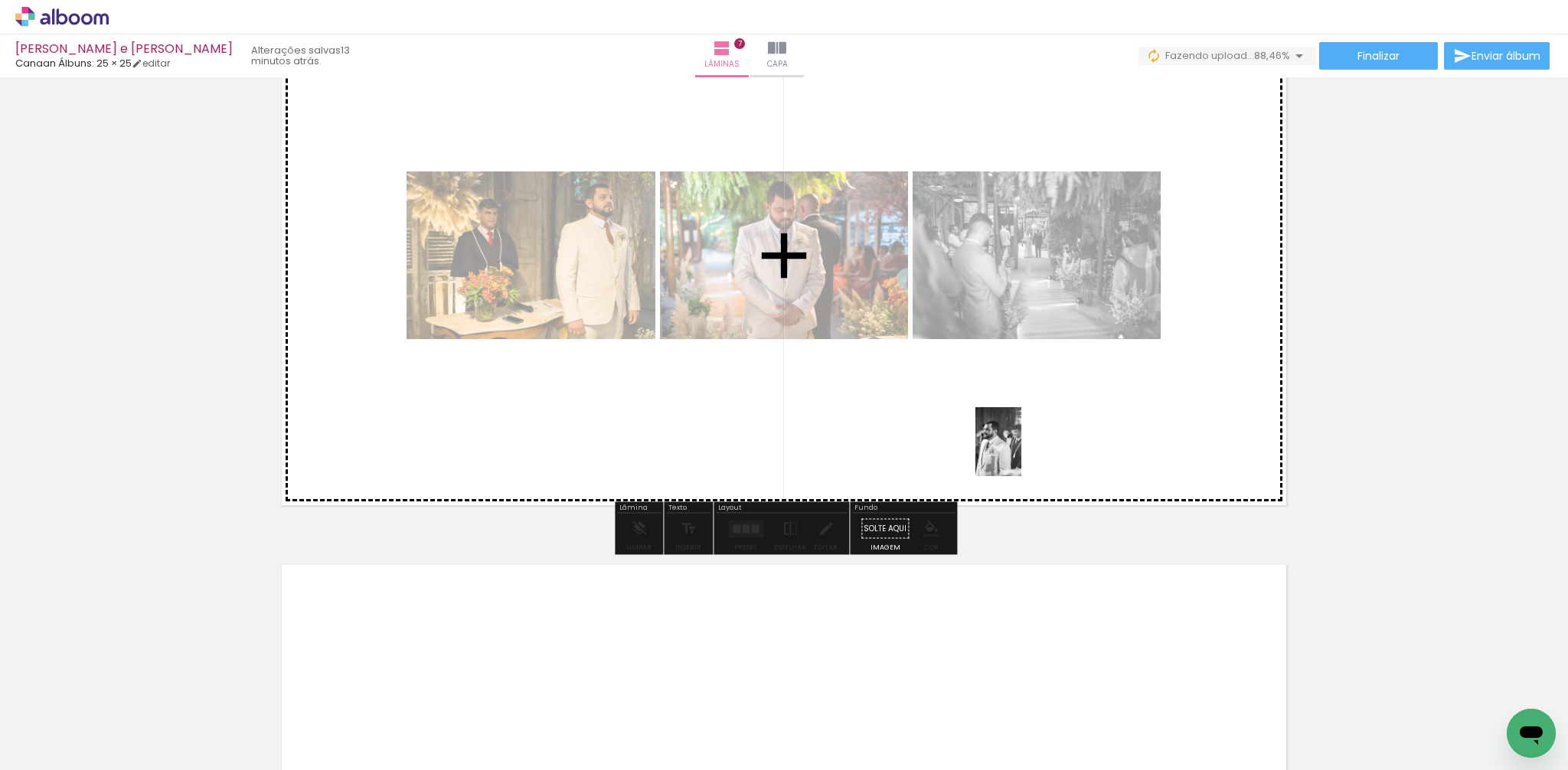
drag, startPoint x: 1019, startPoint y: 714, endPoint x: 1153, endPoint y: 591, distance: 181.9
click at [1022, 453] on quentale-workspace at bounding box center [784, 385] width 1568 height 770
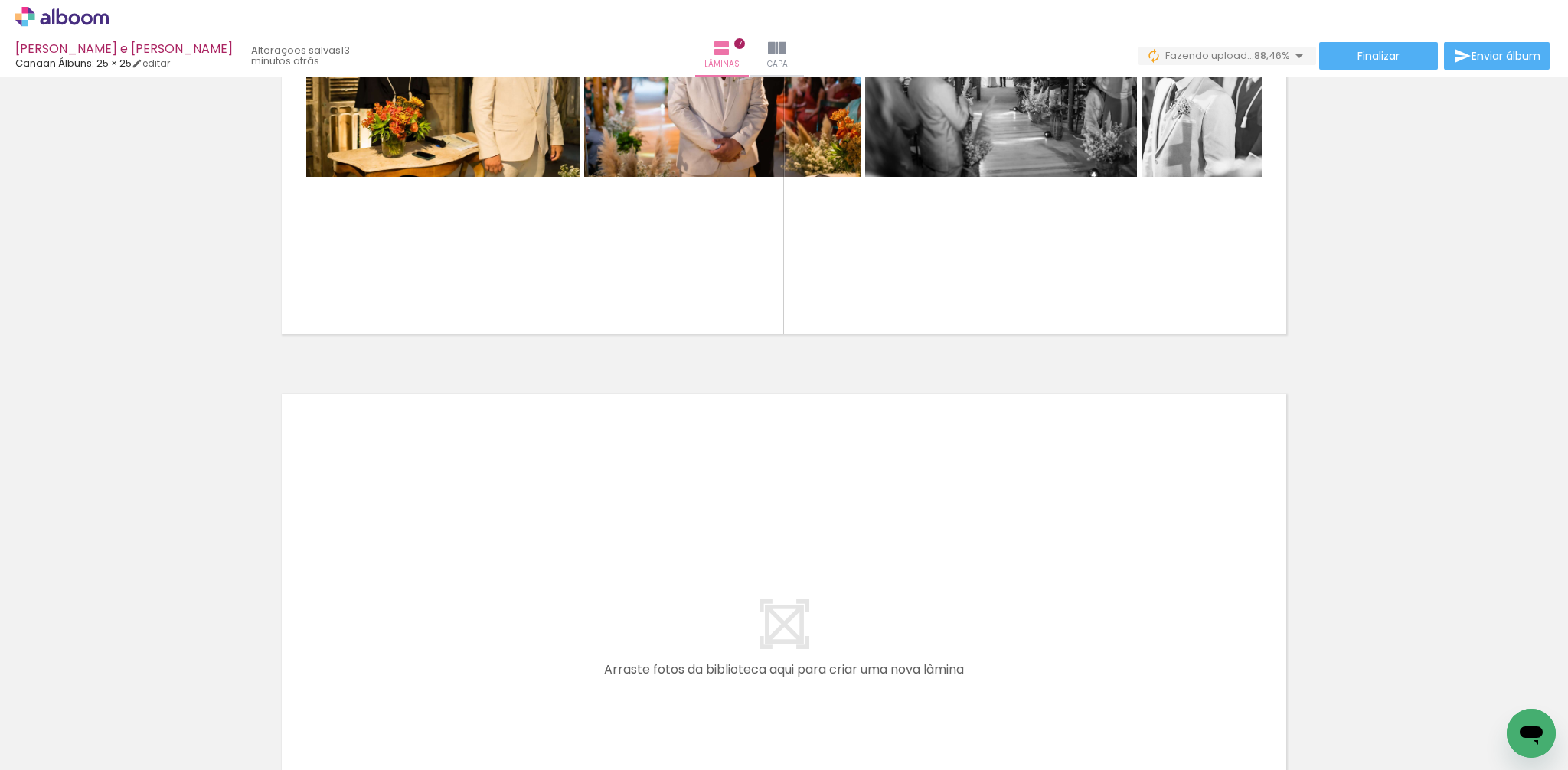
scroll to position [3651, 0]
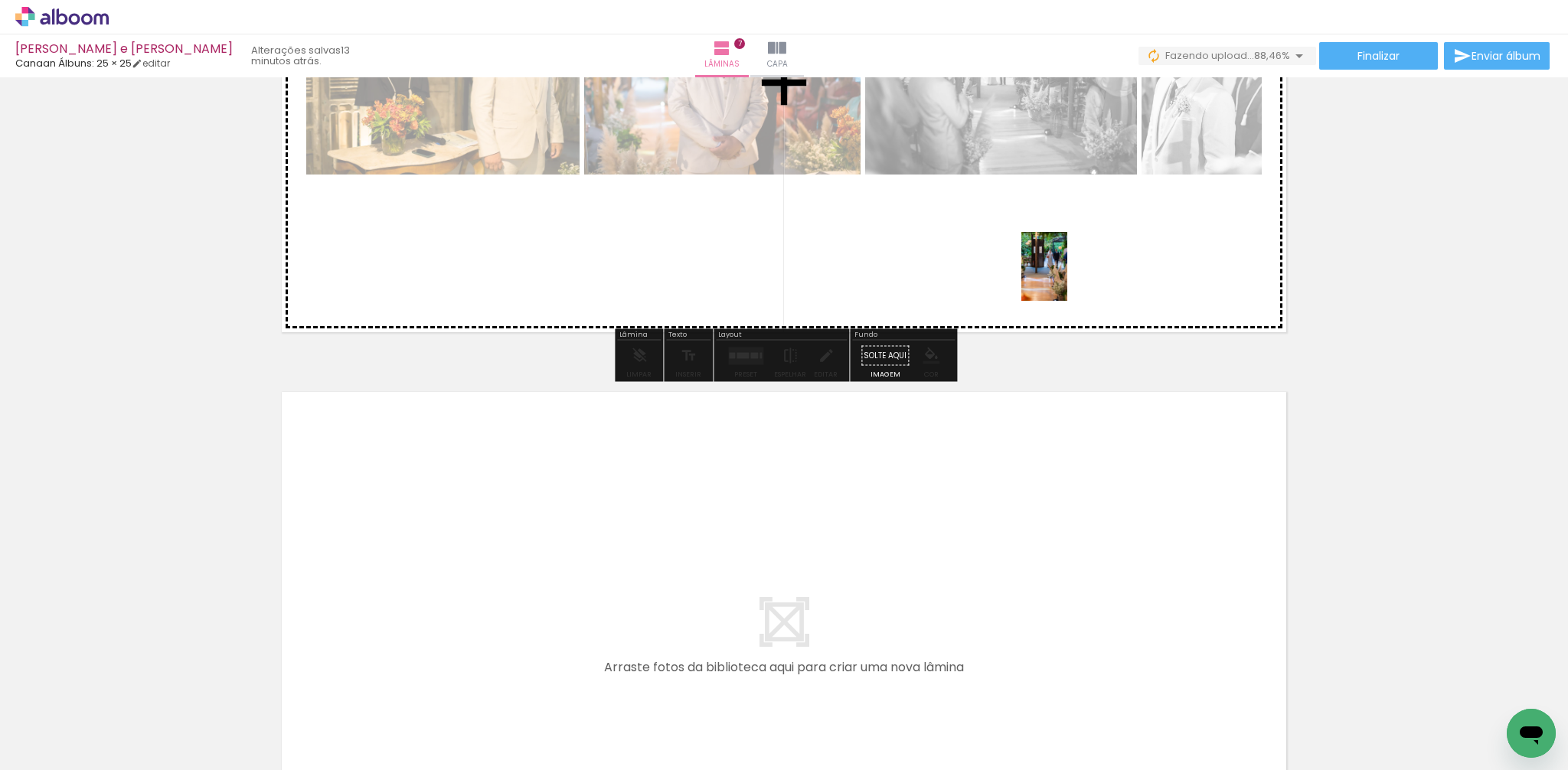
drag, startPoint x: 1118, startPoint y: 710, endPoint x: 1068, endPoint y: 278, distance: 434.9
click at [1068, 278] on quentale-workspace at bounding box center [784, 385] width 1568 height 770
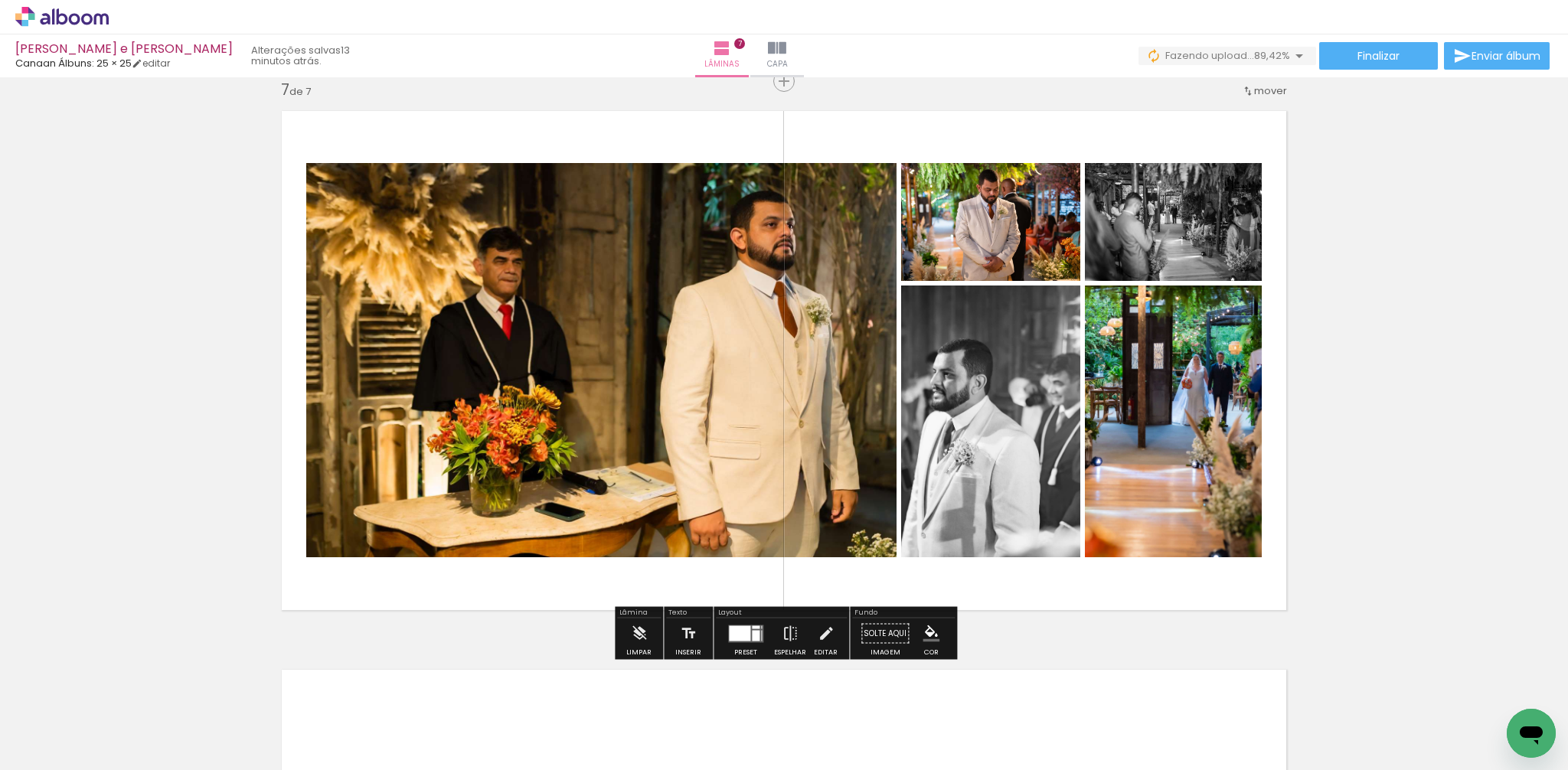
scroll to position [3369, 0]
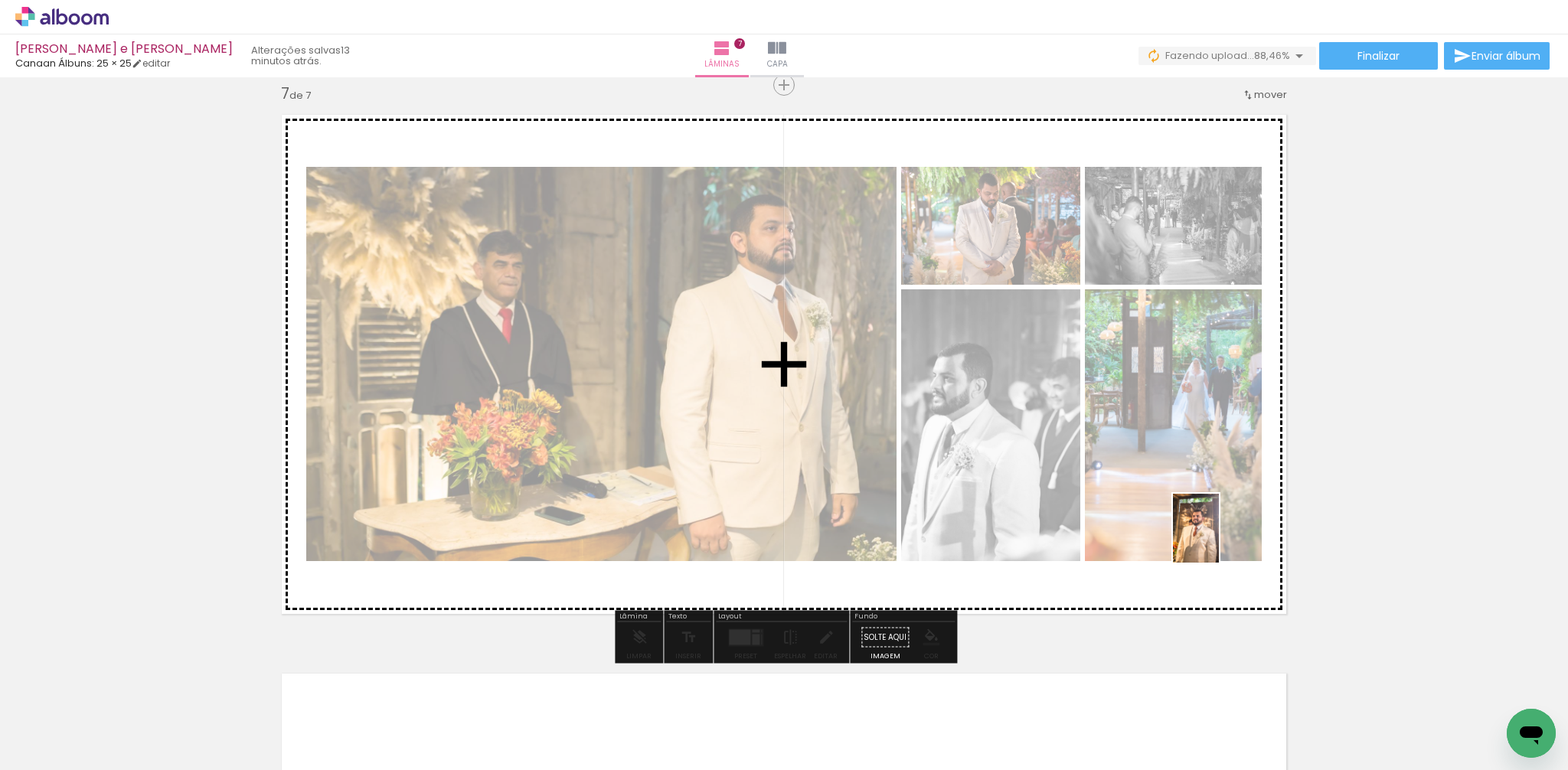
drag, startPoint x: 1203, startPoint y: 730, endPoint x: 1219, endPoint y: 540, distance: 190.7
click at [1219, 540] on quentale-workspace at bounding box center [784, 385] width 1568 height 770
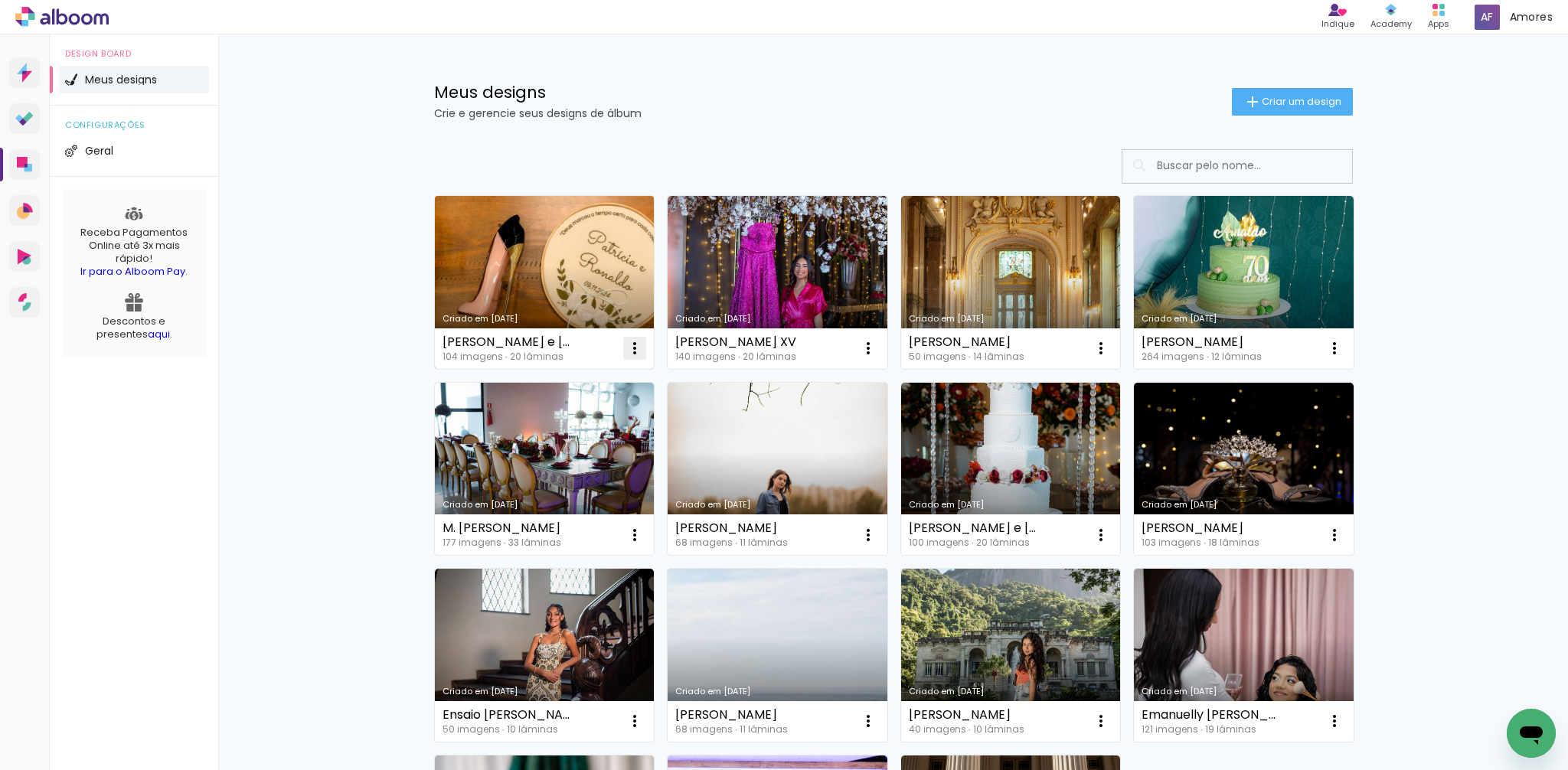
click at [635, 348] on iron-icon at bounding box center [635, 348] width 18 height 18
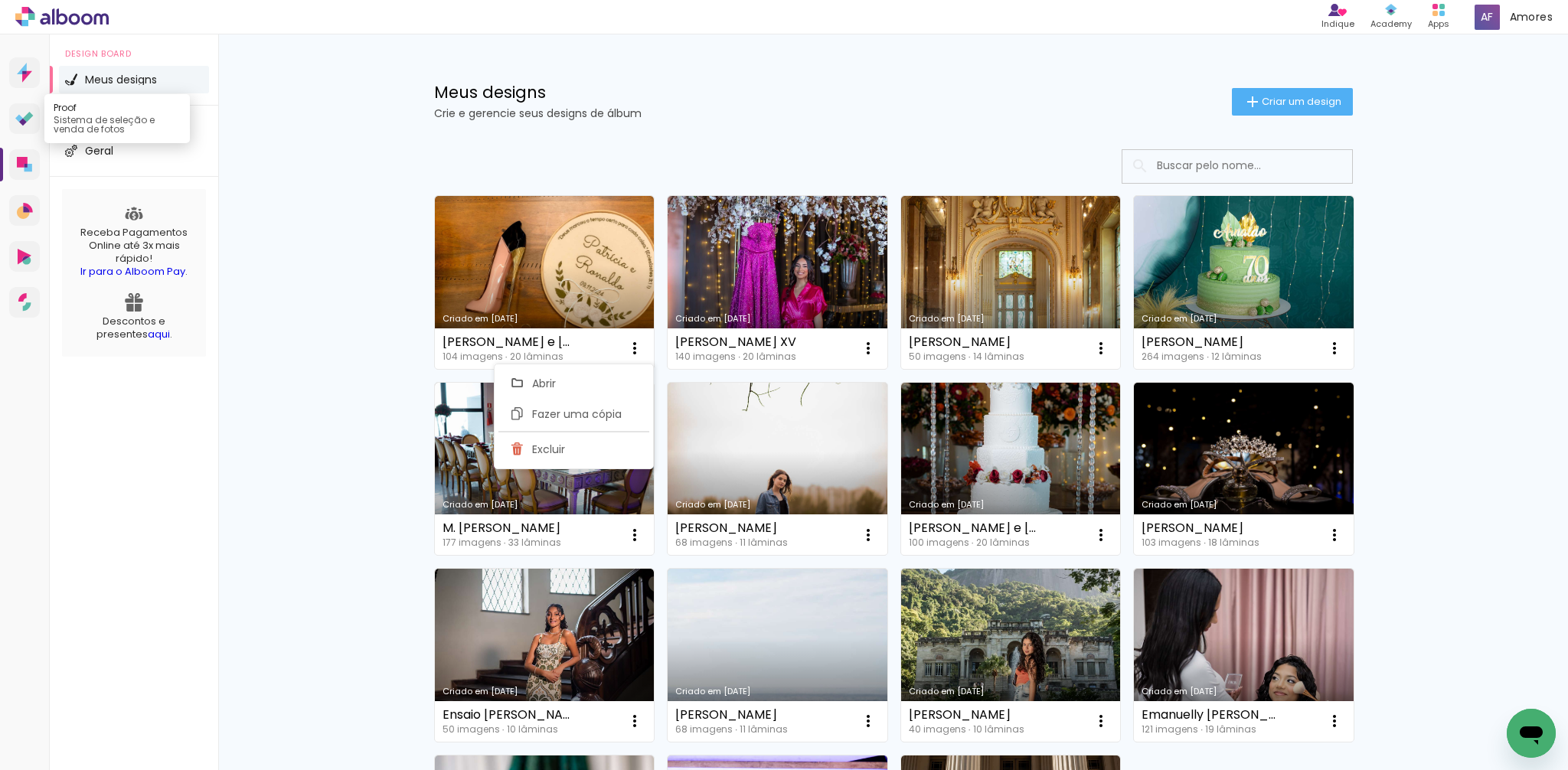
click at [30, 117] on icon at bounding box center [24, 119] width 18 height 14
